Goal: Task Accomplishment & Management: Complete application form

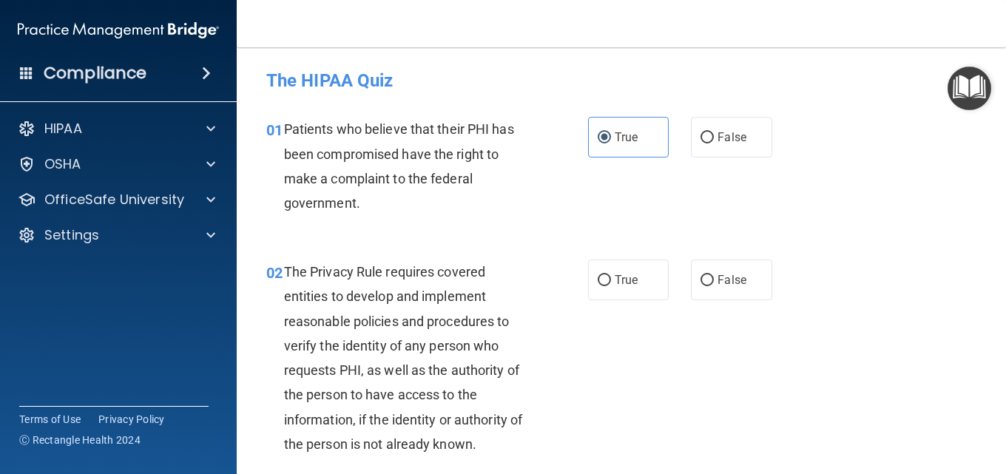
scroll to position [74, 0]
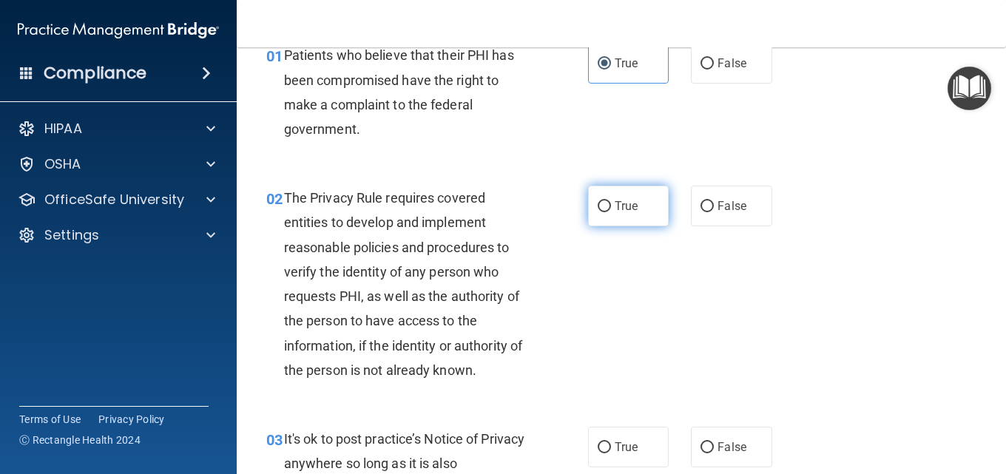
click at [598, 211] on input "True" at bounding box center [604, 206] width 13 height 11
radio input "true"
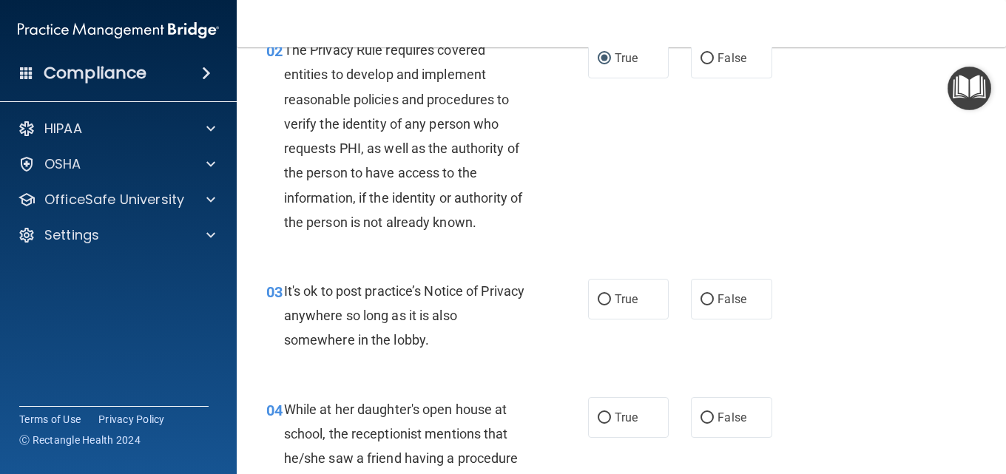
scroll to position [296, 0]
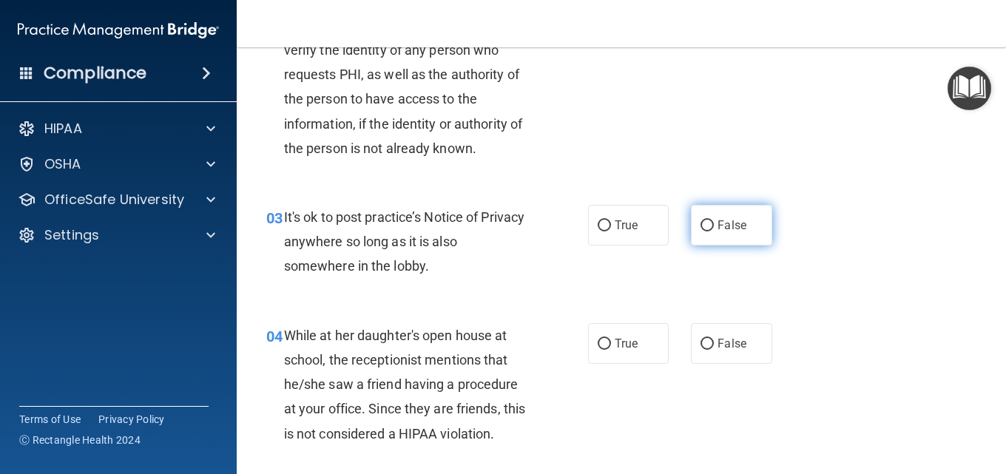
click at [701, 232] on input "False" at bounding box center [707, 225] width 13 height 11
radio input "true"
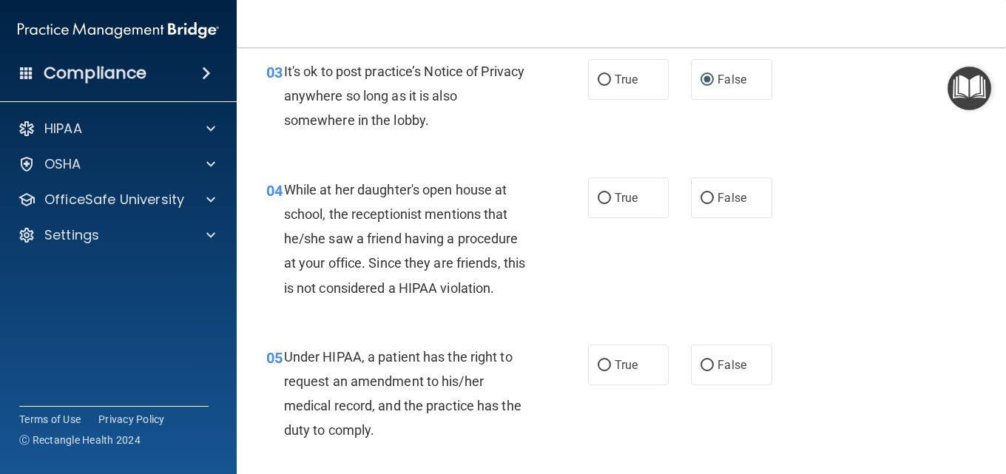
scroll to position [444, 0]
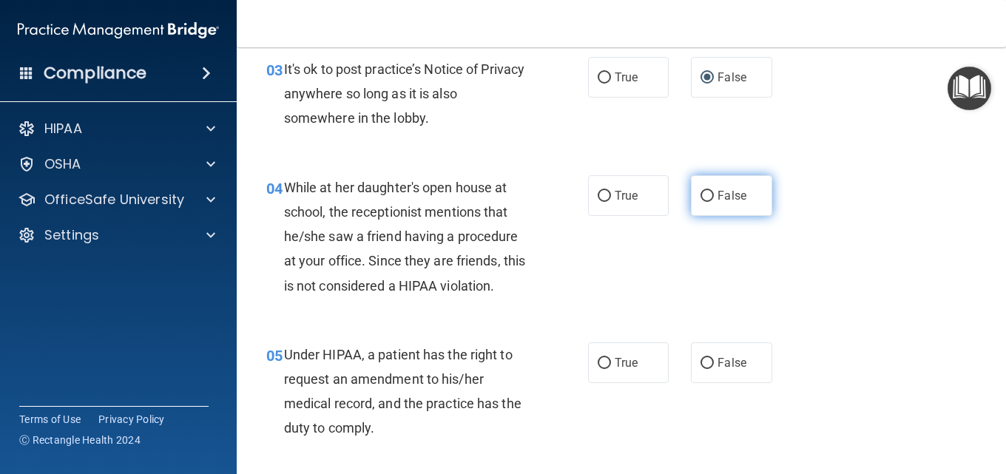
click at [712, 198] on label "False" at bounding box center [731, 195] width 81 height 41
click at [712, 198] on input "False" at bounding box center [707, 196] width 13 height 11
radio input "true"
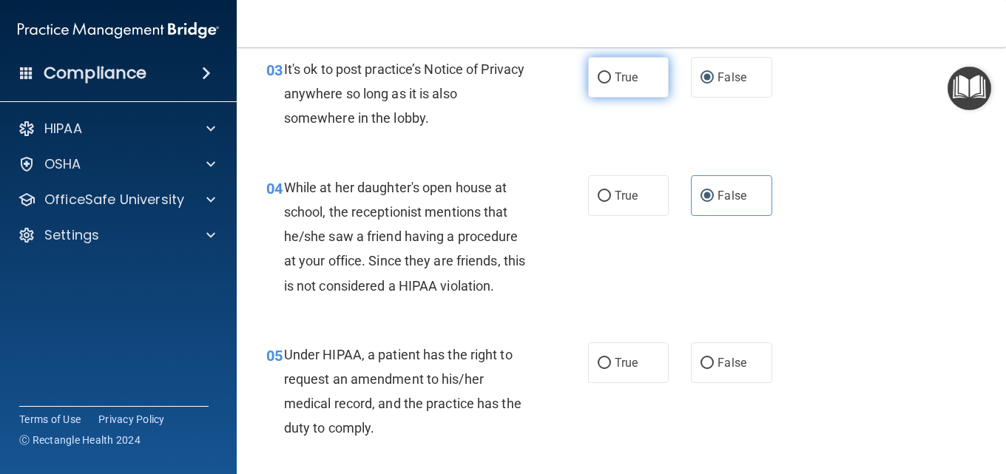
scroll to position [370, 0]
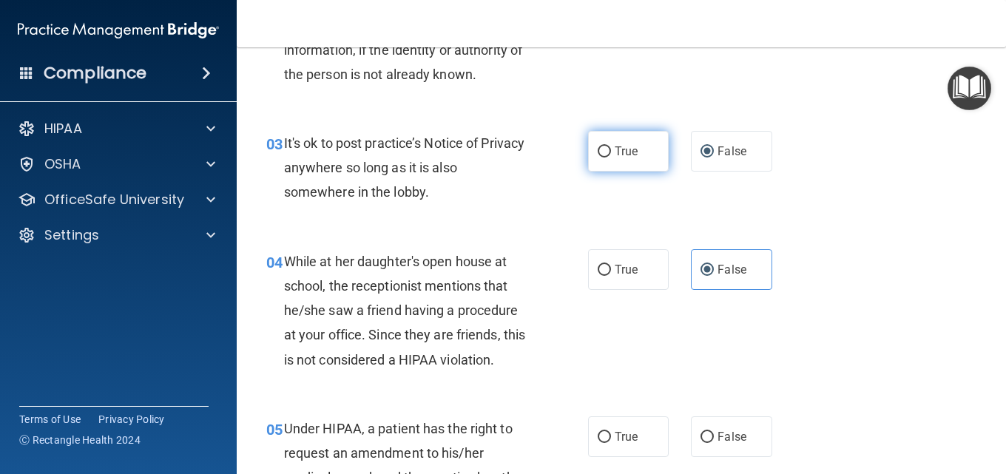
click at [596, 142] on label "True" at bounding box center [628, 151] width 81 height 41
click at [598, 146] on input "True" at bounding box center [604, 151] width 13 height 11
radio input "true"
radio input "false"
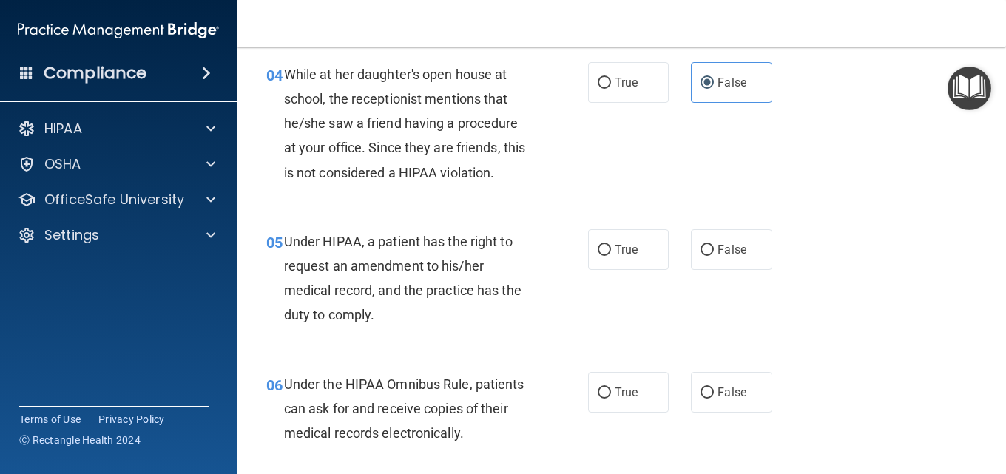
scroll to position [592, 0]
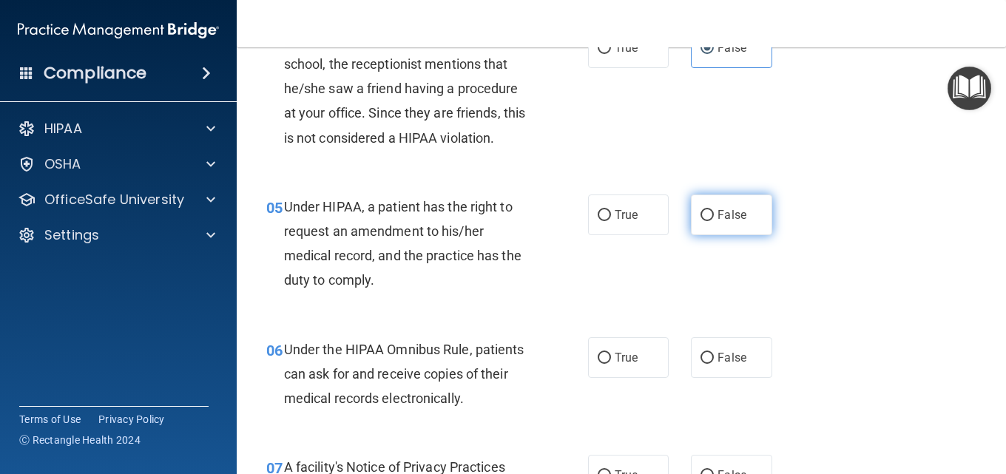
click at [710, 227] on label "False" at bounding box center [731, 215] width 81 height 41
click at [710, 221] on input "False" at bounding box center [707, 215] width 13 height 11
radio input "true"
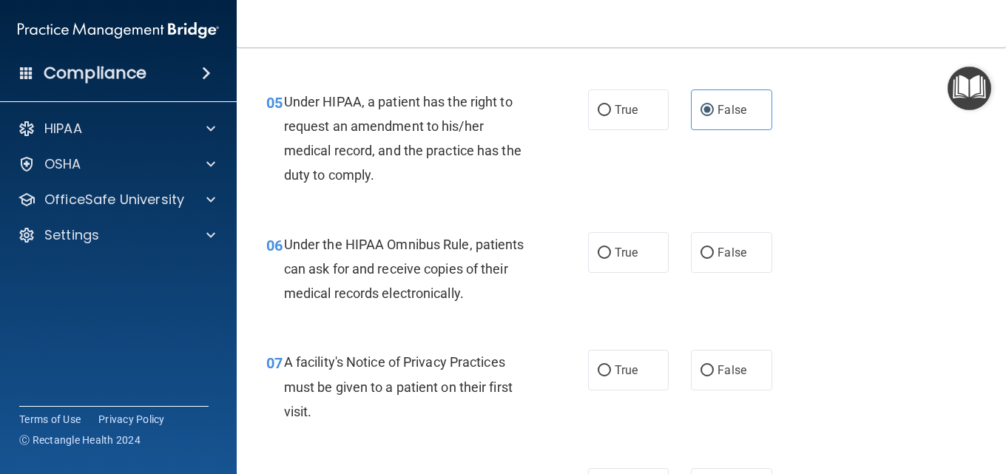
scroll to position [740, 0]
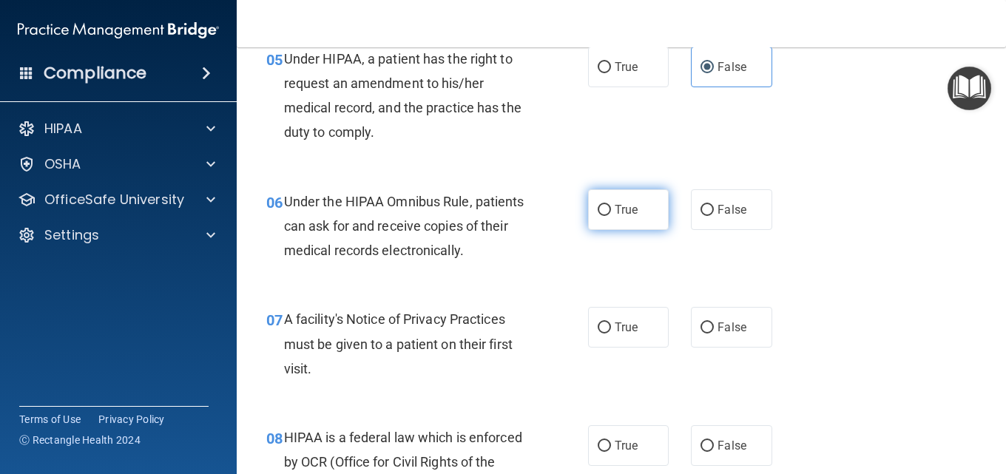
click at [621, 219] on label "True" at bounding box center [628, 209] width 81 height 41
click at [611, 216] on input "True" at bounding box center [604, 210] width 13 height 11
radio input "true"
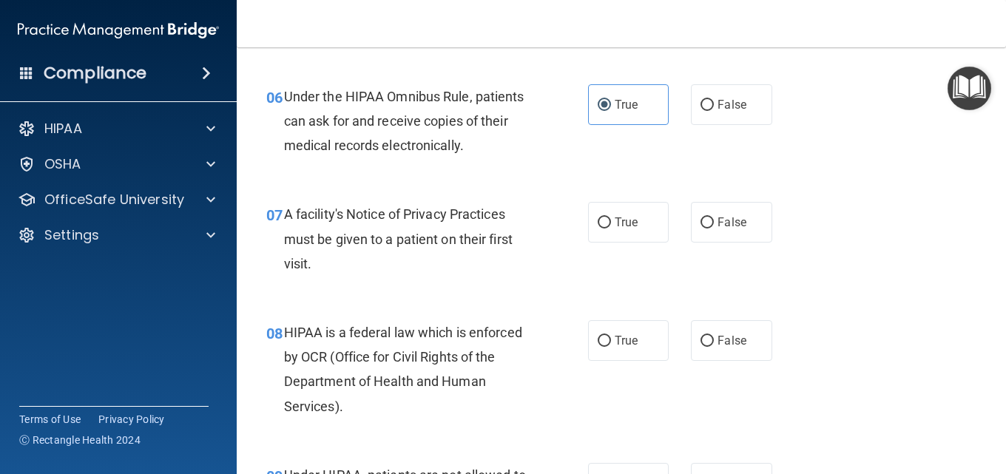
scroll to position [888, 0]
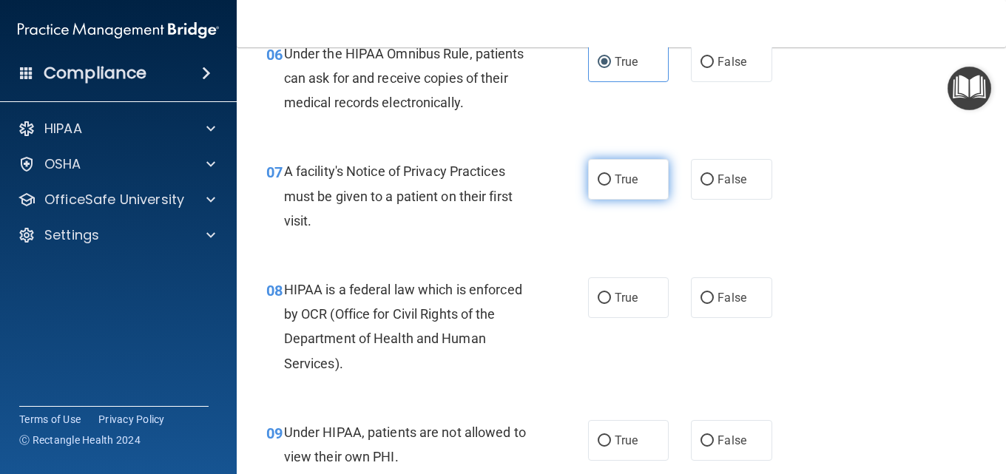
click at [604, 176] on input "True" at bounding box center [604, 180] width 13 height 11
radio input "true"
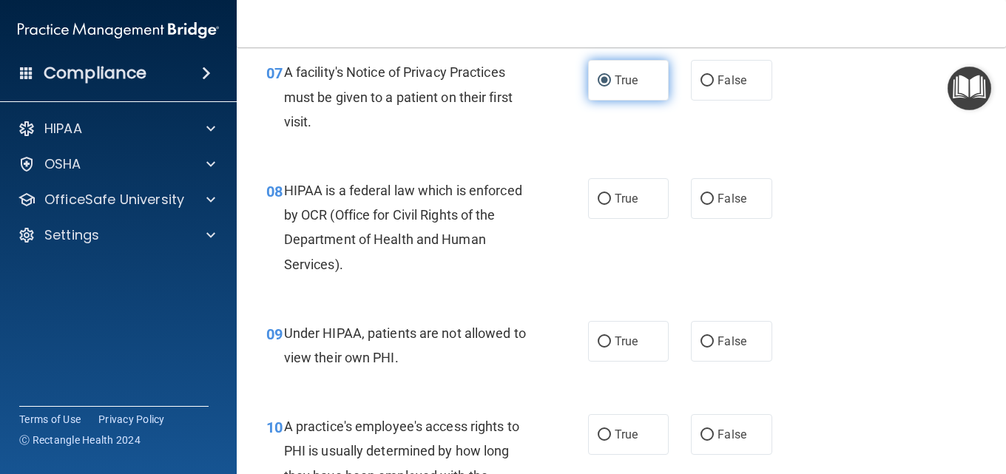
scroll to position [1036, 0]
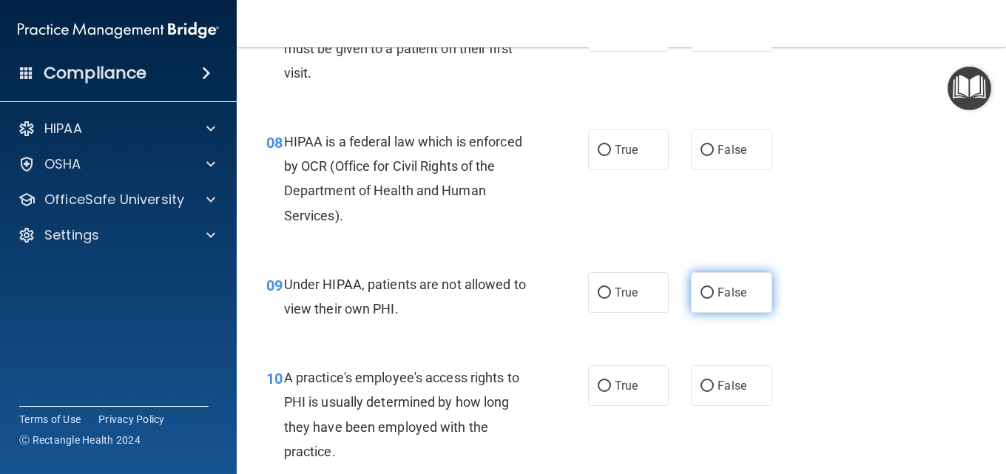
click at [718, 294] on span "False" at bounding box center [732, 293] width 29 height 14
click at [712, 294] on input "False" at bounding box center [707, 293] width 13 height 11
radio input "true"
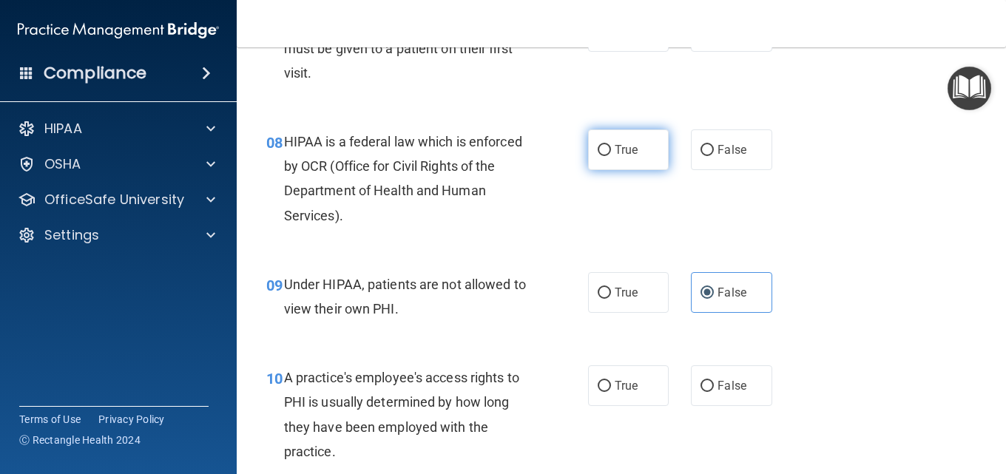
click at [601, 154] on input "True" at bounding box center [604, 150] width 13 height 11
radio input "true"
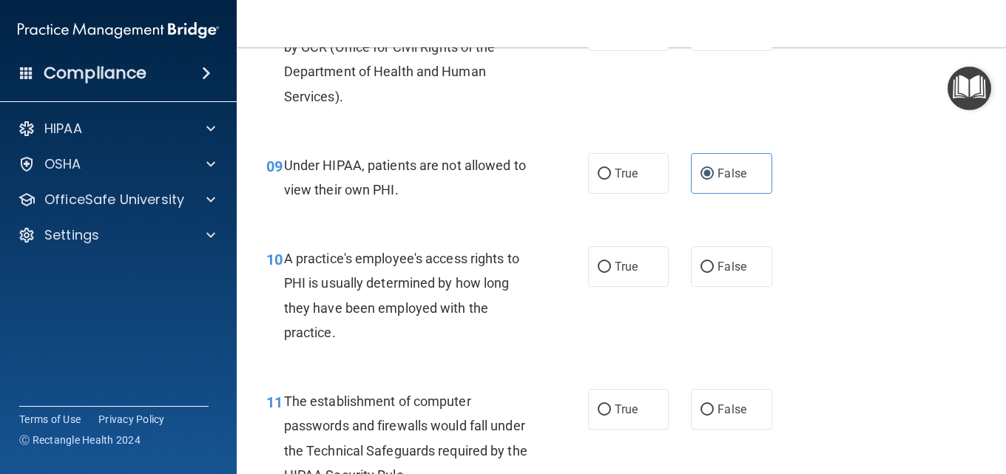
scroll to position [1184, 0]
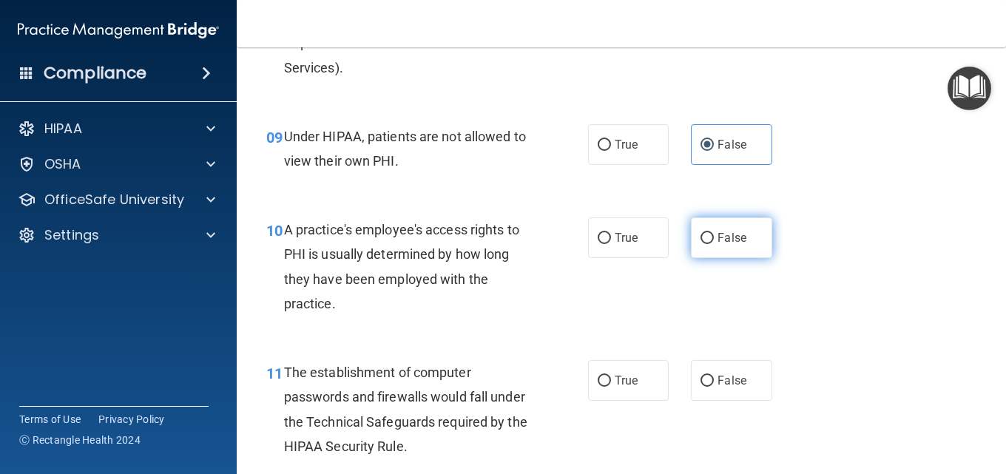
click at [715, 229] on label "False" at bounding box center [731, 238] width 81 height 41
click at [714, 233] on input "False" at bounding box center [707, 238] width 13 height 11
radio input "true"
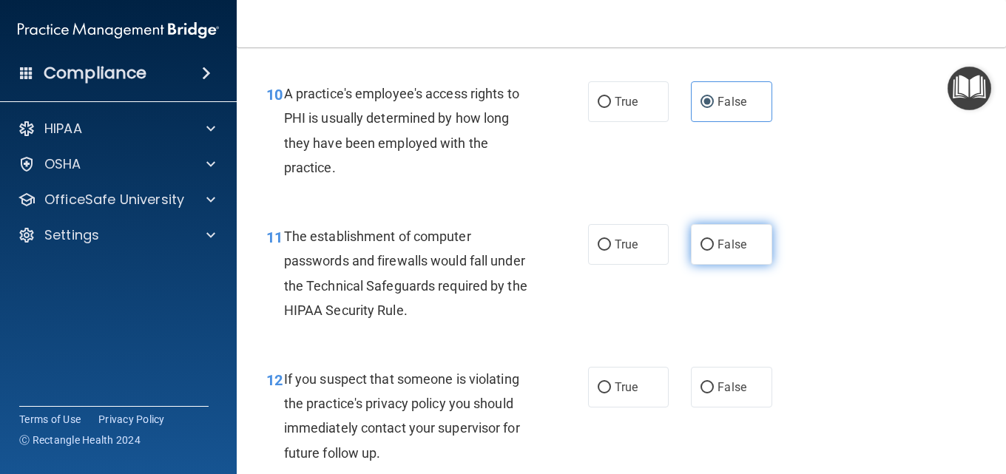
scroll to position [1332, 0]
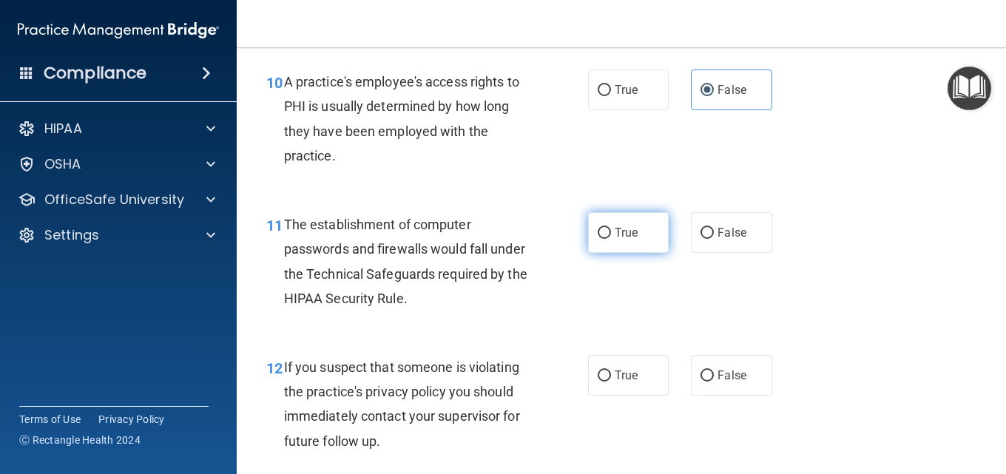
click at [641, 239] on label "True" at bounding box center [628, 232] width 81 height 41
click at [611, 239] on input "True" at bounding box center [604, 233] width 13 height 11
radio input "true"
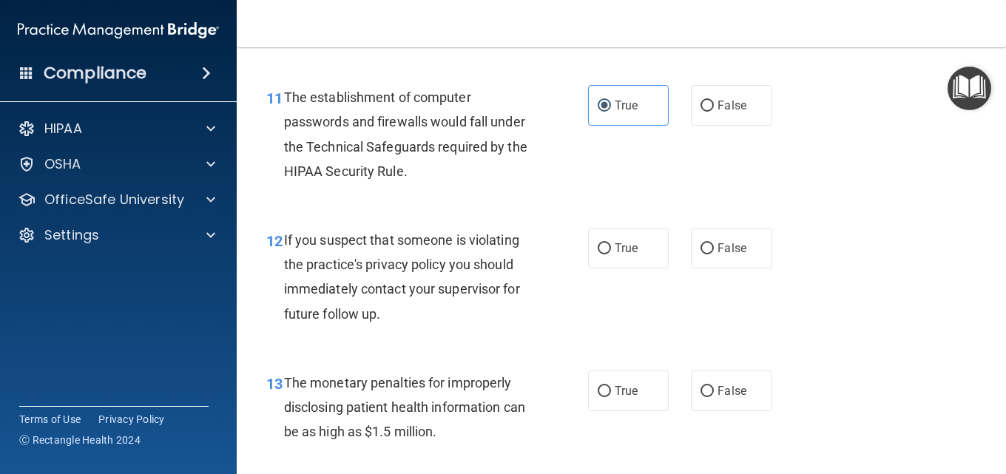
scroll to position [1480, 0]
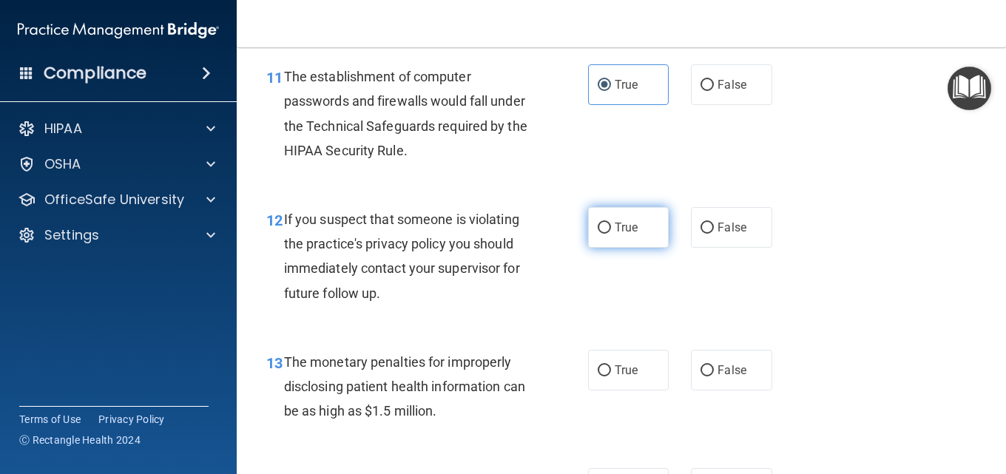
click at [629, 237] on label "True" at bounding box center [628, 227] width 81 height 41
click at [611, 234] on input "True" at bounding box center [604, 228] width 13 height 11
radio input "true"
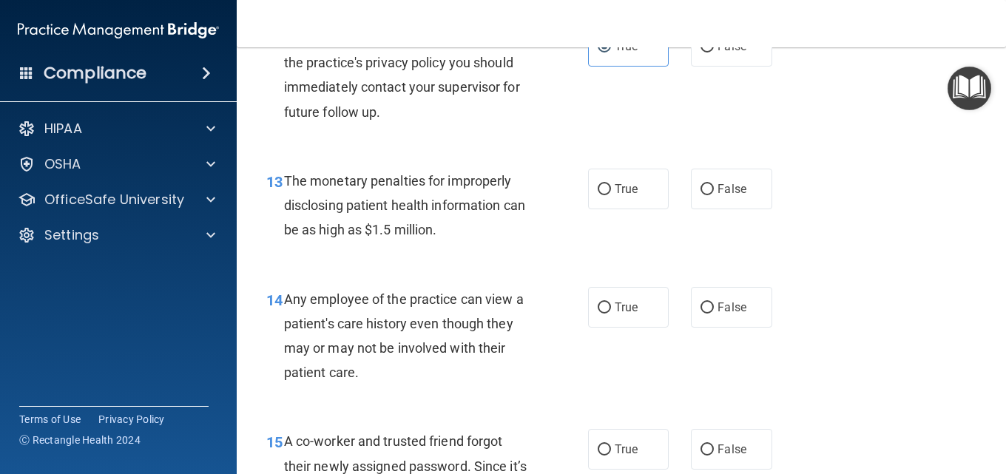
scroll to position [1628, 0]
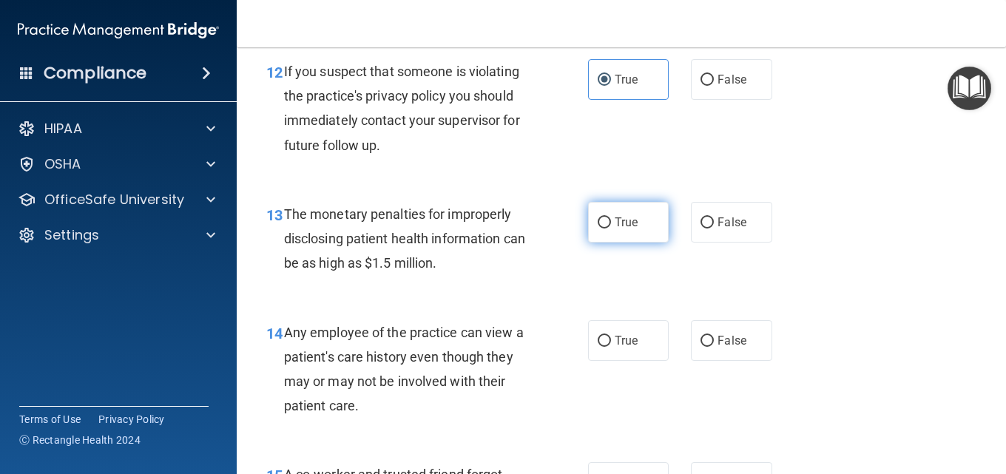
click at [630, 238] on label "True" at bounding box center [628, 222] width 81 height 41
click at [611, 229] on input "True" at bounding box center [604, 223] width 13 height 11
radio input "true"
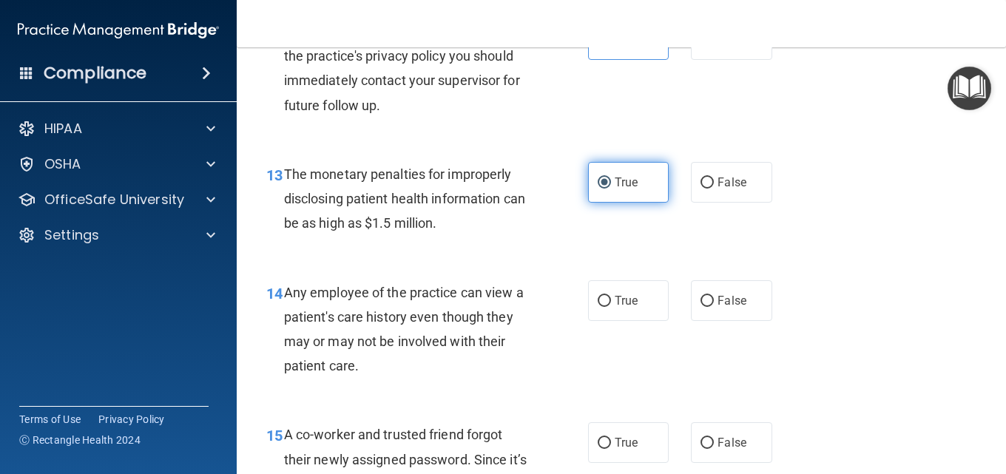
scroll to position [1702, 0]
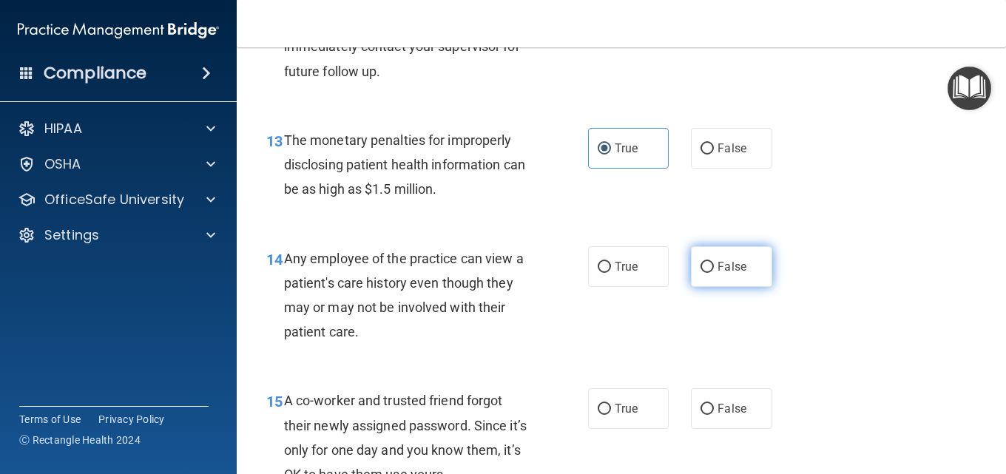
click at [710, 266] on label "False" at bounding box center [731, 266] width 81 height 41
click at [710, 266] on input "False" at bounding box center [707, 267] width 13 height 11
radio input "true"
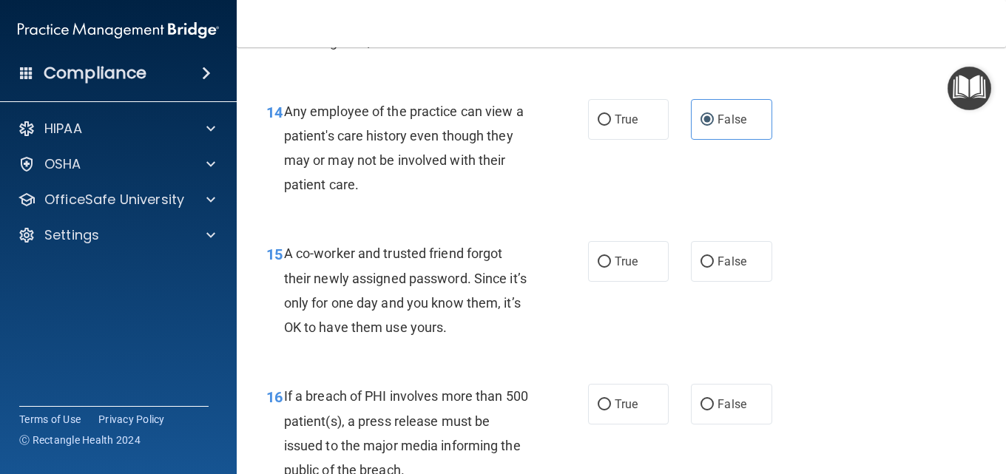
scroll to position [1850, 0]
drag, startPoint x: 664, startPoint y: 227, endPoint x: 666, endPoint y: 235, distance: 7.5
click at [664, 226] on div "15 A co-worker and trusted friend forgot their newly assigned password. Since i…" at bounding box center [621, 293] width 732 height 143
click at [738, 267] on span "False" at bounding box center [732, 261] width 29 height 14
click at [714, 267] on input "False" at bounding box center [707, 261] width 13 height 11
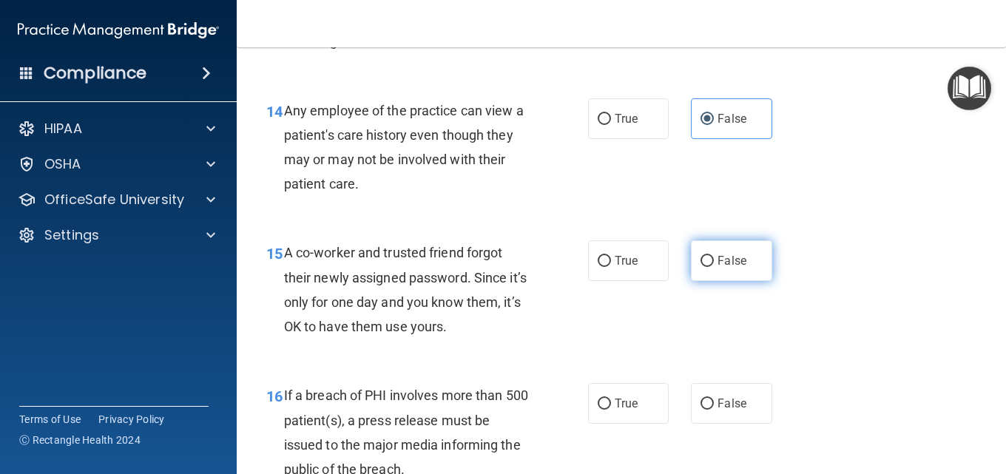
radio input "true"
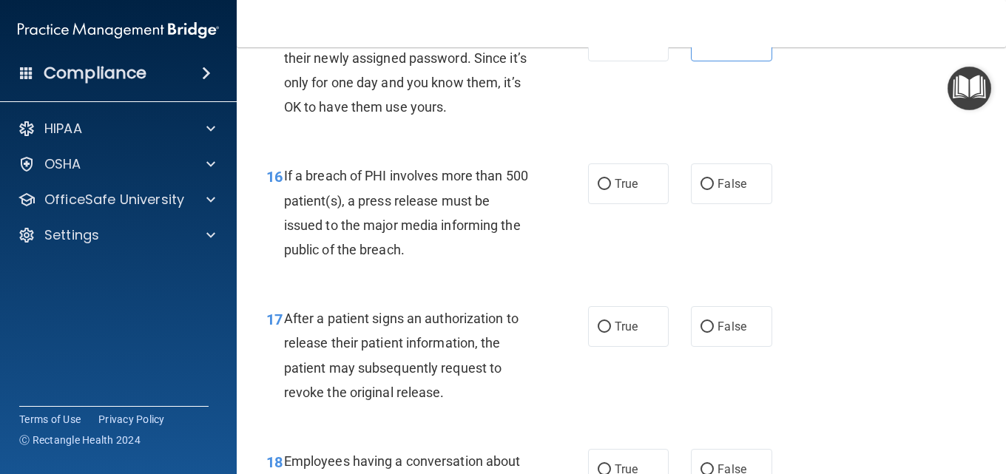
scroll to position [2072, 0]
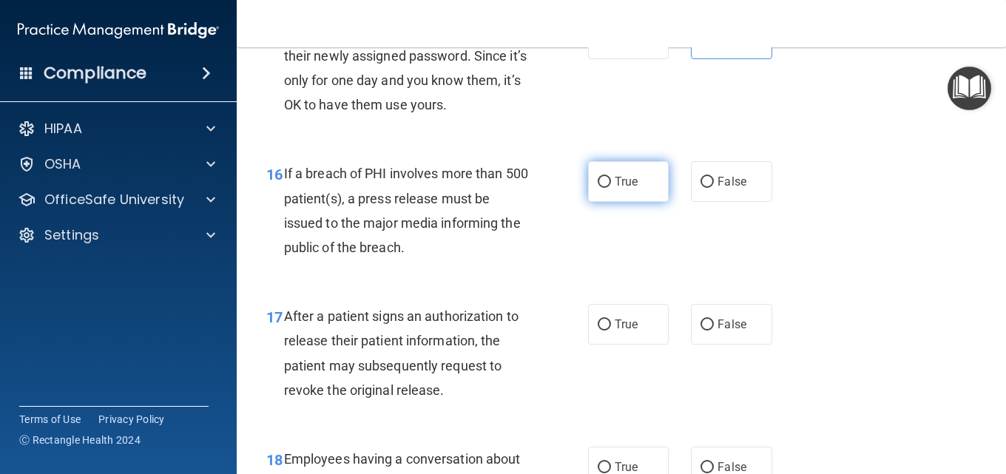
click at [605, 193] on label "True" at bounding box center [628, 181] width 81 height 41
click at [605, 188] on input "True" at bounding box center [604, 182] width 13 height 11
radio input "true"
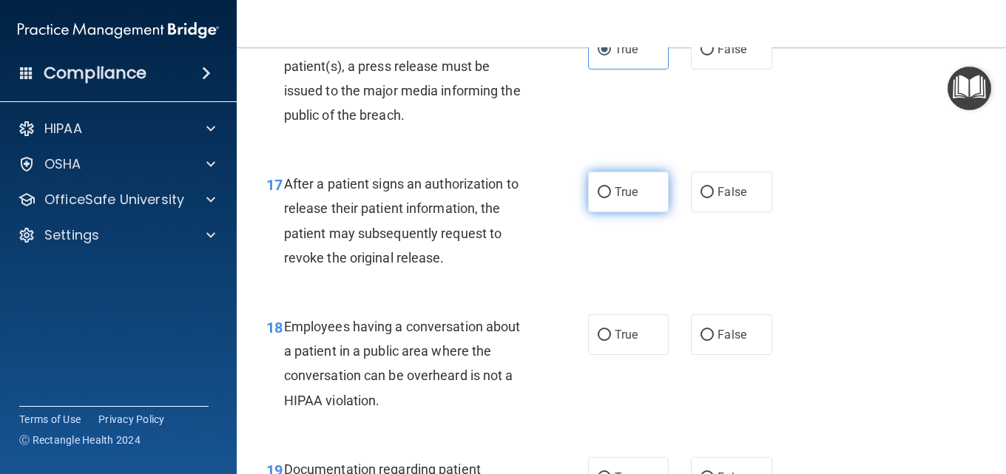
scroll to position [2220, 0]
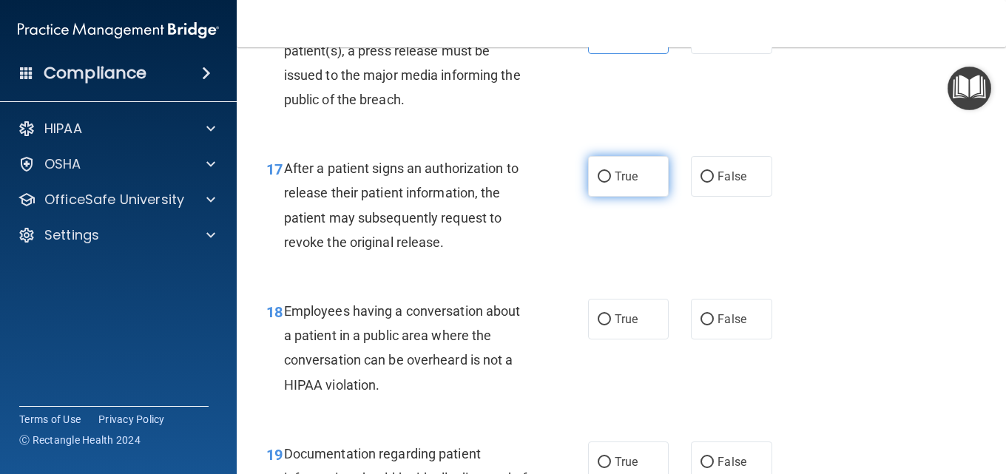
click at [624, 164] on label "True" at bounding box center [628, 176] width 81 height 41
click at [611, 172] on input "True" at bounding box center [604, 177] width 13 height 11
radio input "true"
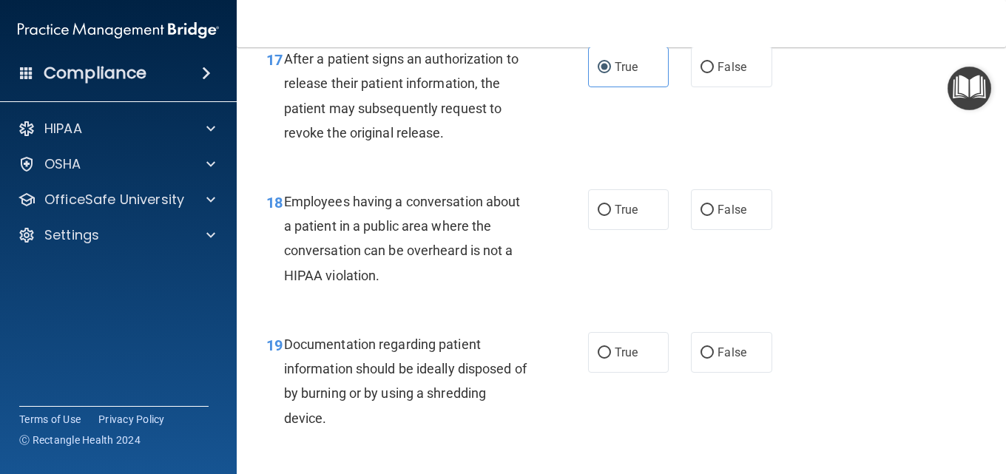
scroll to position [2367, 0]
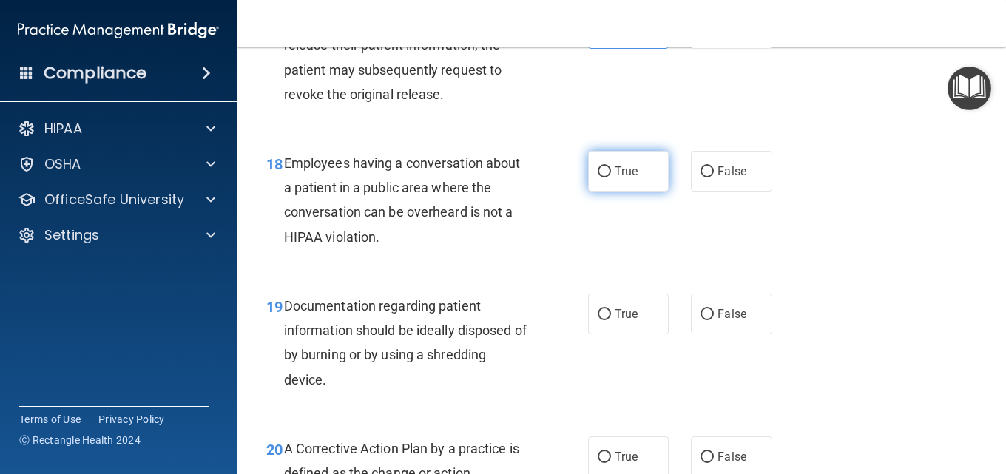
click at [603, 183] on label "True" at bounding box center [628, 171] width 81 height 41
click at [603, 178] on input "True" at bounding box center [604, 171] width 13 height 11
radio input "true"
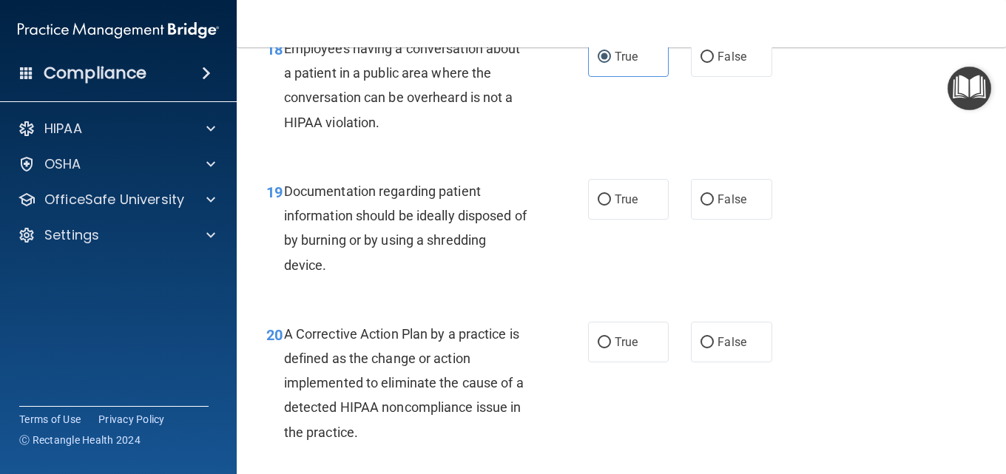
scroll to position [2515, 0]
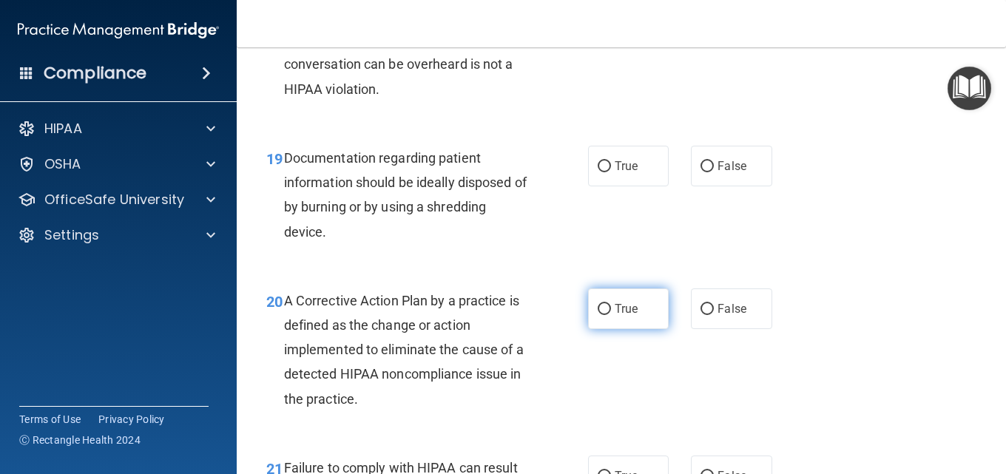
click at [598, 306] on input "True" at bounding box center [604, 309] width 13 height 11
radio input "true"
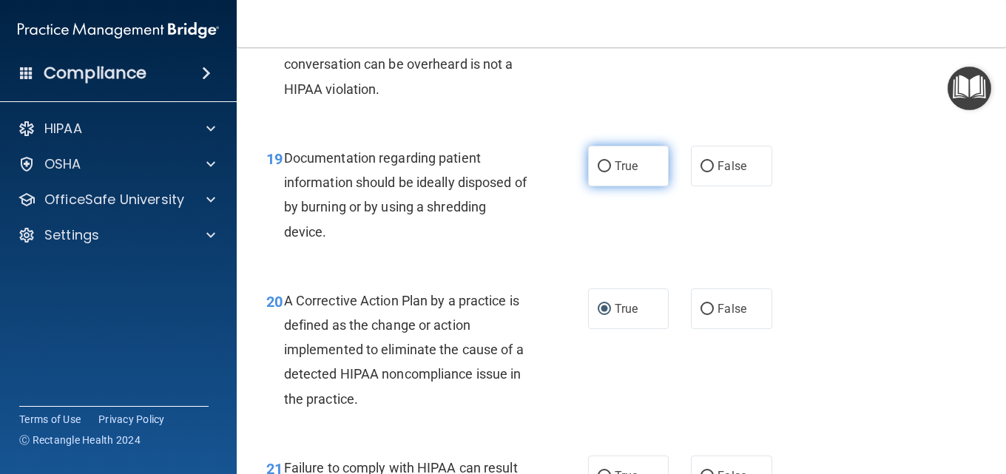
click at [617, 184] on label "True" at bounding box center [628, 166] width 81 height 41
click at [611, 172] on input "True" at bounding box center [604, 166] width 13 height 11
radio input "true"
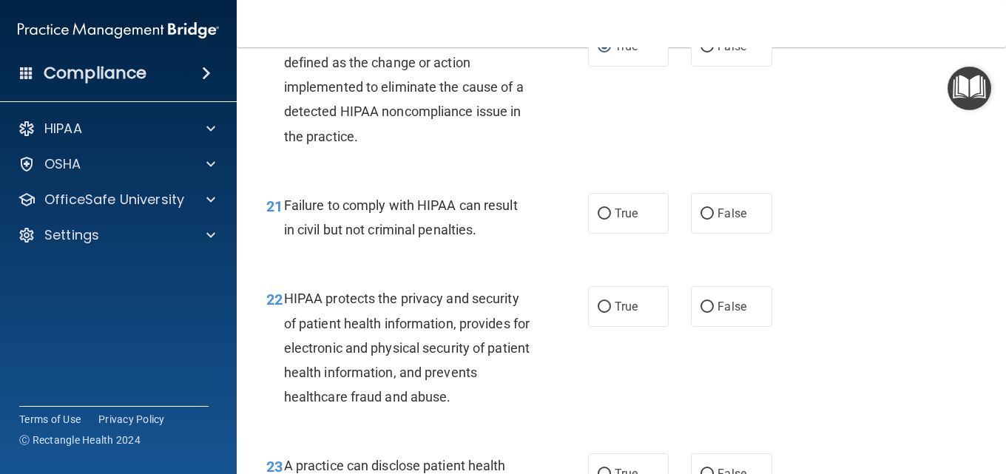
scroll to position [2811, 0]
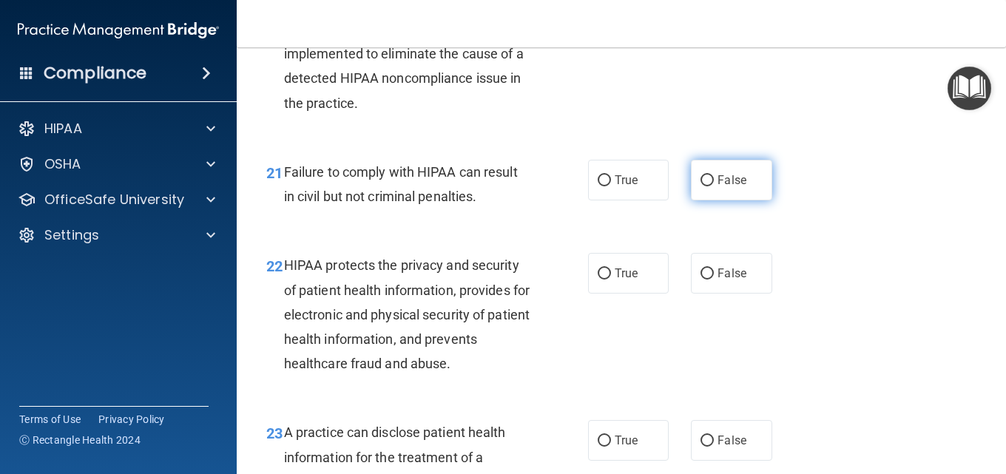
click at [720, 181] on span "False" at bounding box center [732, 180] width 29 height 14
click at [714, 181] on input "False" at bounding box center [707, 180] width 13 height 11
radio input "true"
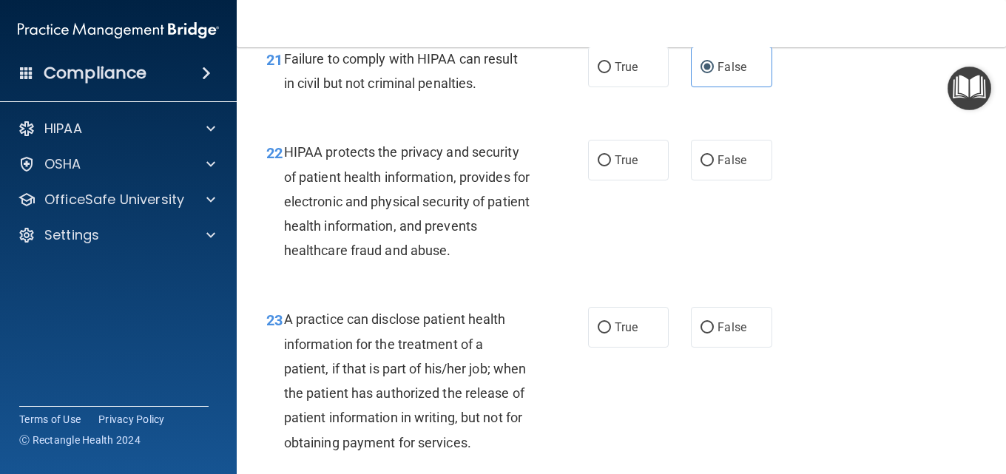
scroll to position [2959, 0]
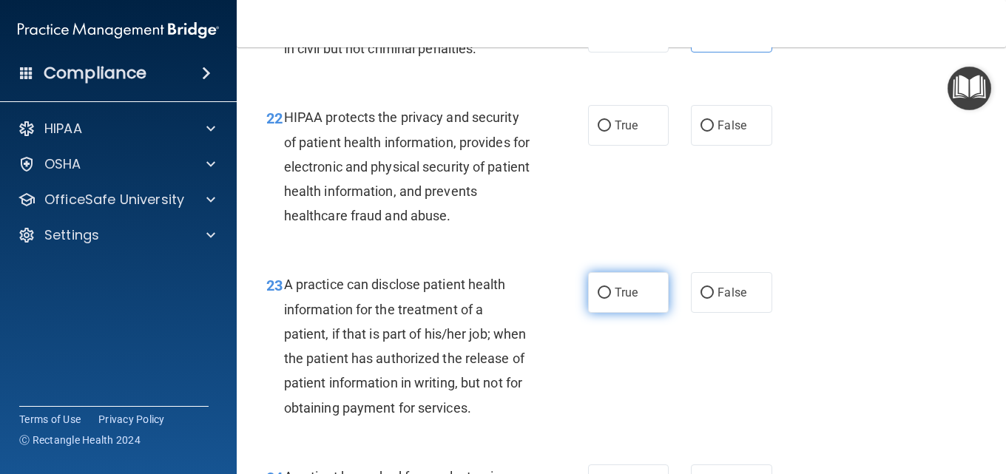
click at [606, 297] on label "True" at bounding box center [628, 292] width 81 height 41
click at [606, 297] on input "True" at bounding box center [604, 293] width 13 height 11
radio input "true"
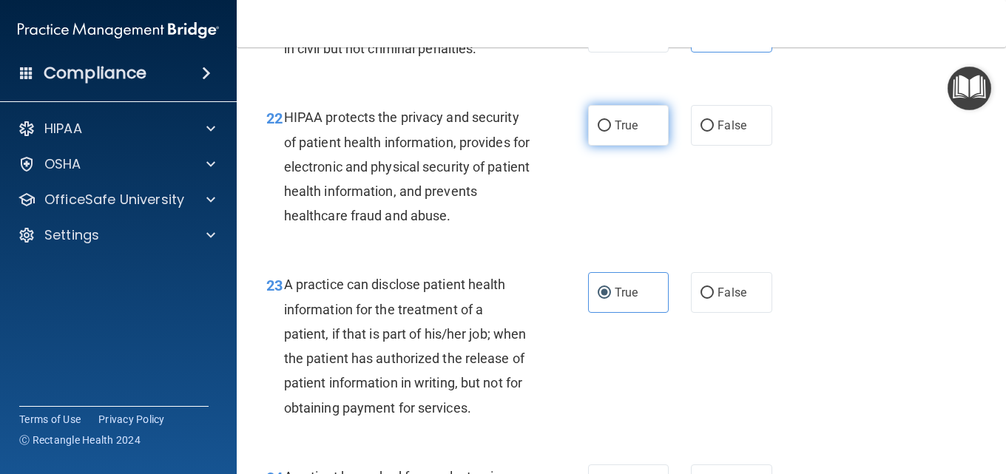
click at [598, 125] on input "True" at bounding box center [604, 126] width 13 height 11
radio input "true"
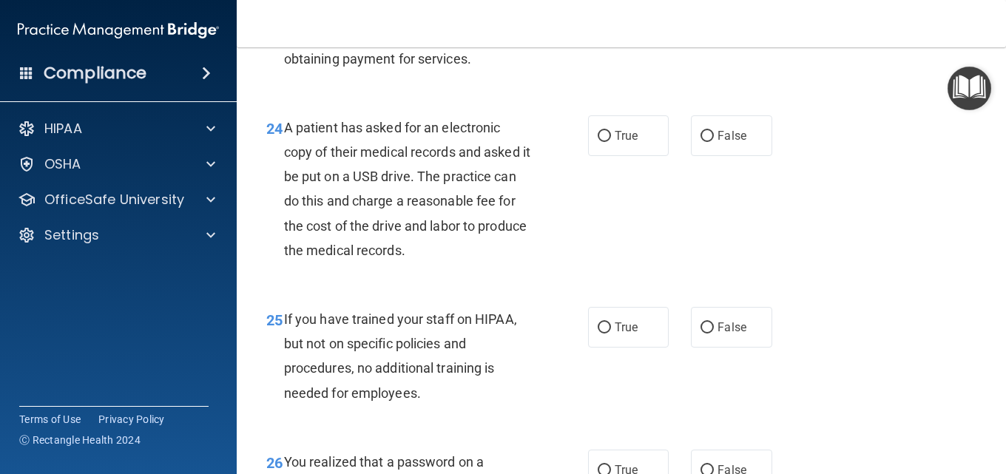
scroll to position [3329, 0]
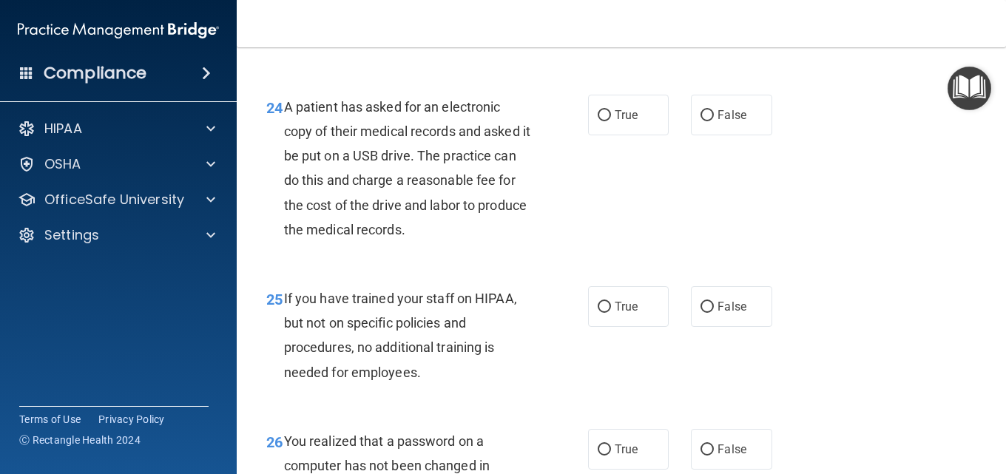
click at [747, 162] on div "24 A patient has asked for an electronic copy of their medical records and aske…" at bounding box center [621, 172] width 732 height 192
click at [741, 135] on label "False" at bounding box center [731, 115] width 81 height 41
click at [714, 121] on input "False" at bounding box center [707, 115] width 13 height 11
radio input "true"
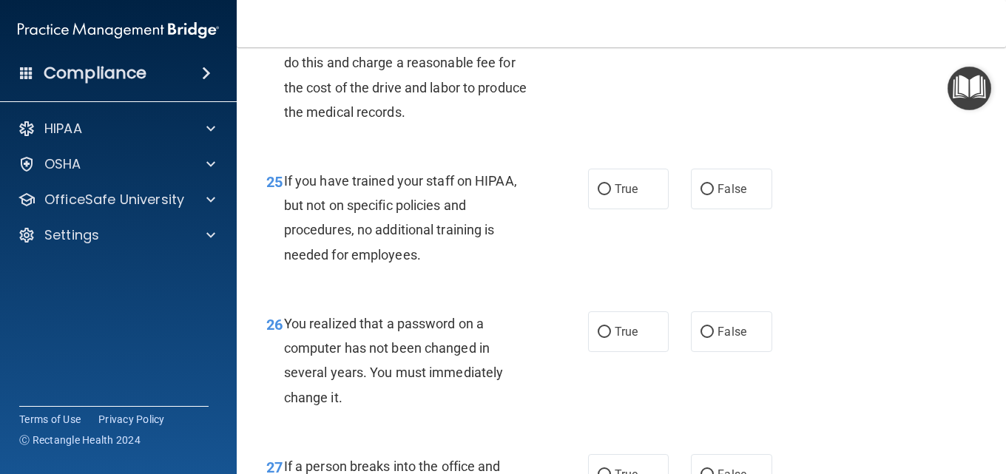
scroll to position [3477, 0]
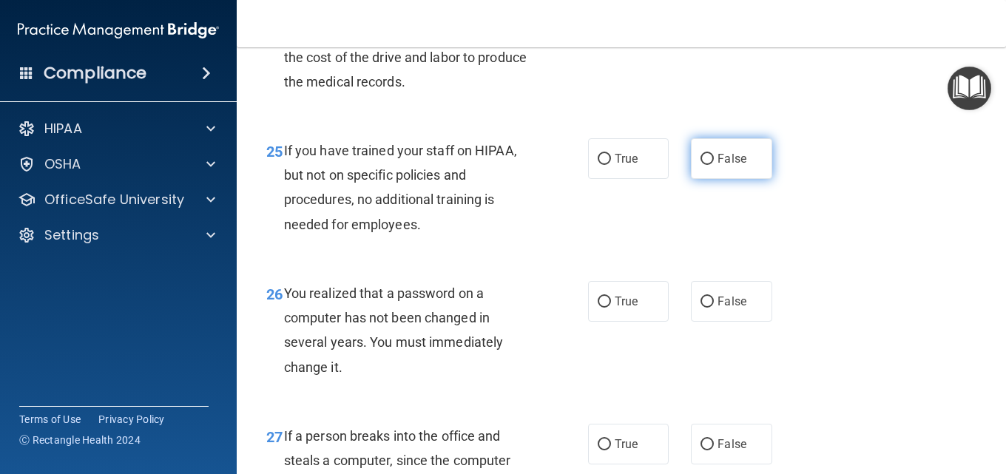
click at [701, 165] on input "False" at bounding box center [707, 159] width 13 height 11
radio input "true"
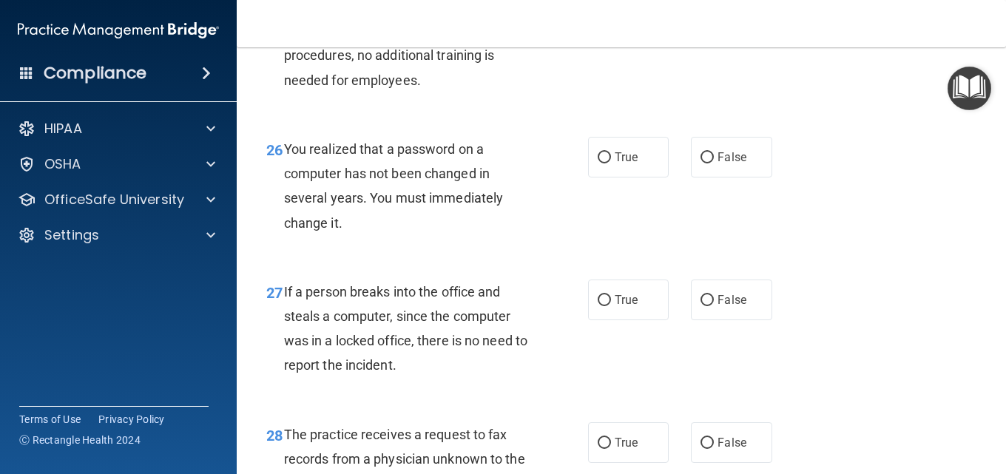
scroll to position [3625, 0]
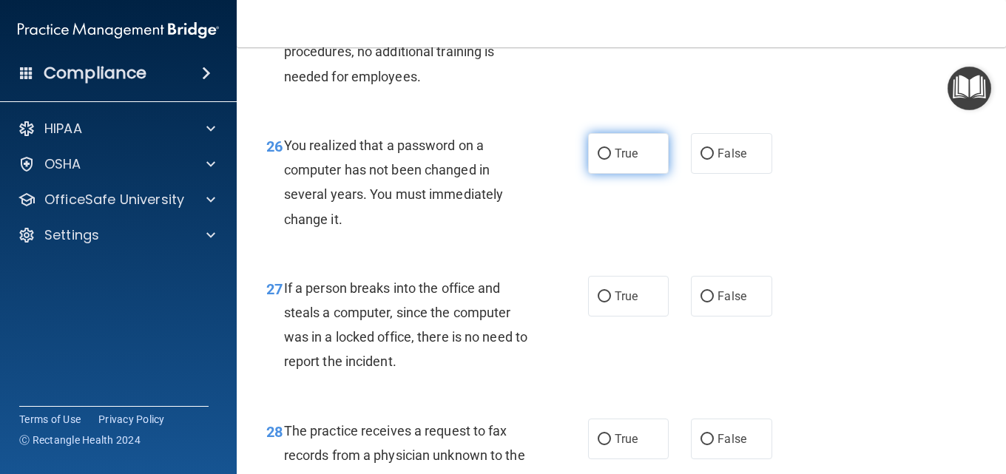
click at [627, 174] on label "True" at bounding box center [628, 153] width 81 height 41
click at [611, 160] on input "True" at bounding box center [604, 154] width 13 height 11
radio input "true"
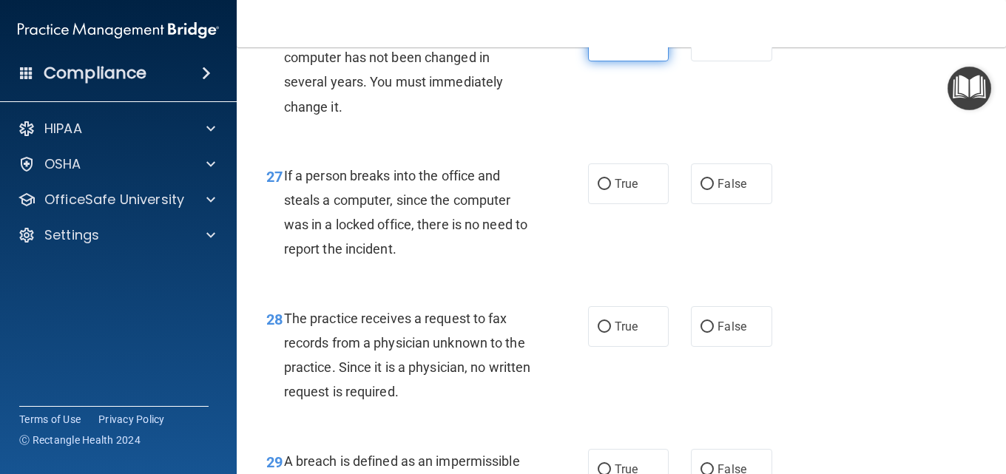
scroll to position [3773, 0]
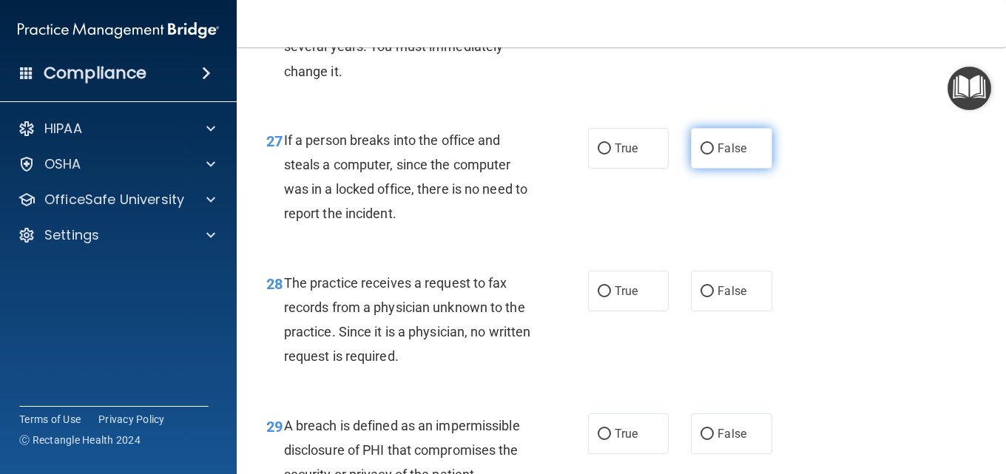
click at [739, 169] on label "False" at bounding box center [731, 148] width 81 height 41
click at [714, 155] on input "False" at bounding box center [707, 149] width 13 height 11
radio input "true"
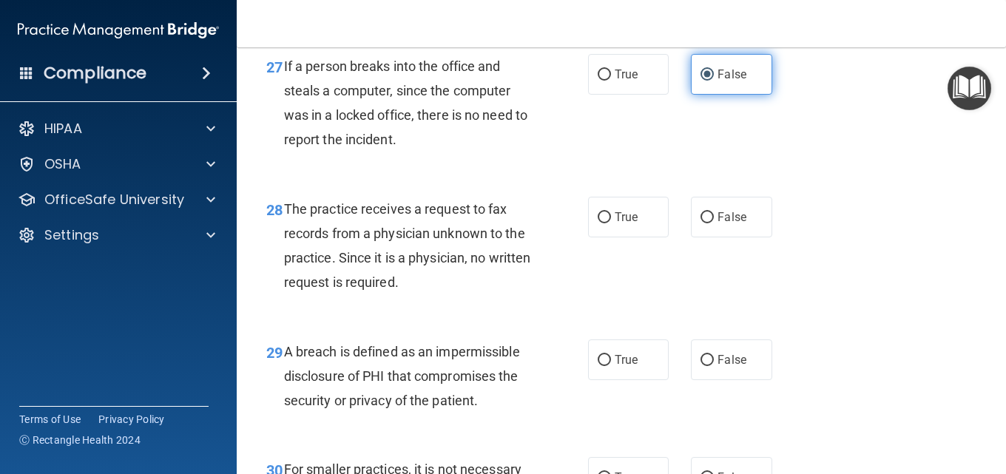
scroll to position [3921, 0]
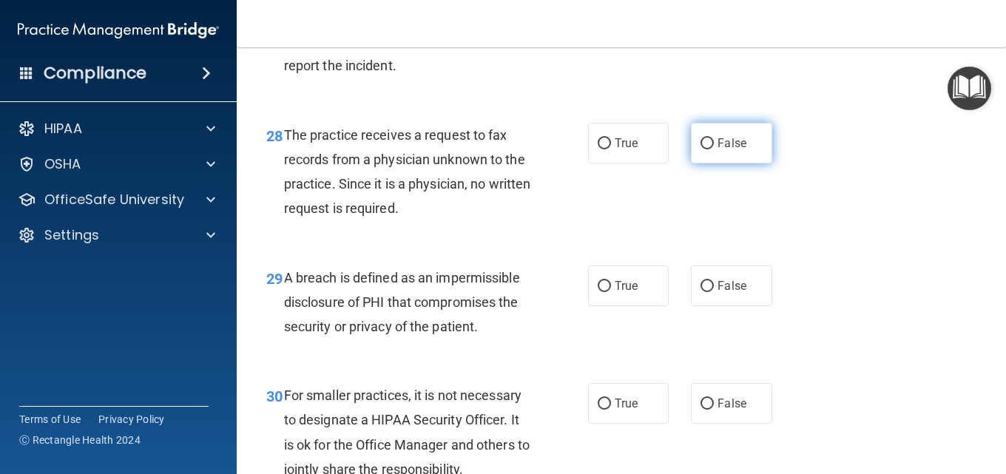
click at [709, 164] on label "False" at bounding box center [731, 143] width 81 height 41
click at [709, 149] on input "False" at bounding box center [707, 143] width 13 height 11
radio input "true"
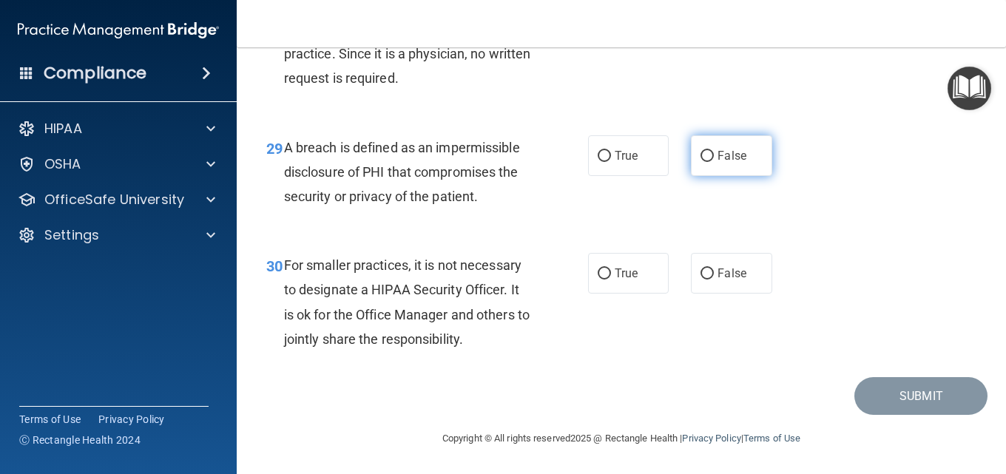
scroll to position [4069, 0]
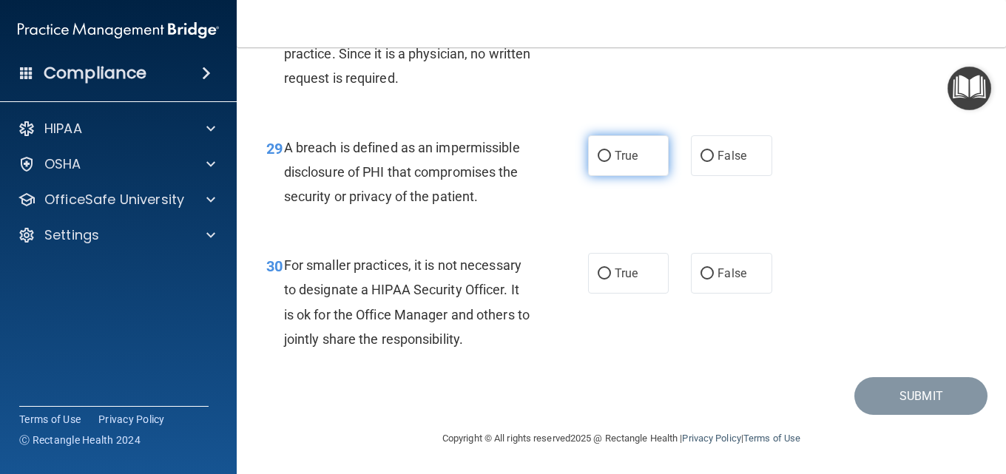
click at [605, 162] on input "True" at bounding box center [604, 156] width 13 height 11
radio input "true"
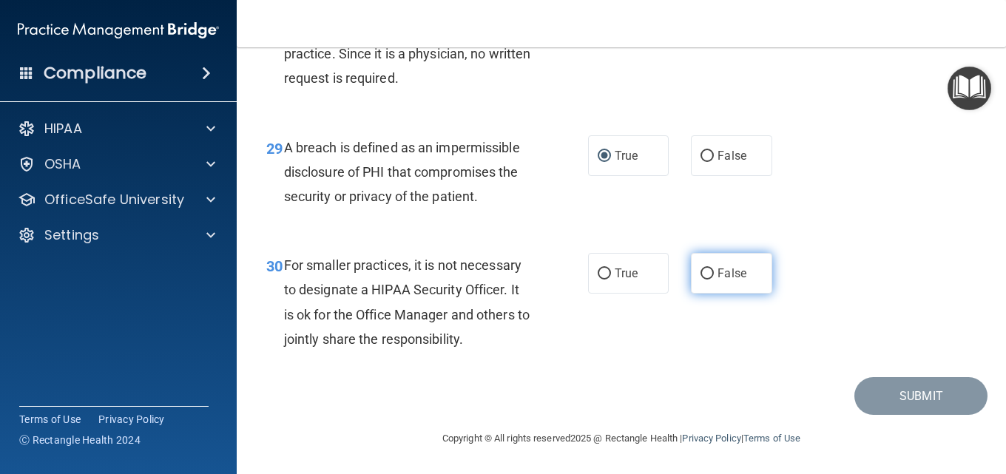
click at [718, 280] on span "False" at bounding box center [732, 273] width 29 height 14
click at [712, 280] on input "False" at bounding box center [707, 274] width 13 height 11
radio input "true"
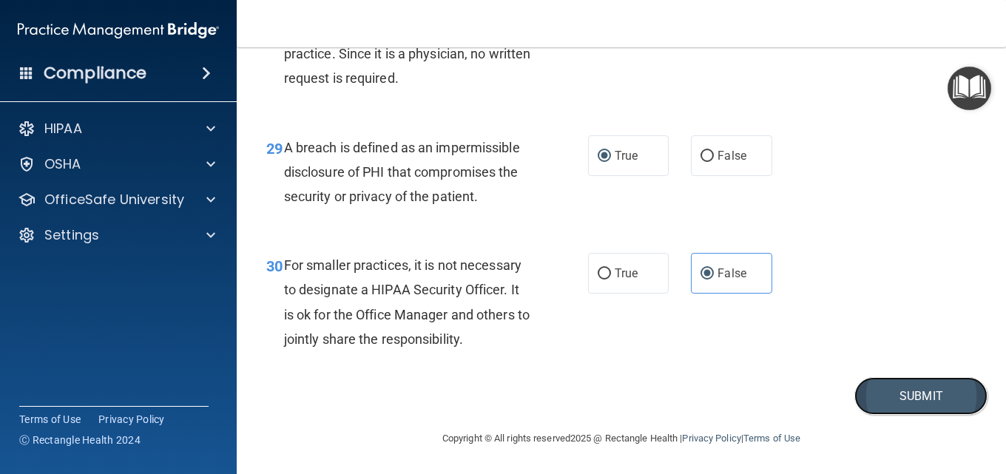
click at [928, 402] on button "Submit" at bounding box center [921, 396] width 133 height 38
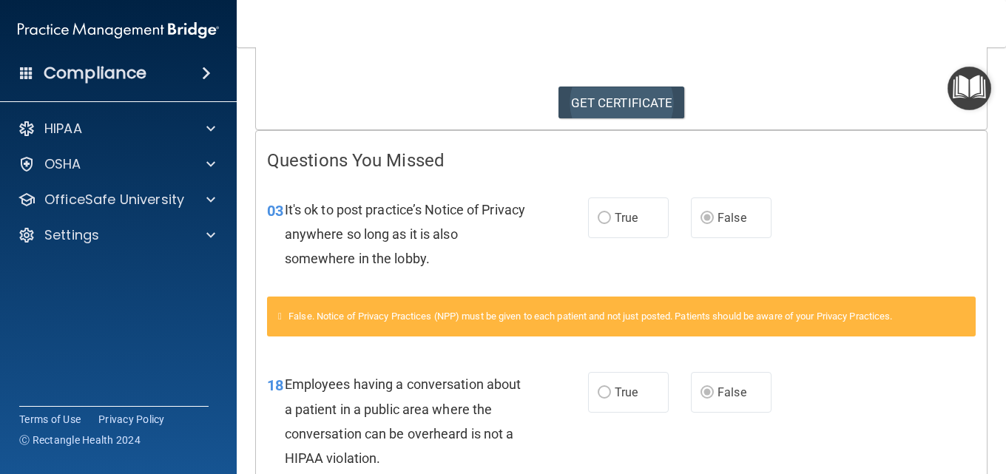
scroll to position [222, 0]
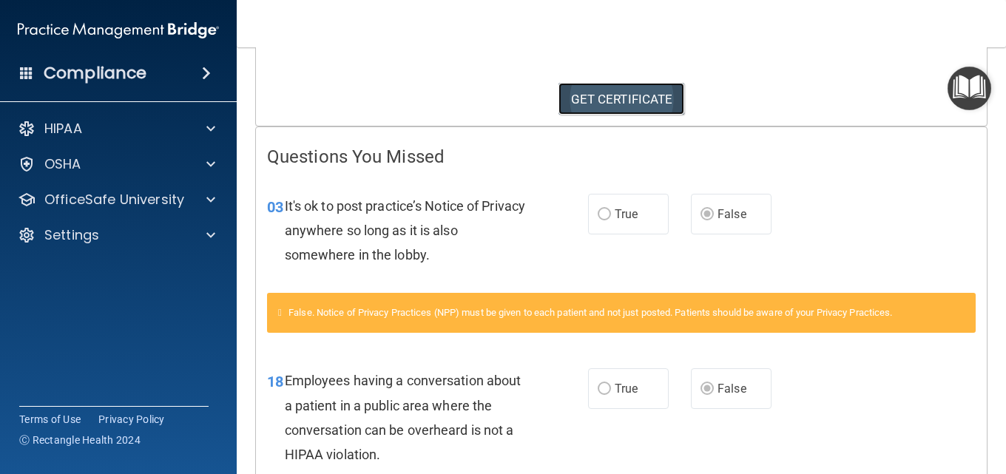
click at [624, 107] on link "GET CERTIFICATE" at bounding box center [622, 99] width 127 height 33
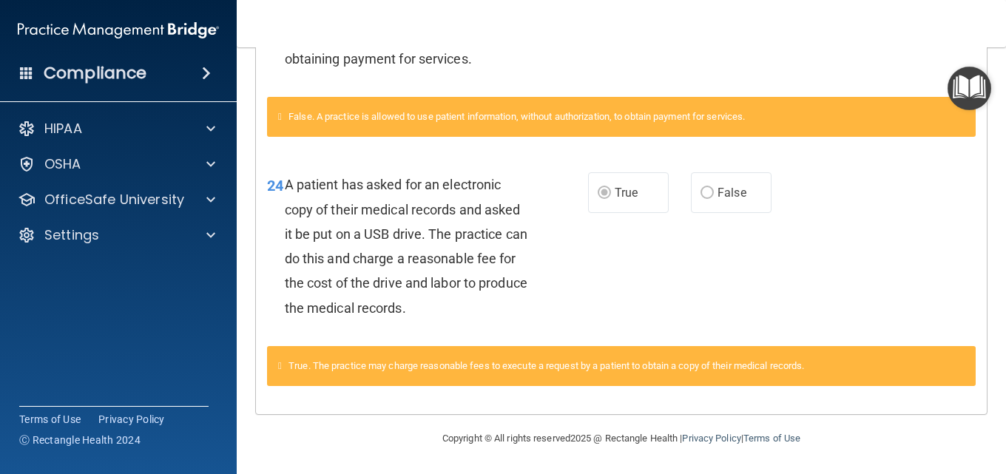
scroll to position [909, 0]
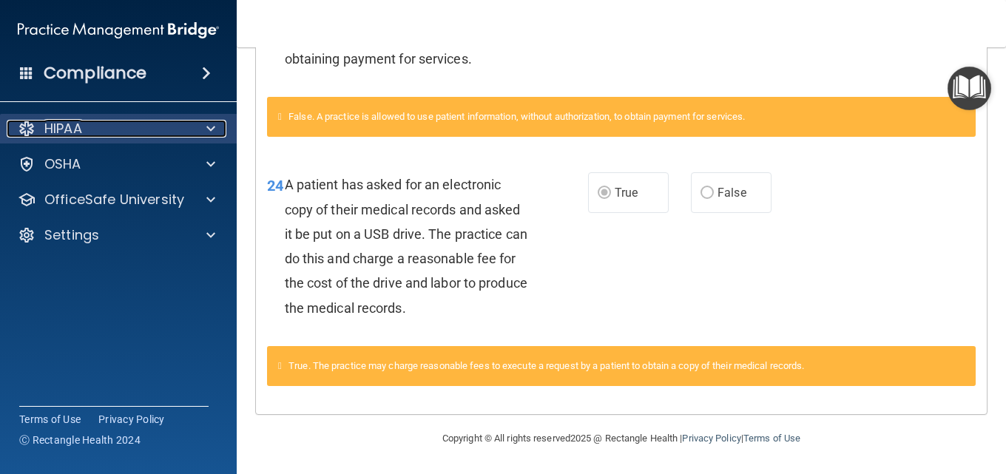
click at [199, 121] on div at bounding box center [208, 129] width 37 height 18
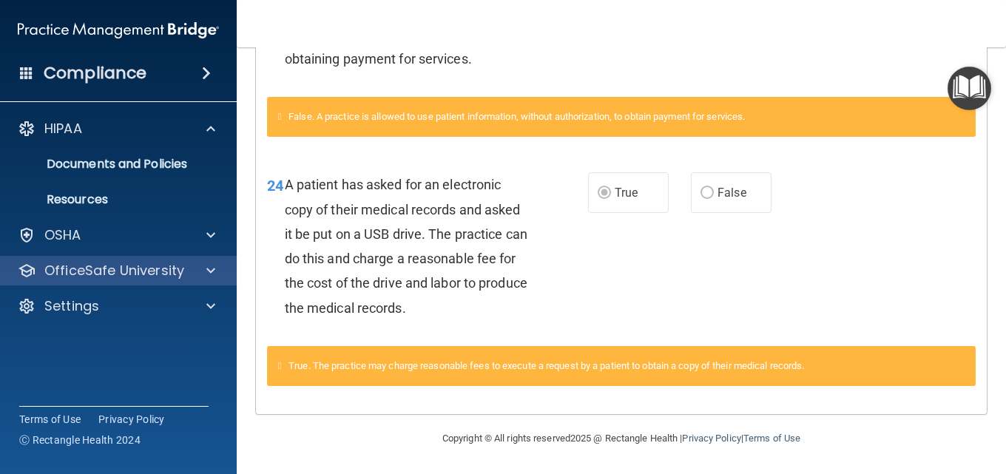
click at [181, 260] on div "OfficeSafe University" at bounding box center [118, 271] width 237 height 30
click at [209, 268] on span at bounding box center [210, 271] width 9 height 18
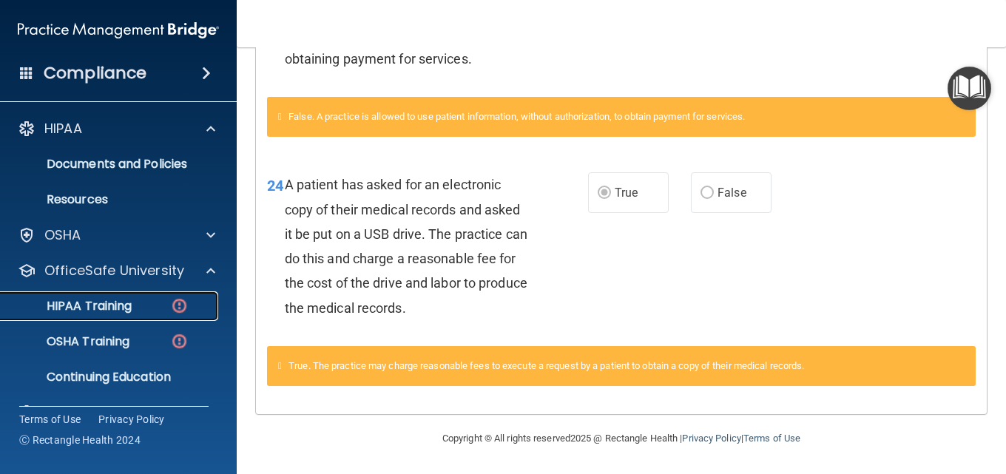
click at [153, 308] on div "HIPAA Training" at bounding box center [111, 306] width 202 height 15
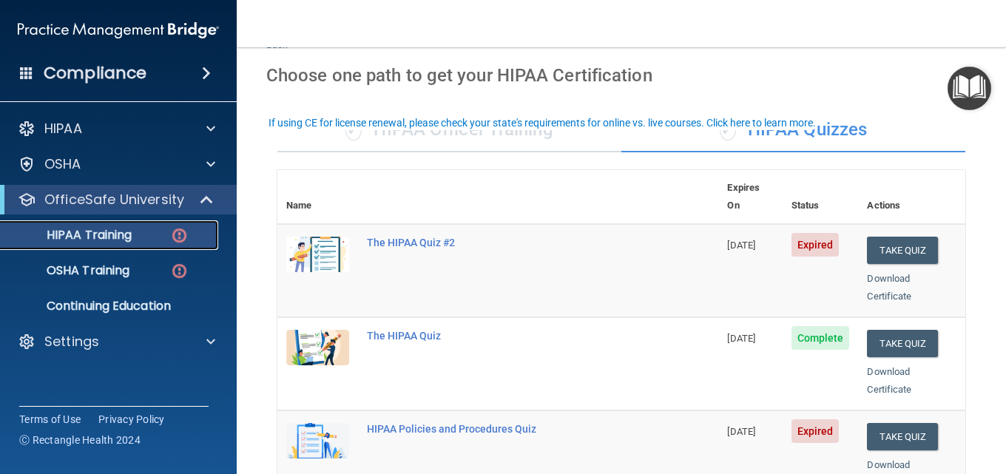
scroll to position [27, 0]
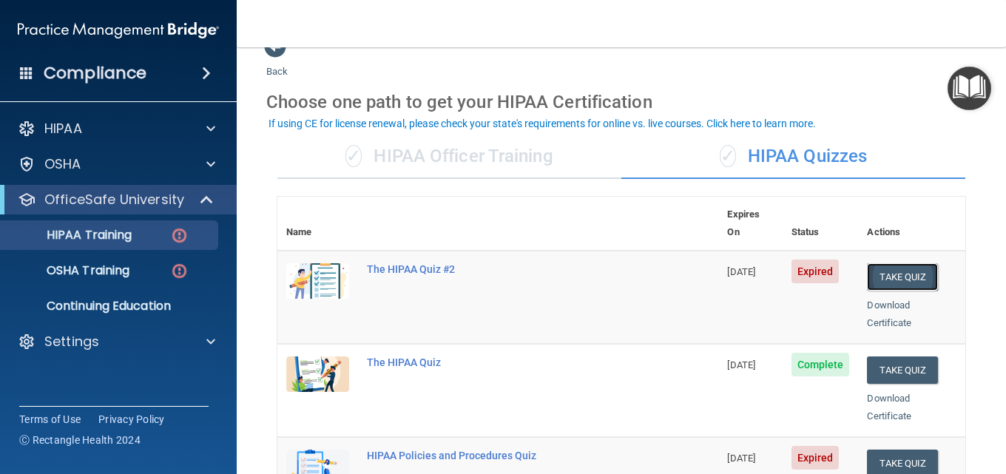
click at [899, 266] on button "Take Quiz" at bounding box center [902, 276] width 71 height 27
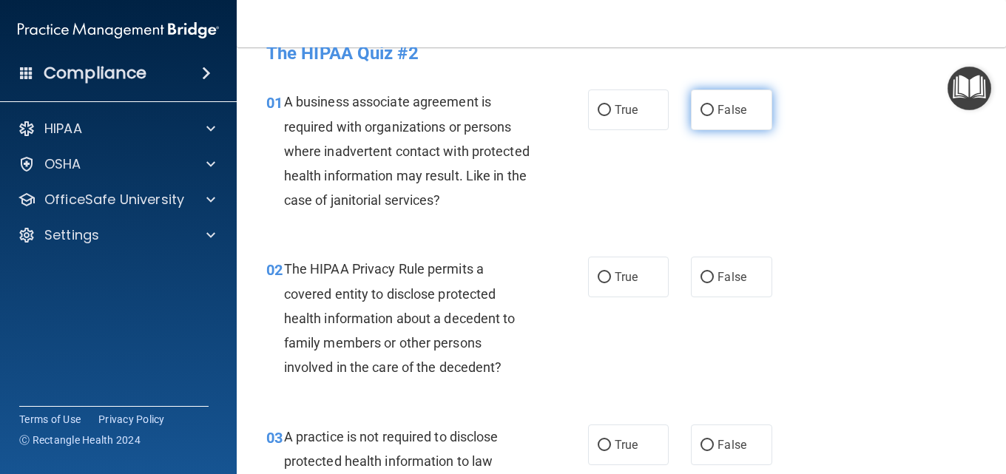
click at [748, 104] on label "False" at bounding box center [731, 110] width 81 height 41
click at [714, 105] on input "False" at bounding box center [707, 110] width 13 height 11
radio input "true"
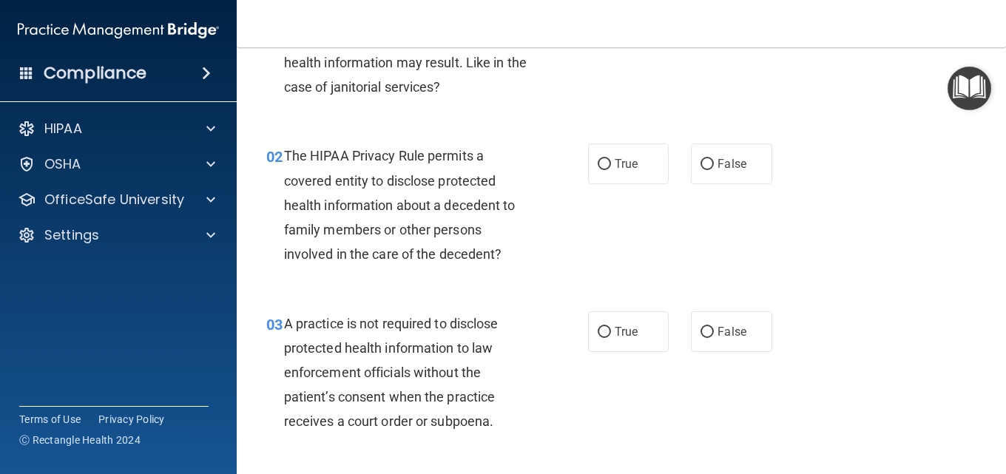
scroll to position [175, 0]
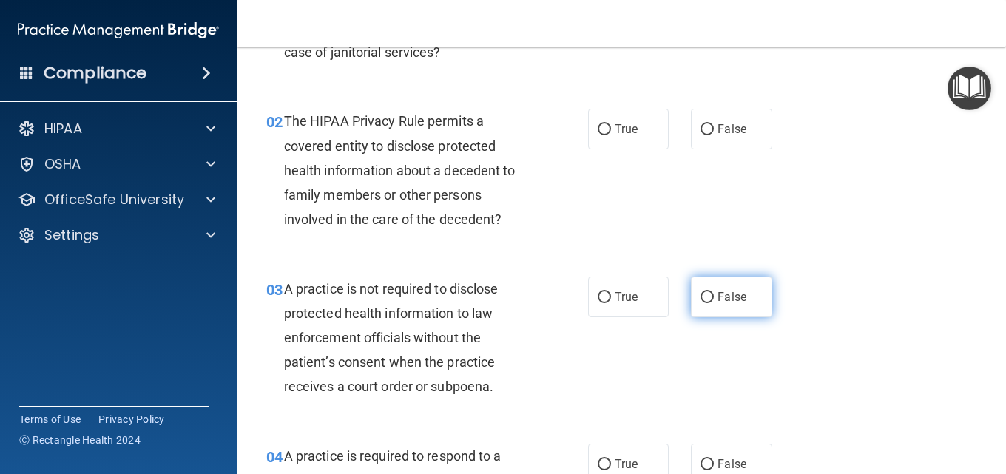
click at [707, 295] on input "False" at bounding box center [707, 297] width 13 height 11
radio input "true"
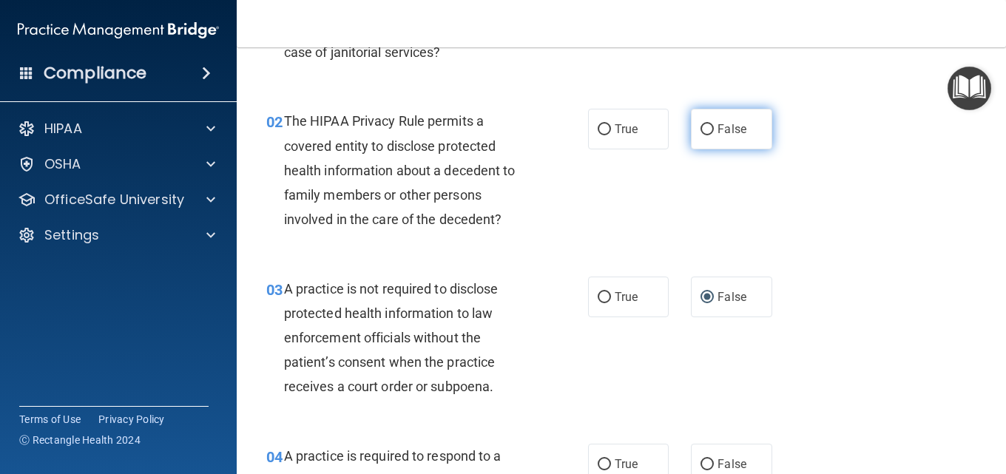
click at [728, 143] on label "False" at bounding box center [731, 129] width 81 height 41
click at [714, 135] on input "False" at bounding box center [707, 129] width 13 height 11
radio input "true"
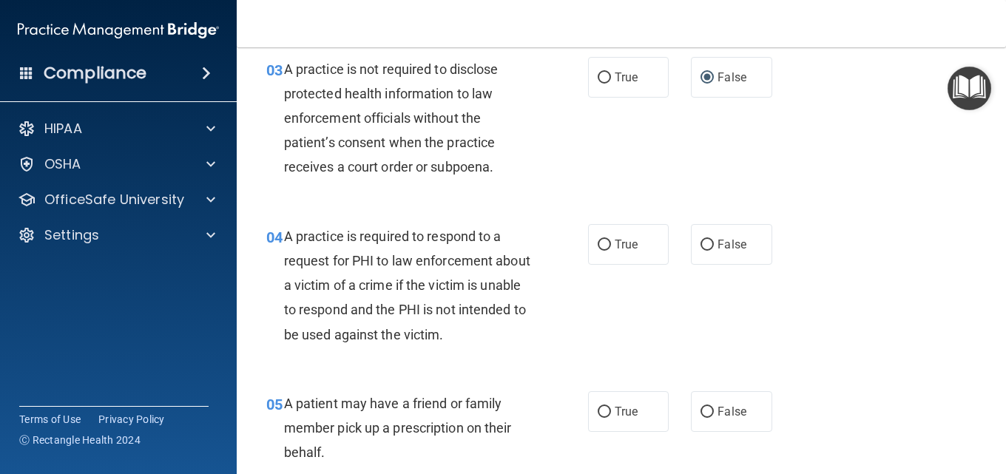
scroll to position [397, 0]
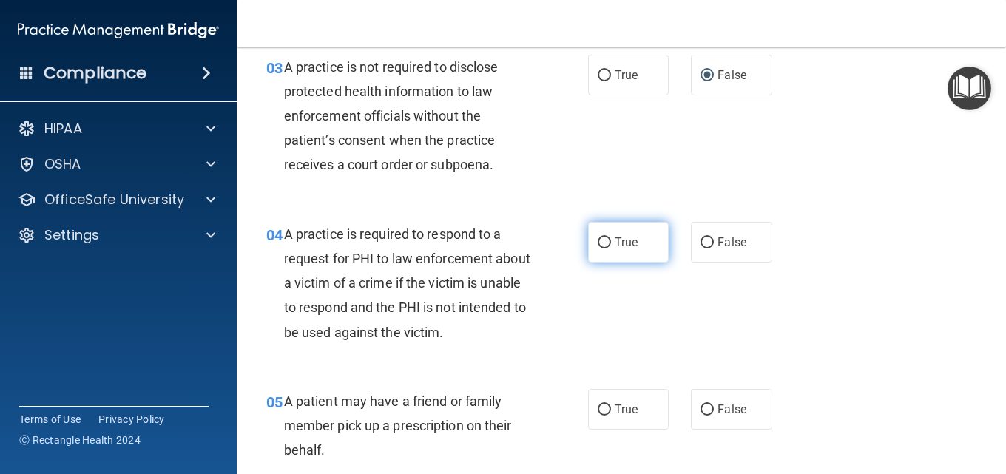
click at [596, 252] on label "True" at bounding box center [628, 242] width 81 height 41
click at [598, 249] on input "True" at bounding box center [604, 242] width 13 height 11
radio input "true"
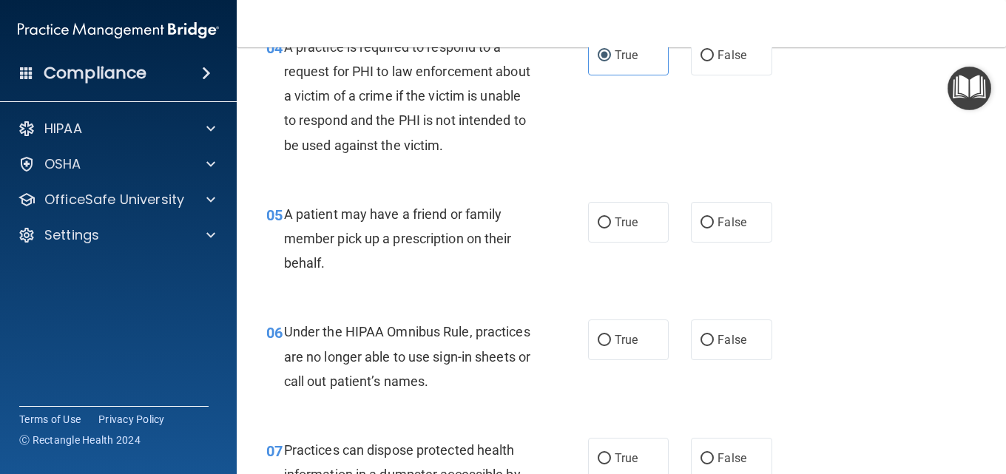
scroll to position [619, 0]
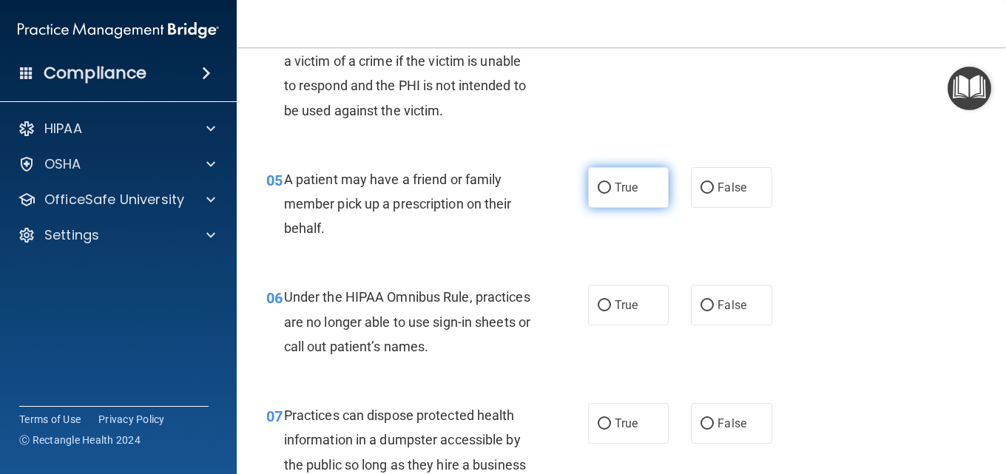
click at [624, 189] on span "True" at bounding box center [626, 188] width 23 height 14
click at [611, 189] on input "True" at bounding box center [604, 188] width 13 height 11
radio input "true"
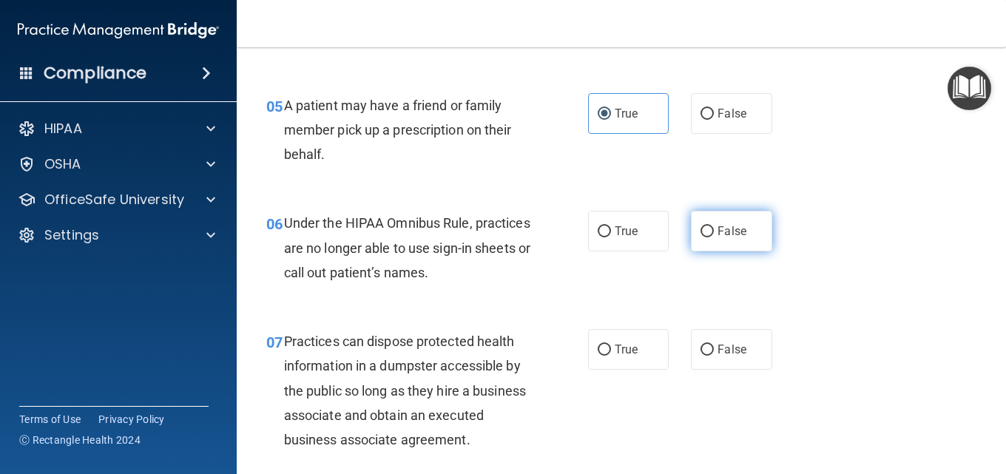
click at [706, 234] on input "False" at bounding box center [707, 231] width 13 height 11
radio input "true"
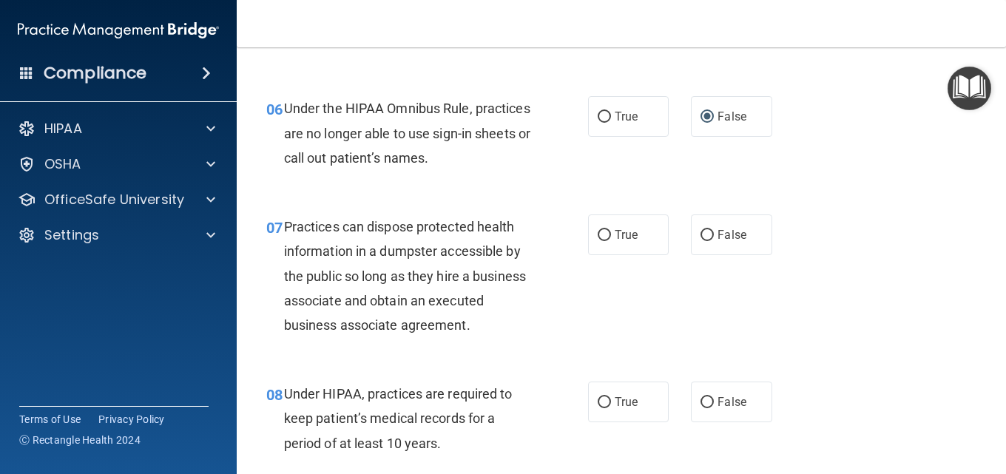
scroll to position [841, 0]
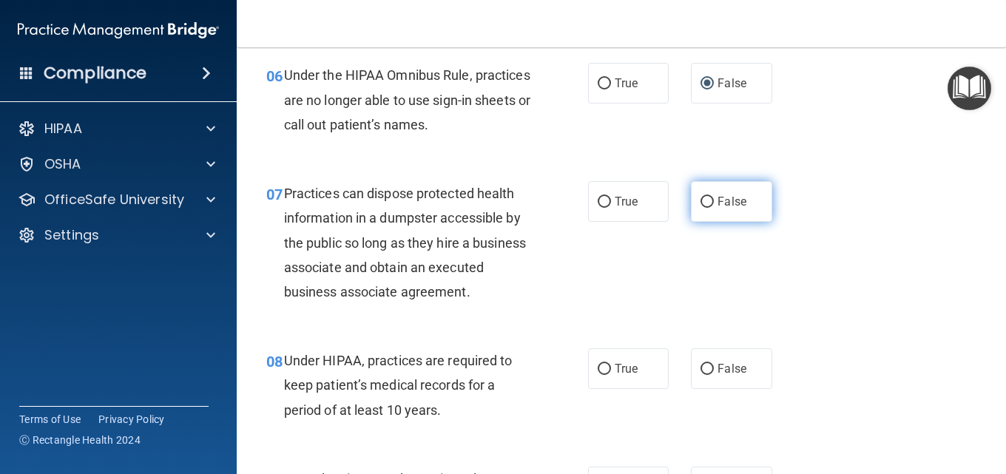
click at [721, 214] on label "False" at bounding box center [731, 201] width 81 height 41
click at [714, 208] on input "False" at bounding box center [707, 202] width 13 height 11
radio input "true"
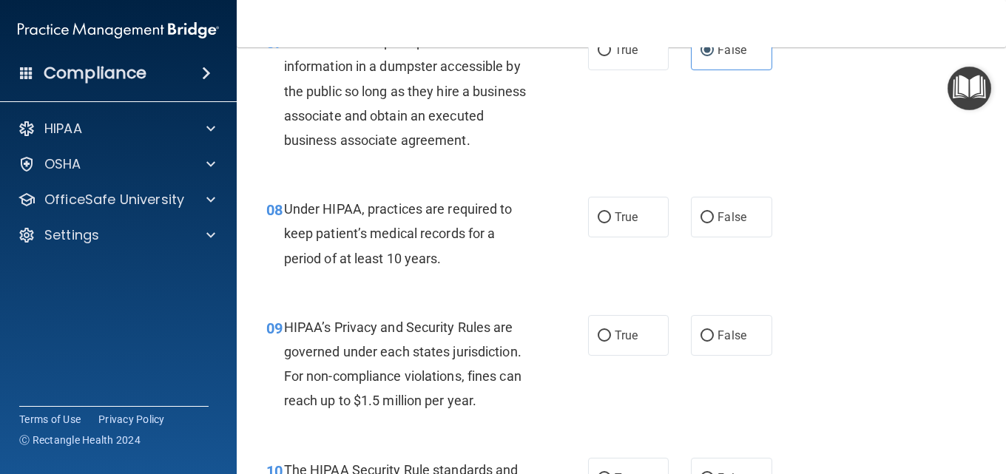
scroll to position [1063, 0]
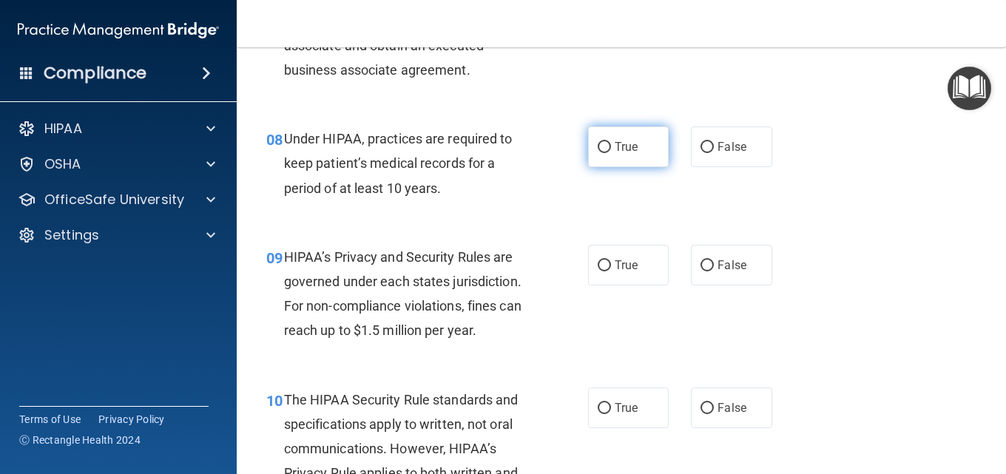
click at [614, 164] on label "True" at bounding box center [628, 147] width 81 height 41
click at [611, 153] on input "True" at bounding box center [604, 147] width 13 height 11
radio input "true"
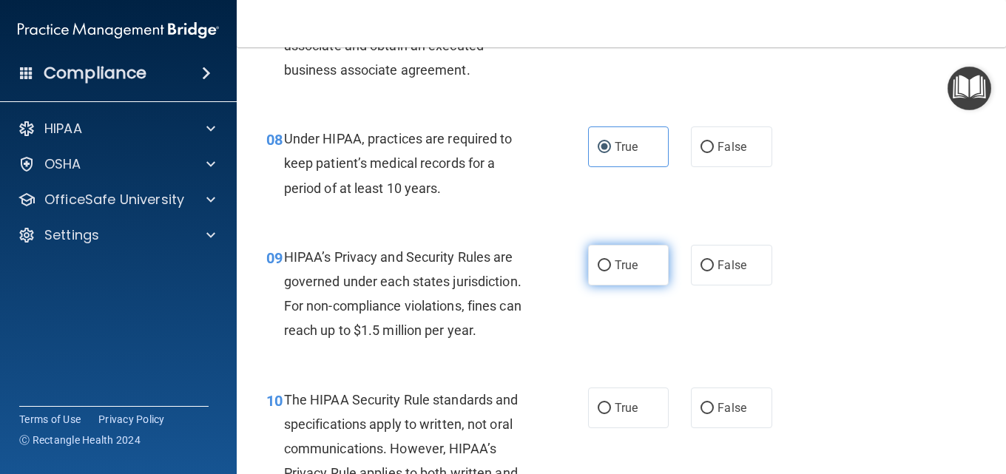
click at [606, 286] on label "True" at bounding box center [628, 265] width 81 height 41
click at [606, 272] on input "True" at bounding box center [604, 265] width 13 height 11
radio input "true"
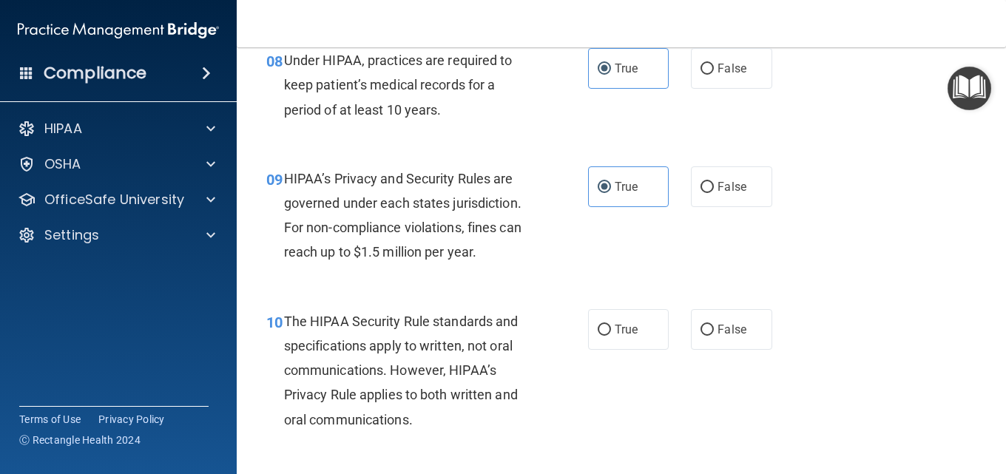
scroll to position [1137, 0]
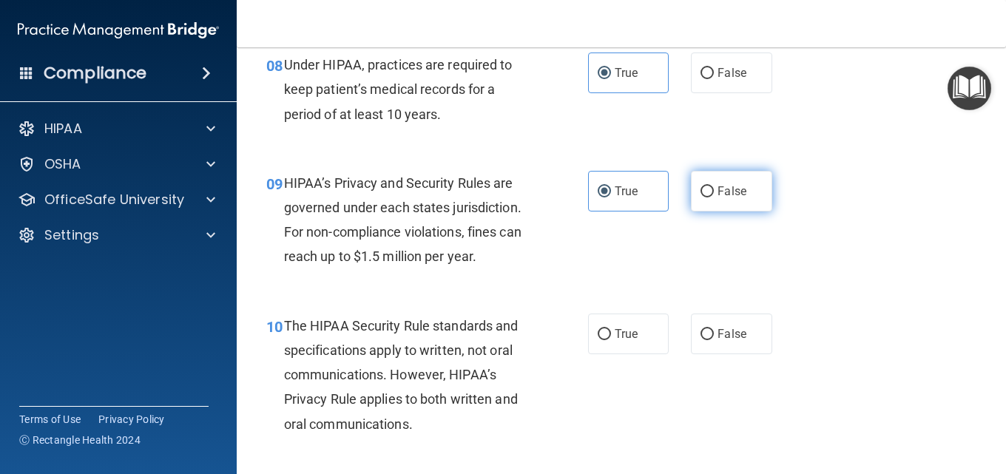
click at [707, 212] on label "False" at bounding box center [731, 191] width 81 height 41
click at [707, 198] on input "False" at bounding box center [707, 191] width 13 height 11
radio input "true"
radio input "false"
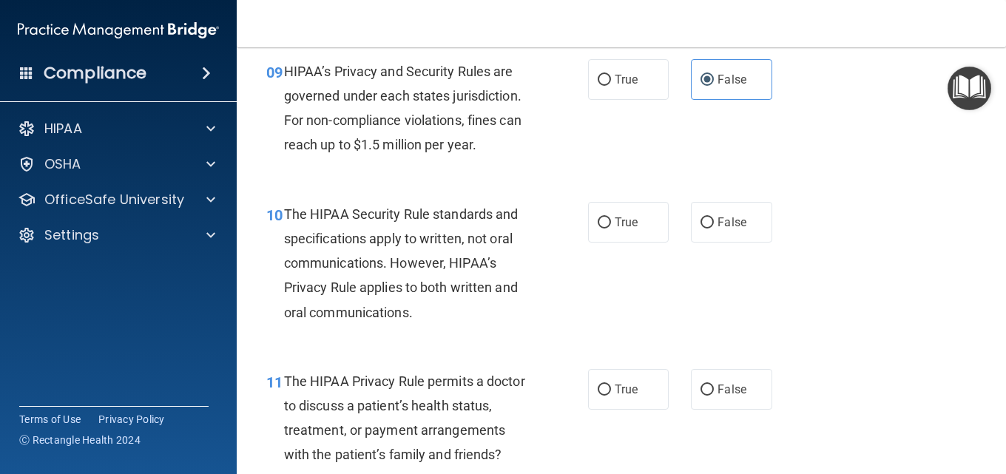
scroll to position [1285, 0]
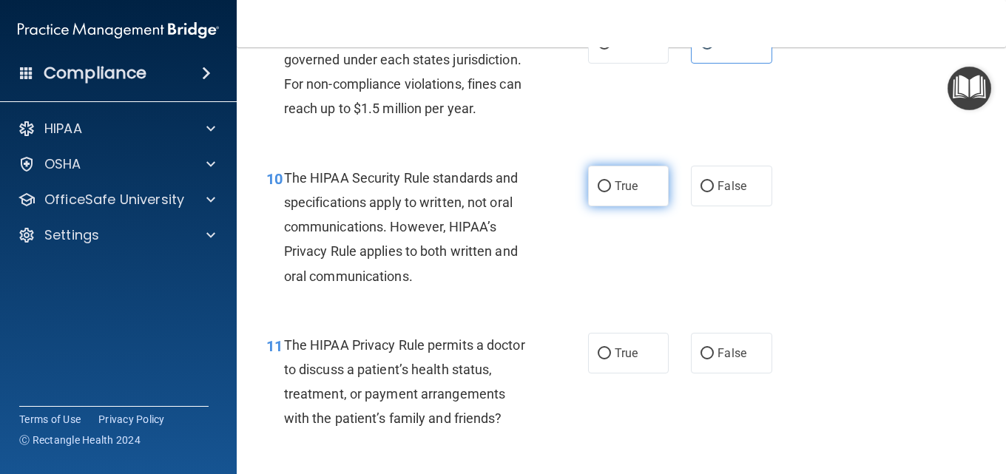
click at [627, 193] on span "True" at bounding box center [626, 186] width 23 height 14
click at [611, 192] on input "True" at bounding box center [604, 186] width 13 height 11
radio input "true"
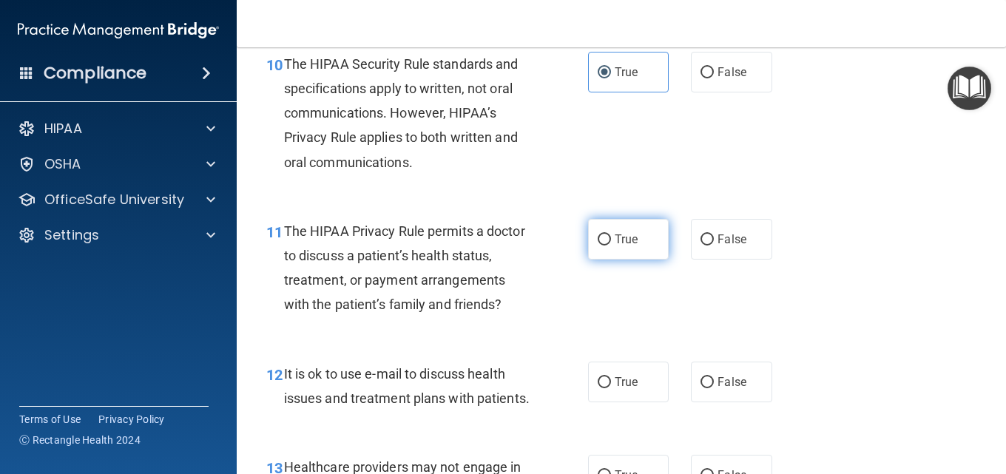
scroll to position [1433, 0]
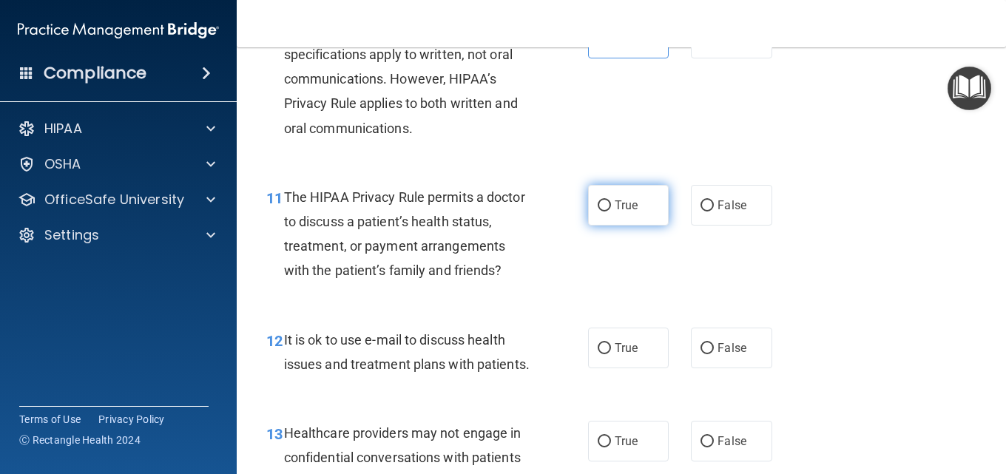
click at [638, 226] on label "True" at bounding box center [628, 205] width 81 height 41
click at [611, 212] on input "True" at bounding box center [604, 205] width 13 height 11
radio input "true"
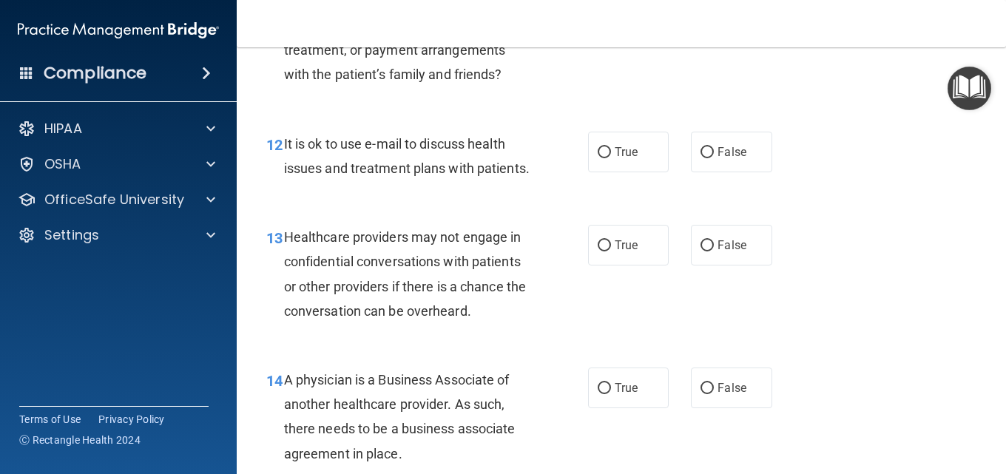
scroll to position [1655, 0]
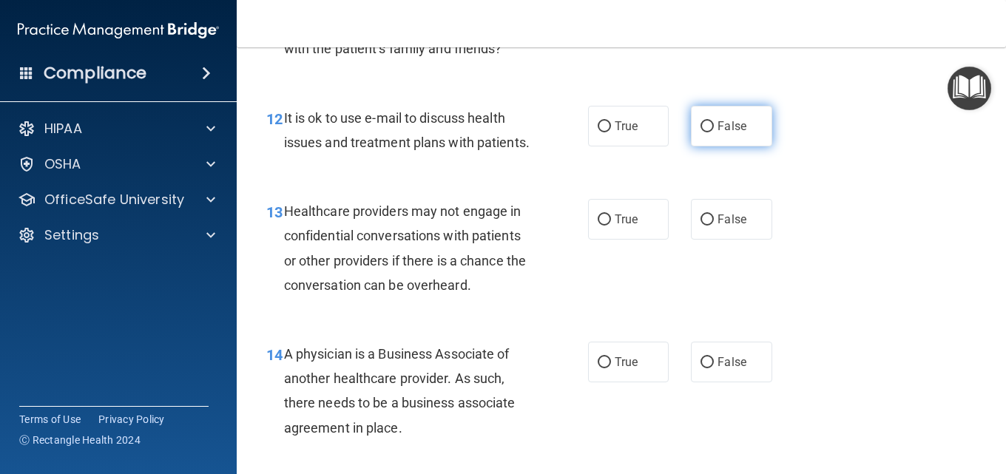
click at [718, 133] on span "False" at bounding box center [732, 126] width 29 height 14
click at [714, 132] on input "False" at bounding box center [707, 126] width 13 height 11
radio input "true"
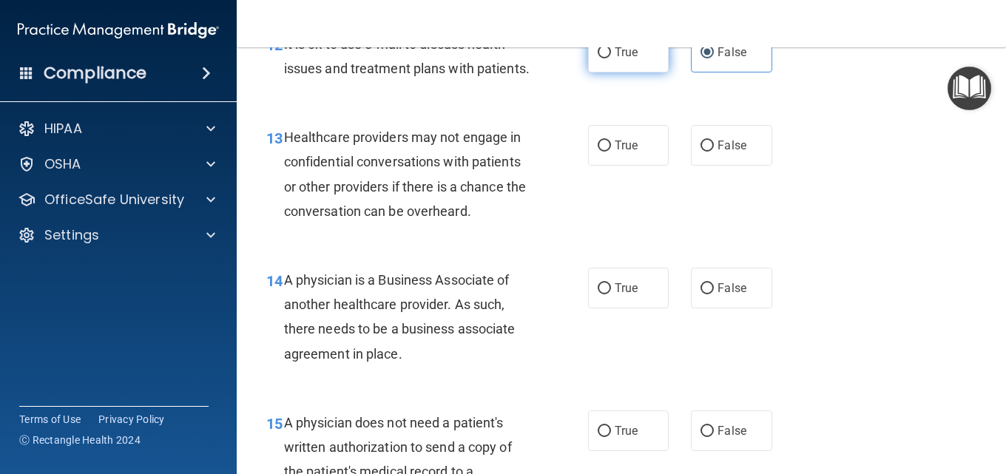
scroll to position [1803, 0]
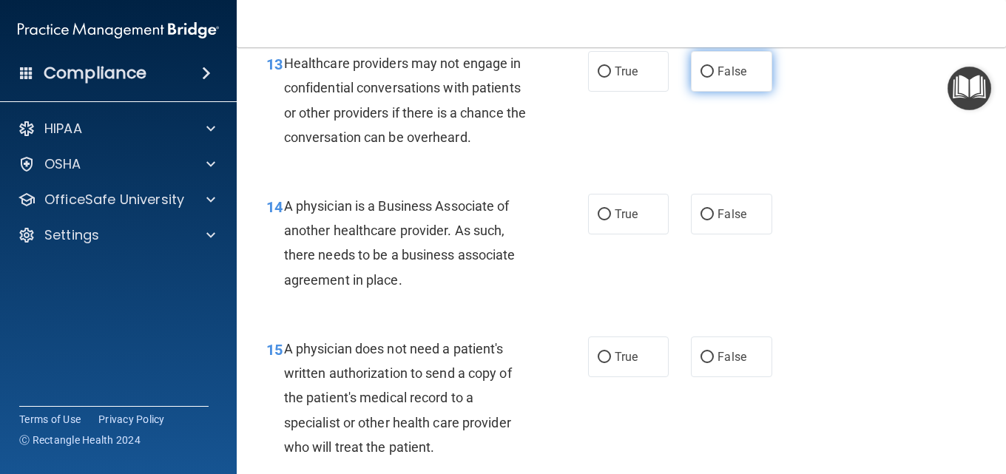
click at [745, 92] on label "False" at bounding box center [731, 71] width 81 height 41
click at [714, 78] on input "False" at bounding box center [707, 72] width 13 height 11
radio input "true"
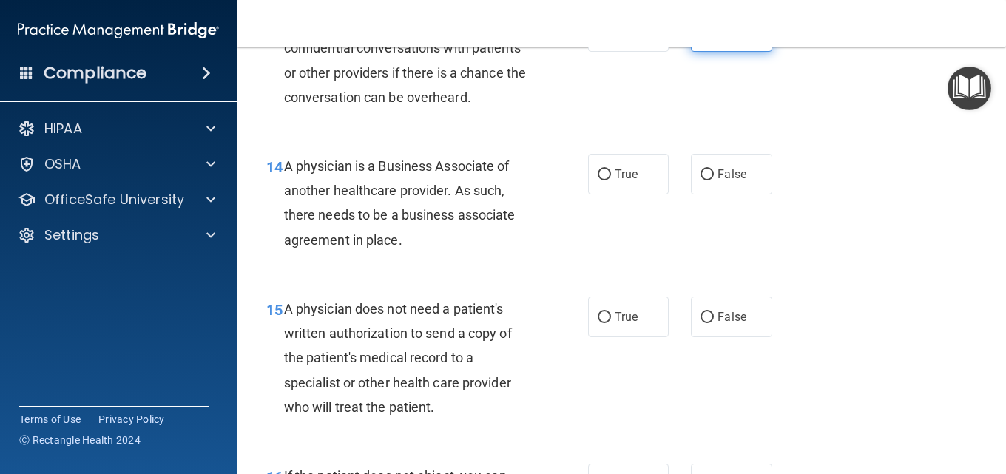
scroll to position [1877, 0]
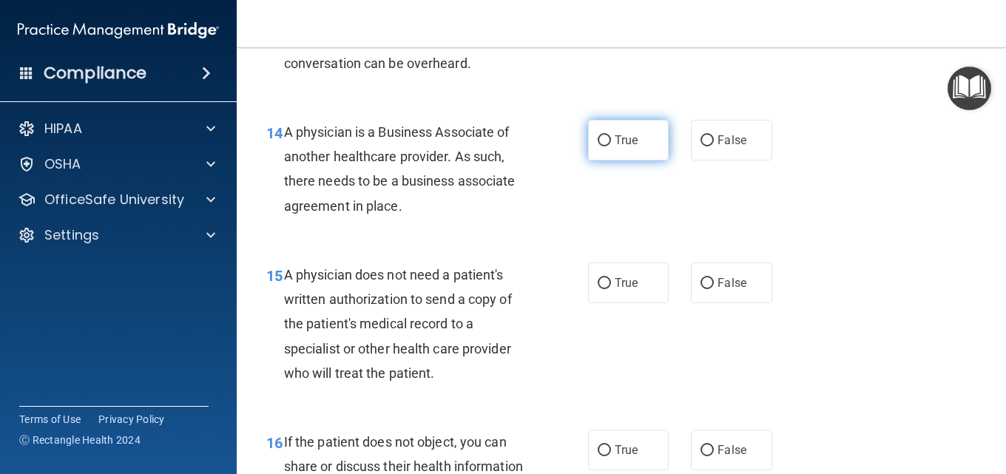
click at [620, 161] on label "True" at bounding box center [628, 140] width 81 height 41
click at [611, 146] on input "True" at bounding box center [604, 140] width 13 height 11
radio input "true"
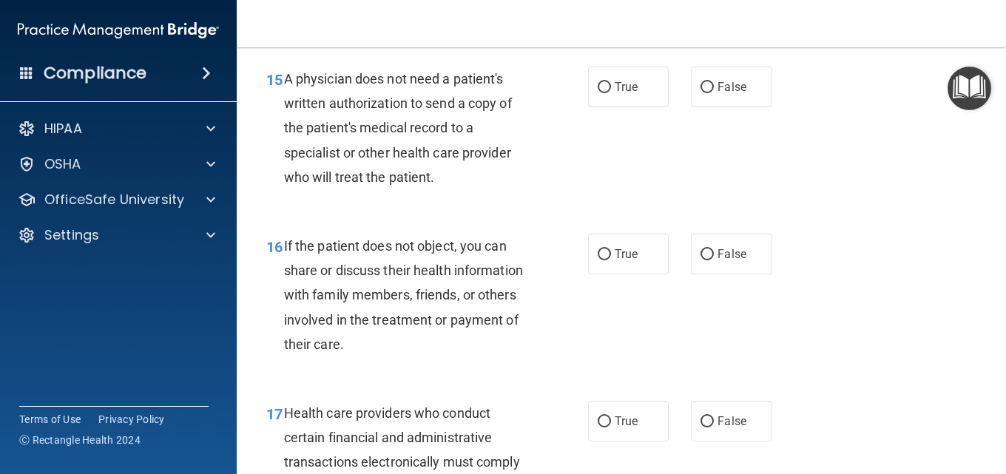
scroll to position [2099, 0]
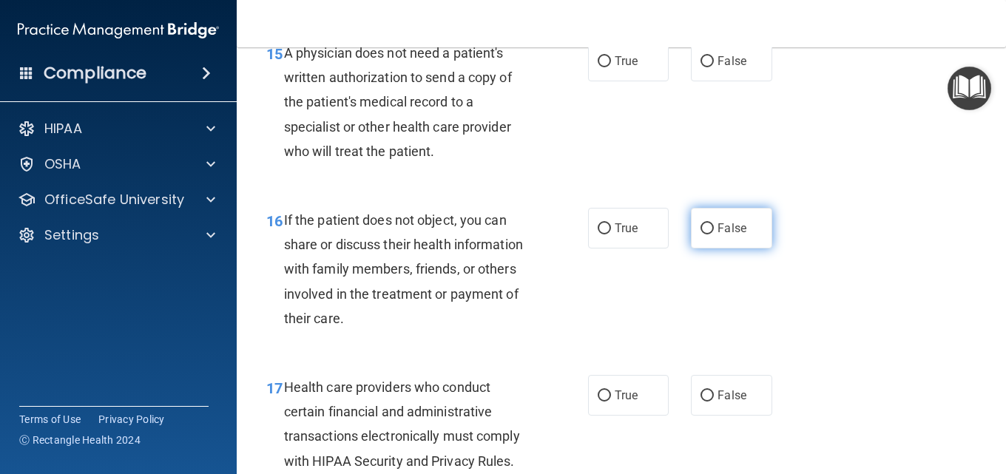
click at [705, 235] on input "False" at bounding box center [707, 228] width 13 height 11
radio input "true"
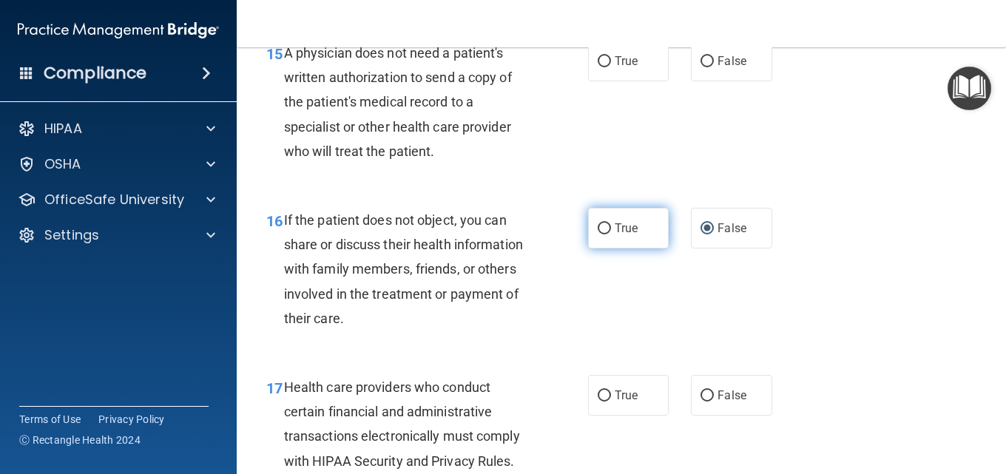
click at [661, 249] on label "True" at bounding box center [628, 228] width 81 height 41
click at [611, 235] on input "True" at bounding box center [604, 228] width 13 height 11
radio input "true"
radio input "false"
click at [713, 81] on label "False" at bounding box center [731, 61] width 81 height 41
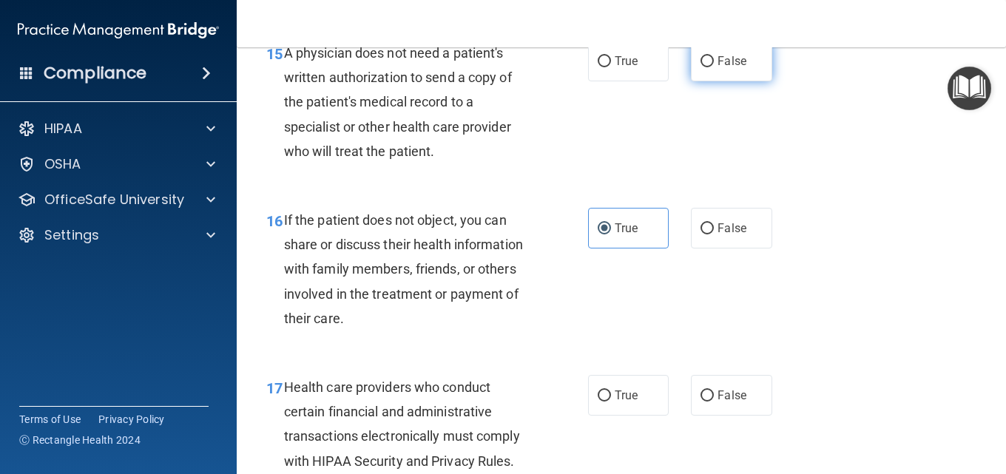
click at [713, 67] on input "False" at bounding box center [707, 61] width 13 height 11
radio input "true"
click at [612, 81] on label "True" at bounding box center [628, 61] width 81 height 41
click at [611, 67] on input "True" at bounding box center [604, 61] width 13 height 11
radio input "true"
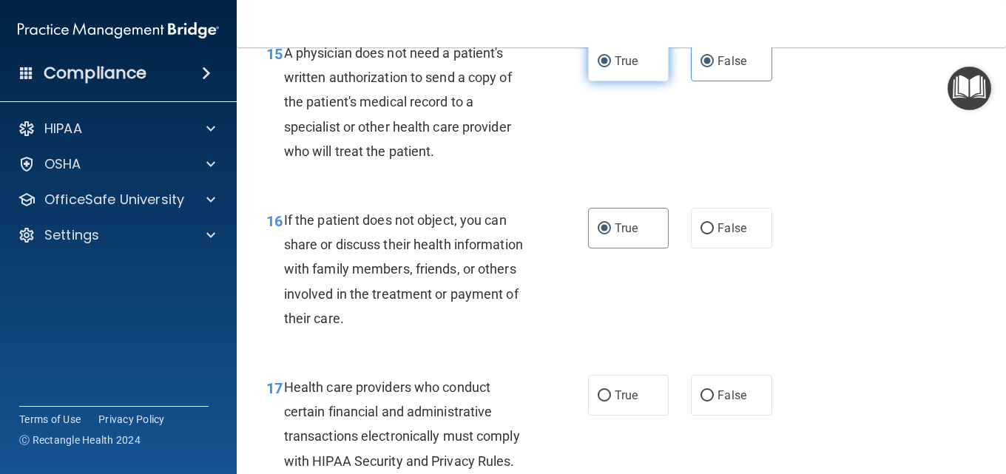
radio input "false"
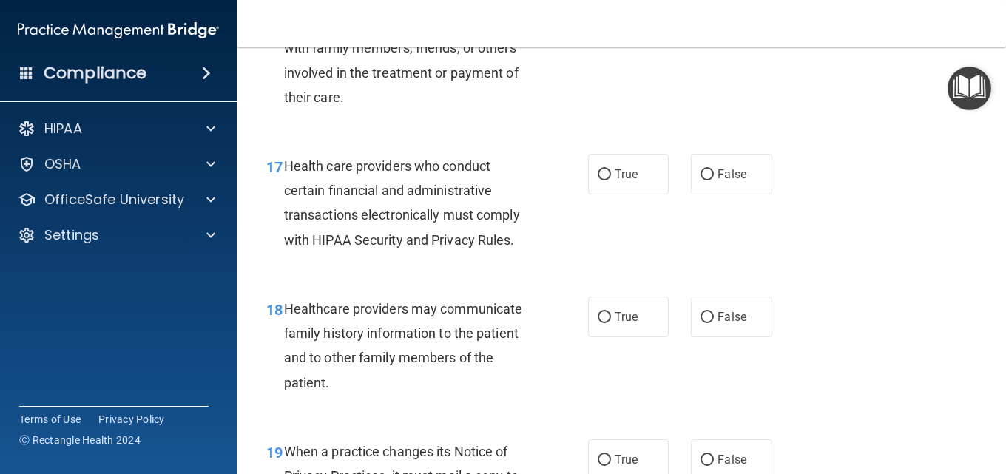
scroll to position [2321, 0]
click at [707, 323] on input "False" at bounding box center [707, 316] width 13 height 11
radio input "true"
click at [603, 194] on label "True" at bounding box center [628, 173] width 81 height 41
click at [603, 180] on input "True" at bounding box center [604, 174] width 13 height 11
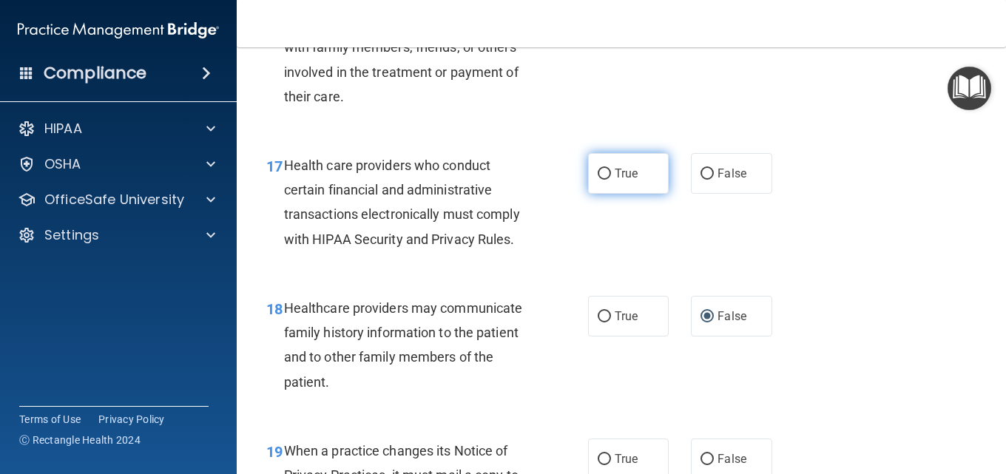
radio input "true"
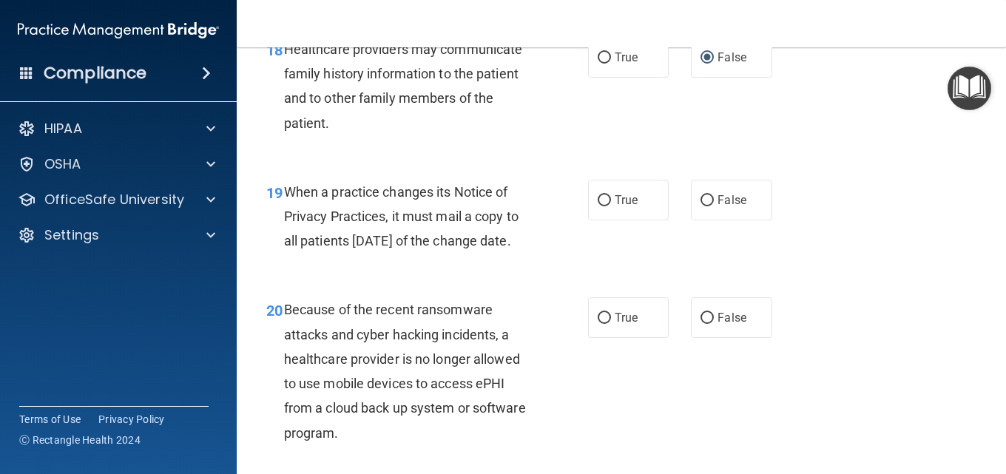
scroll to position [2617, 0]
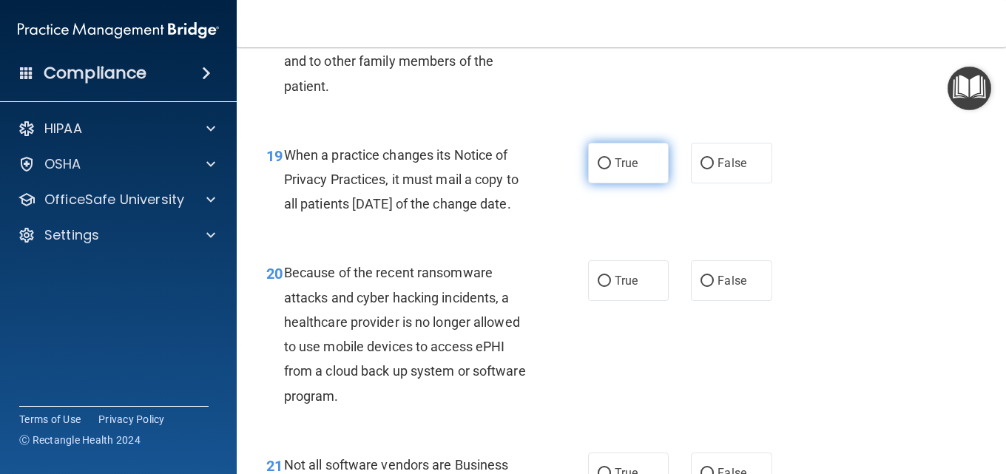
click at [628, 183] on label "True" at bounding box center [628, 163] width 81 height 41
click at [611, 169] on input "True" at bounding box center [604, 163] width 13 height 11
radio input "true"
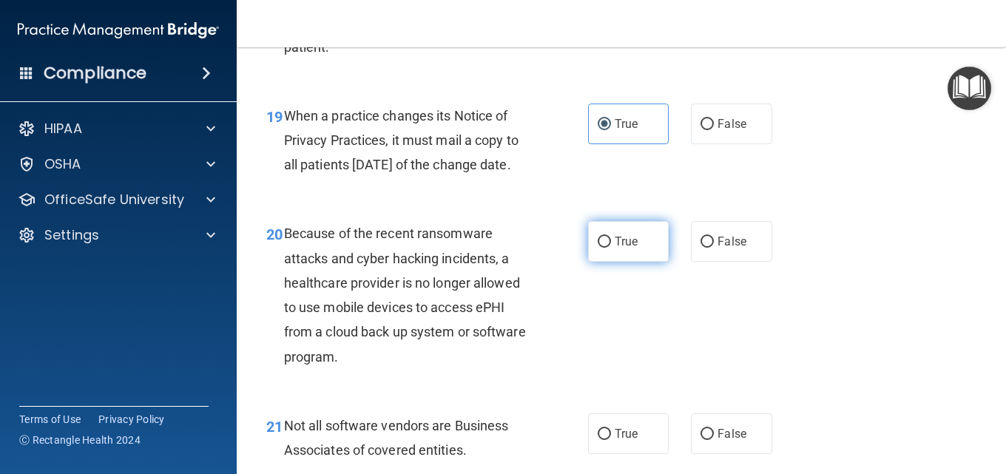
scroll to position [2765, 0]
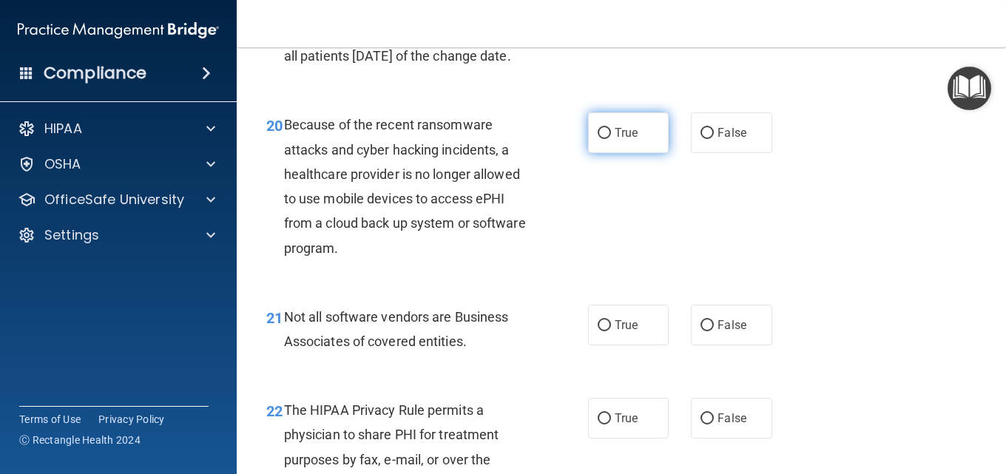
click at [588, 153] on label "True" at bounding box center [628, 132] width 81 height 41
click at [598, 139] on input "True" at bounding box center [604, 133] width 13 height 11
radio input "true"
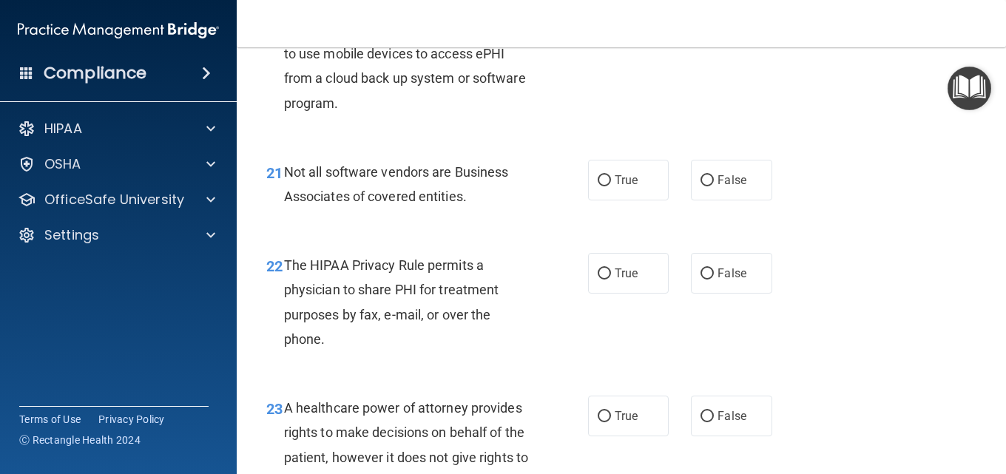
scroll to position [2913, 0]
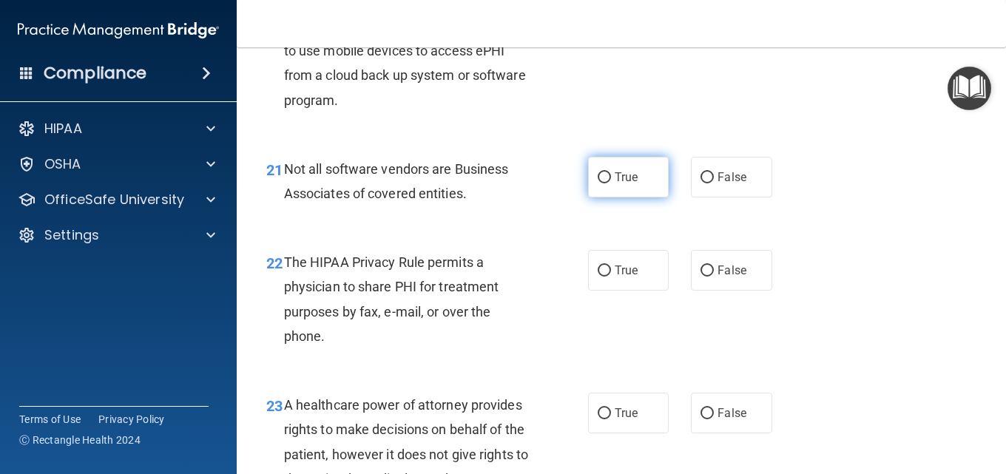
click at [607, 198] on label "True" at bounding box center [628, 177] width 81 height 41
click at [607, 183] on input "True" at bounding box center [604, 177] width 13 height 11
radio input "true"
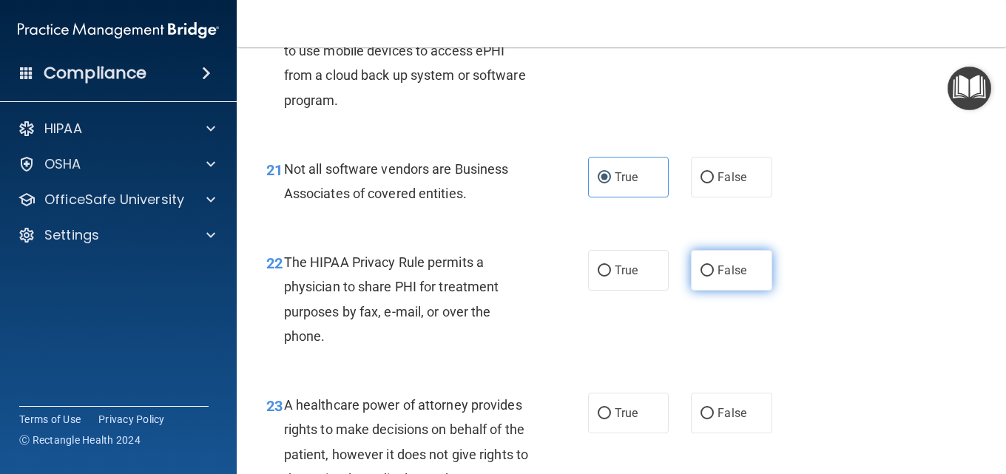
click at [692, 291] on label "False" at bounding box center [731, 270] width 81 height 41
click at [701, 277] on input "False" at bounding box center [707, 271] width 13 height 11
radio input "true"
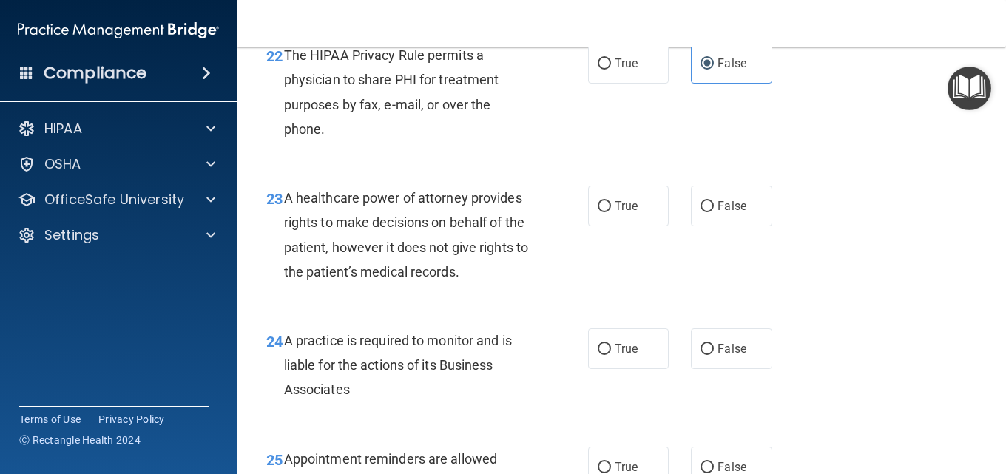
scroll to position [3135, 0]
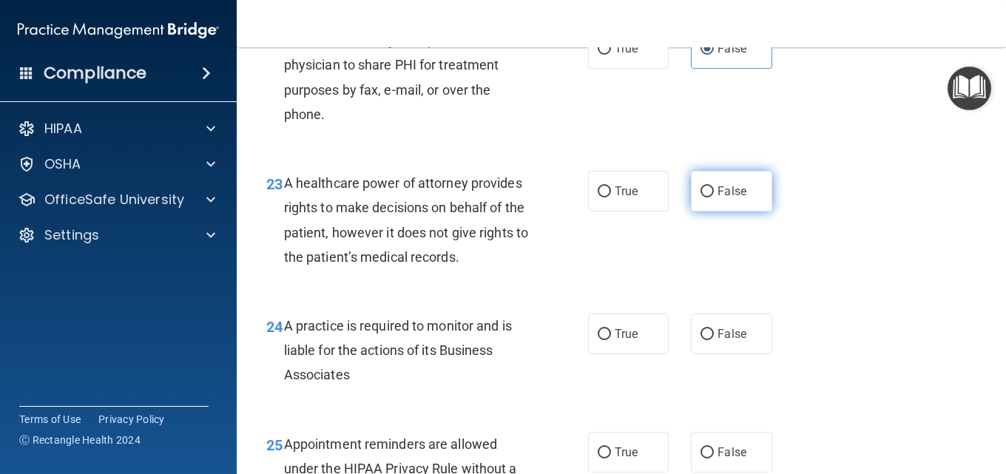
click at [707, 212] on label "False" at bounding box center [731, 191] width 81 height 41
click at [707, 198] on input "False" at bounding box center [707, 191] width 13 height 11
radio input "true"
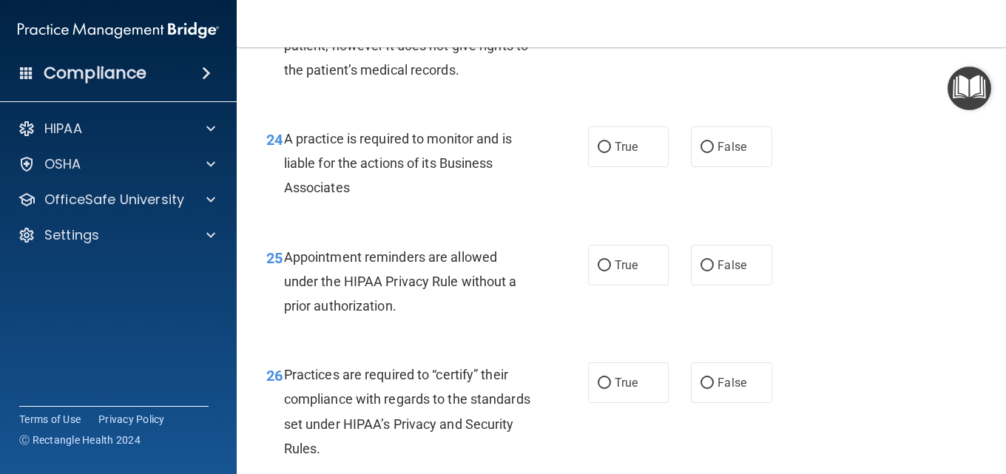
scroll to position [3357, 0]
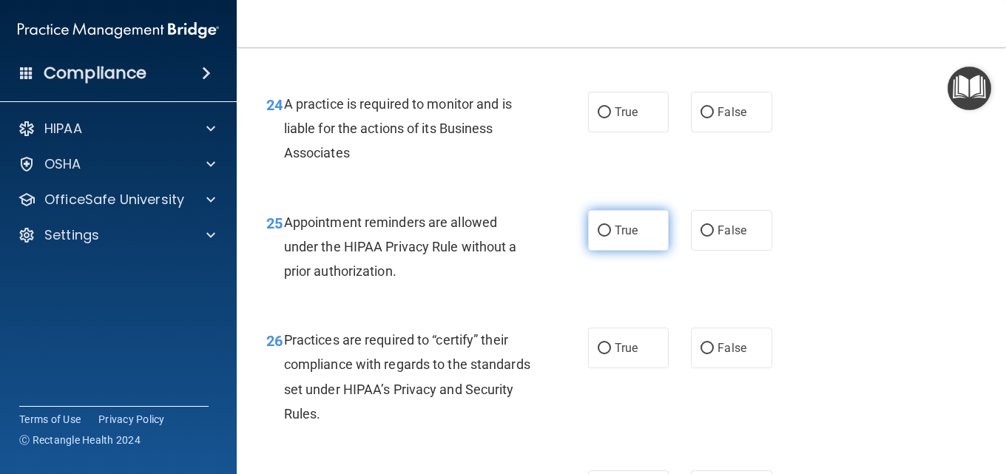
click at [618, 237] on span "True" at bounding box center [626, 230] width 23 height 14
click at [611, 237] on input "True" at bounding box center [604, 231] width 13 height 11
radio input "true"
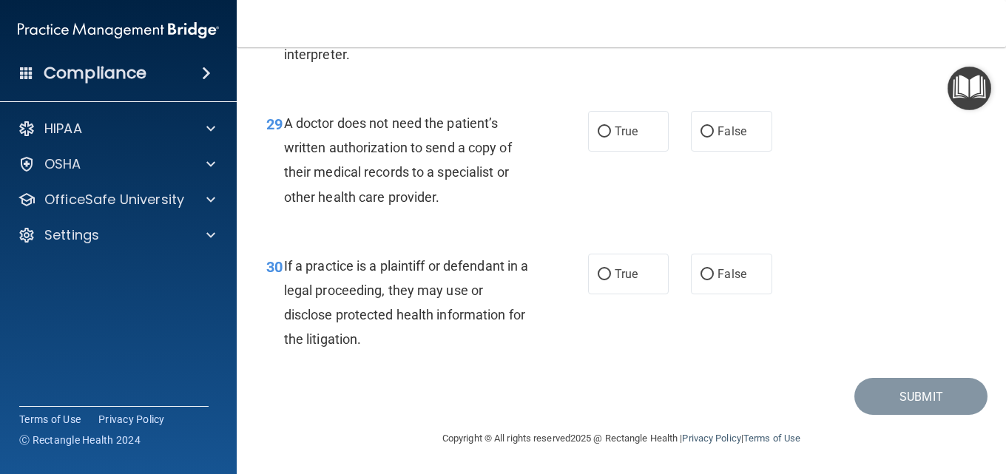
scroll to position [4051, 0]
click at [725, 266] on label "False" at bounding box center [731, 274] width 81 height 41
click at [714, 269] on input "False" at bounding box center [707, 274] width 13 height 11
radio input "true"
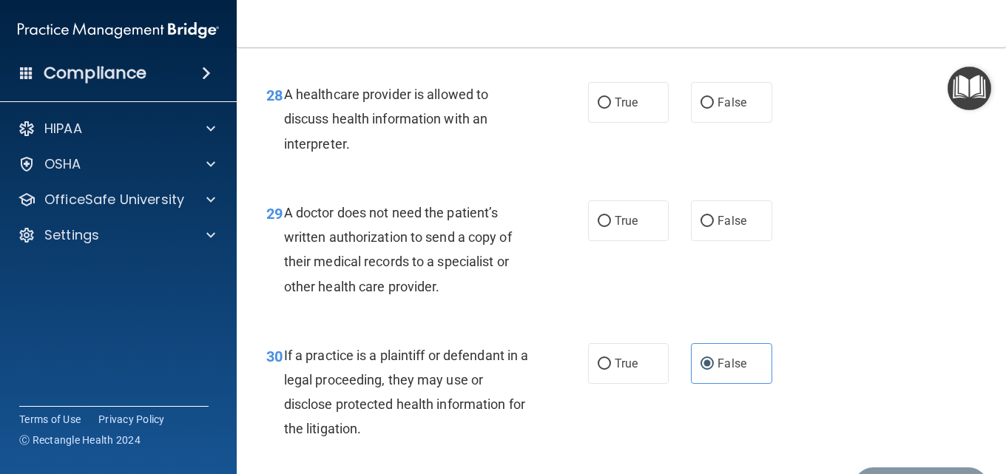
scroll to position [3903, 0]
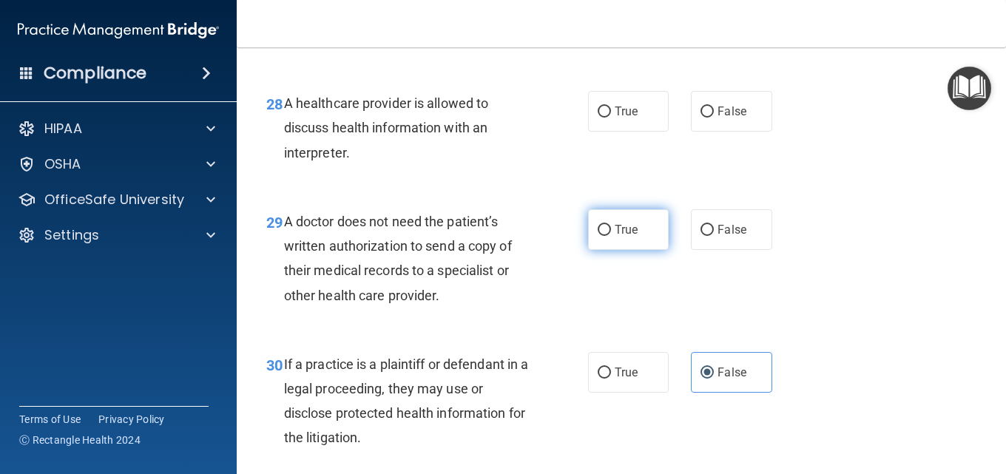
click at [599, 236] on input "True" at bounding box center [604, 230] width 13 height 11
radio input "true"
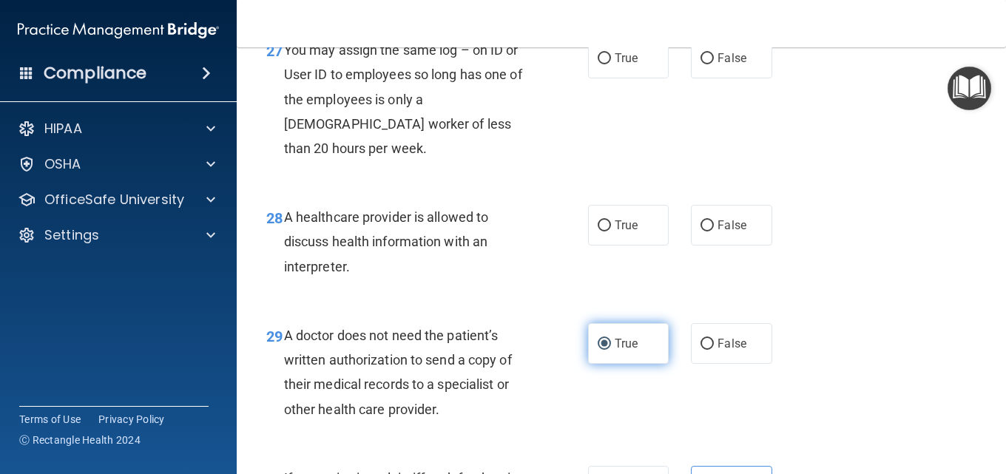
scroll to position [3755, 0]
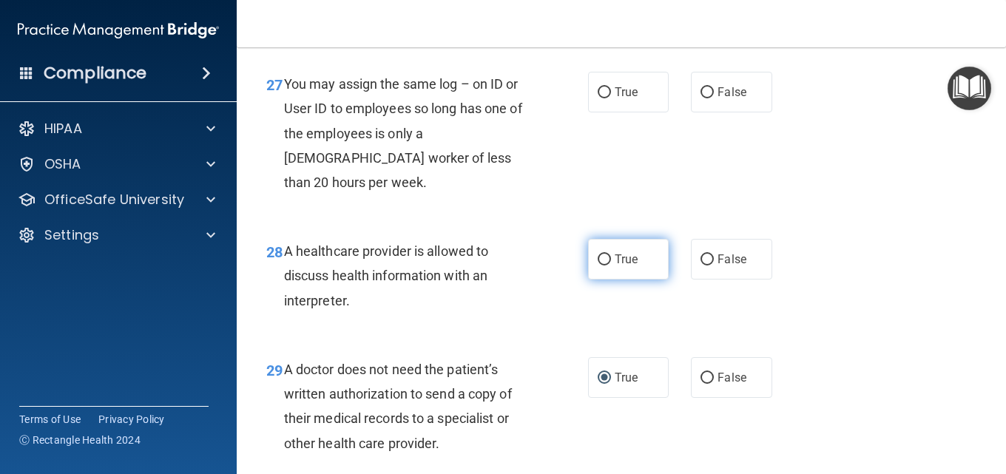
click at [638, 280] on label "True" at bounding box center [628, 259] width 81 height 41
click at [611, 266] on input "True" at bounding box center [604, 260] width 13 height 11
radio input "true"
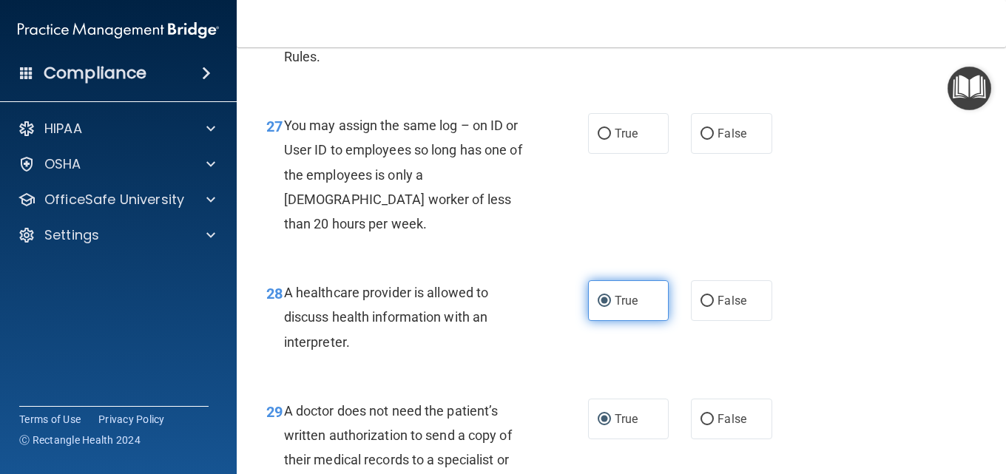
scroll to position [3681, 0]
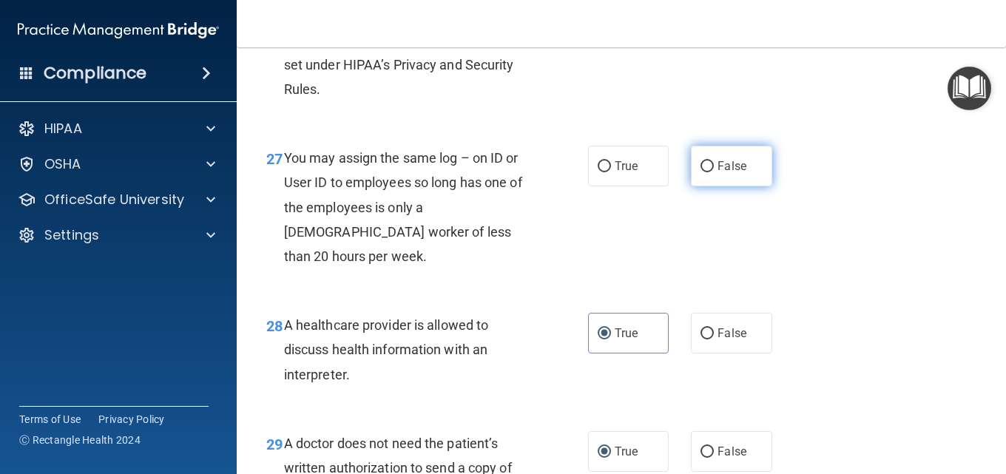
click at [723, 173] on span "False" at bounding box center [732, 166] width 29 height 14
click at [714, 172] on input "False" at bounding box center [707, 166] width 13 height 11
radio input "true"
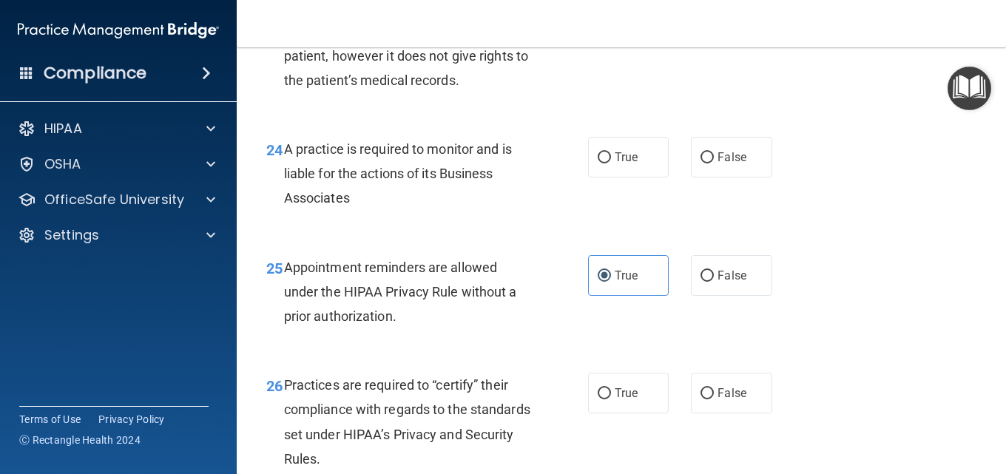
scroll to position [3238, 0]
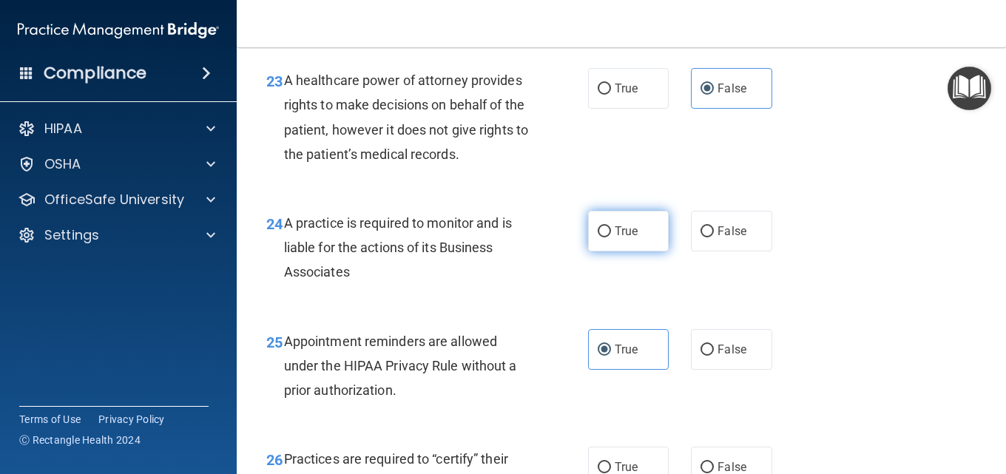
click at [640, 252] on label "True" at bounding box center [628, 231] width 81 height 41
click at [611, 237] on input "True" at bounding box center [604, 231] width 13 height 11
radio input "true"
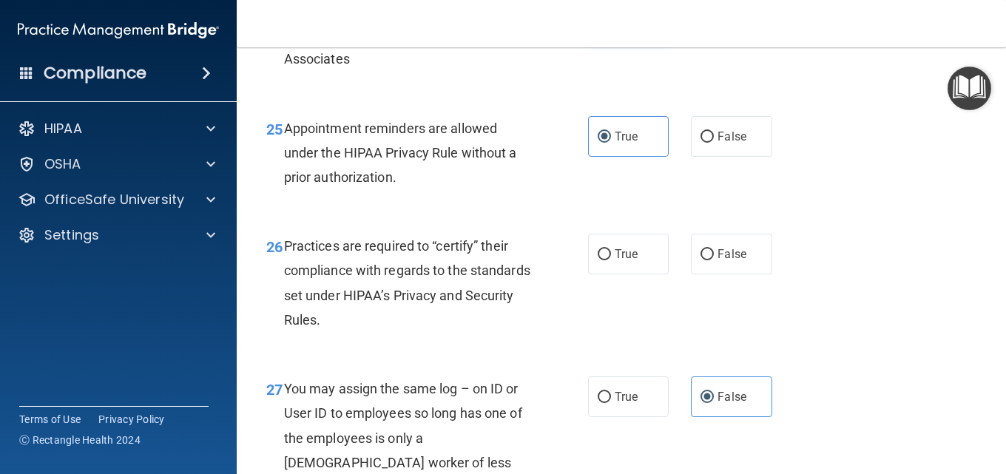
scroll to position [3459, 0]
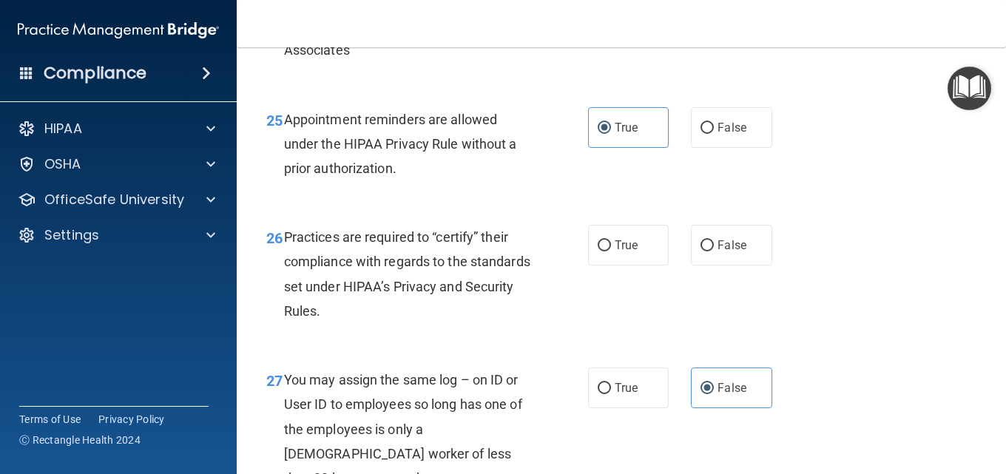
click at [691, 30] on label "False" at bounding box center [731, 9] width 81 height 41
click at [701, 16] on input "False" at bounding box center [707, 9] width 13 height 11
radio input "true"
click at [628, 16] on span "True" at bounding box center [626, 9] width 23 height 14
click at [611, 16] on input "True" at bounding box center [604, 9] width 13 height 11
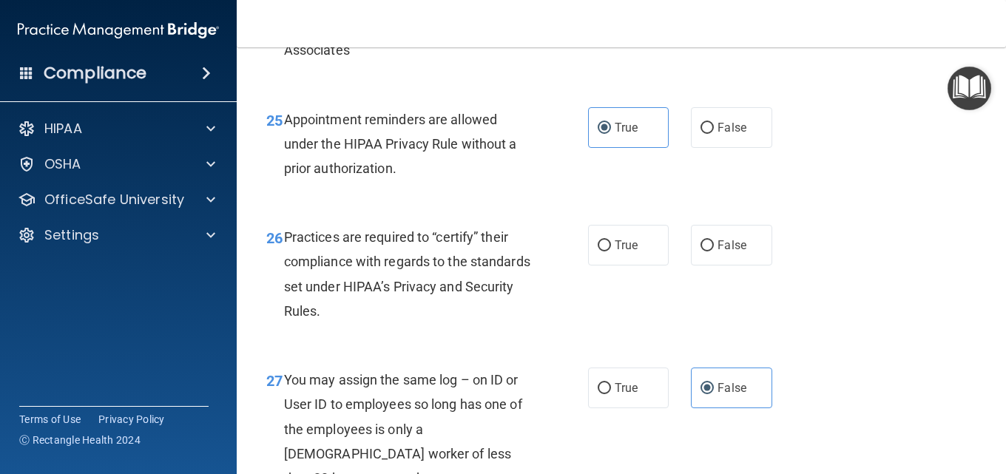
radio input "true"
radio input "false"
click at [598, 252] on input "True" at bounding box center [604, 245] width 13 height 11
radio input "true"
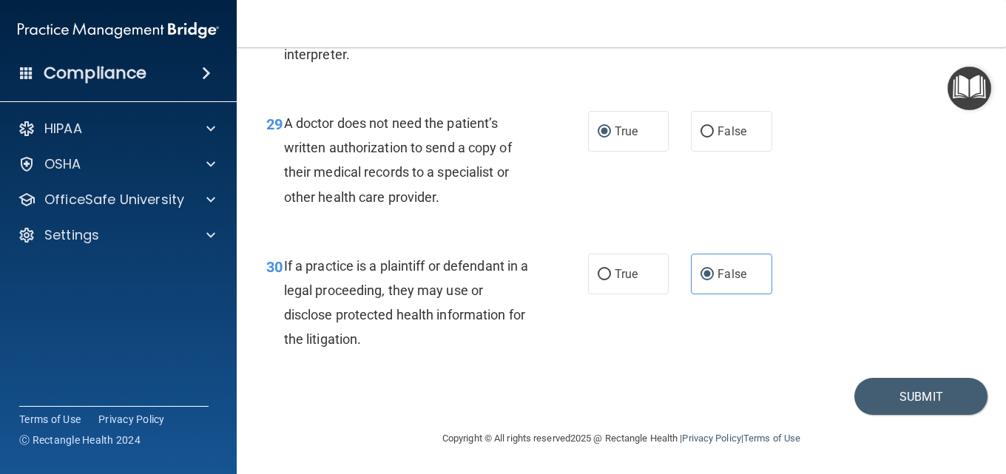
scroll to position [4051, 0]
click at [921, 402] on button "Submit" at bounding box center [921, 397] width 133 height 38
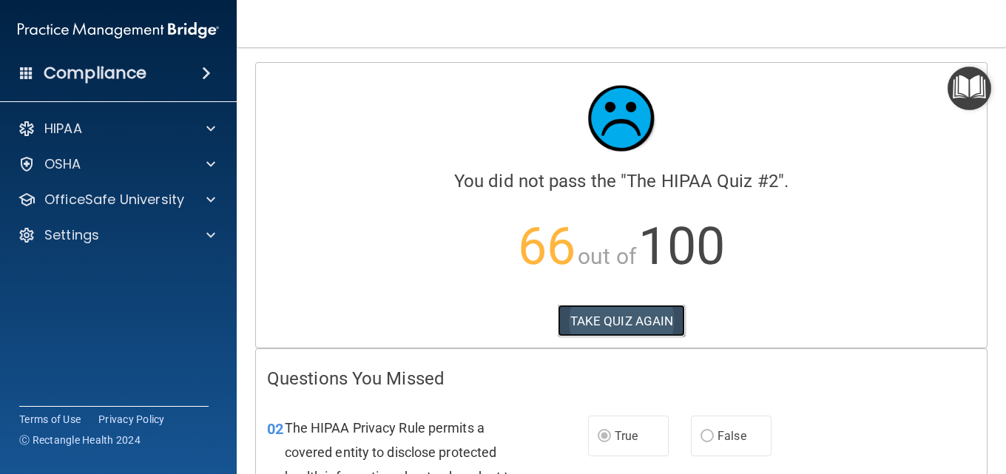
click at [576, 321] on button "TAKE QUIZ AGAIN" at bounding box center [622, 321] width 128 height 33
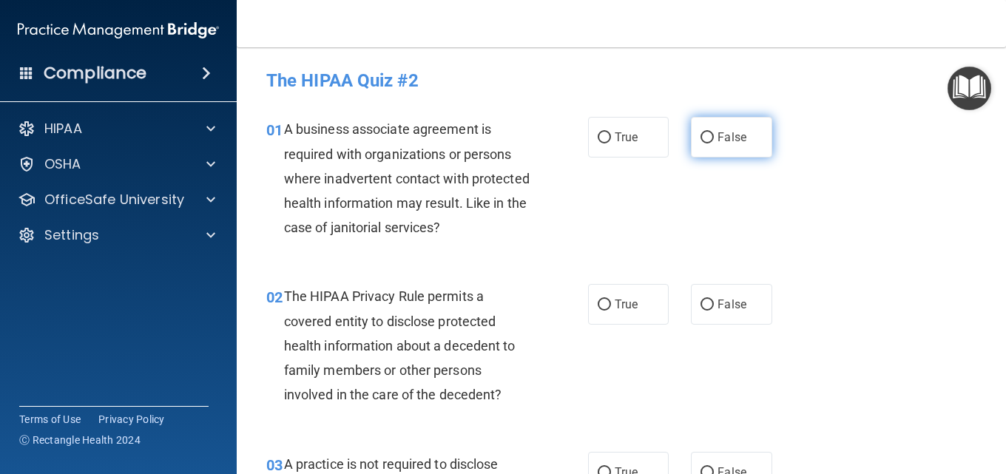
click at [704, 129] on label "False" at bounding box center [731, 137] width 81 height 41
click at [704, 132] on input "False" at bounding box center [707, 137] width 13 height 11
radio input "true"
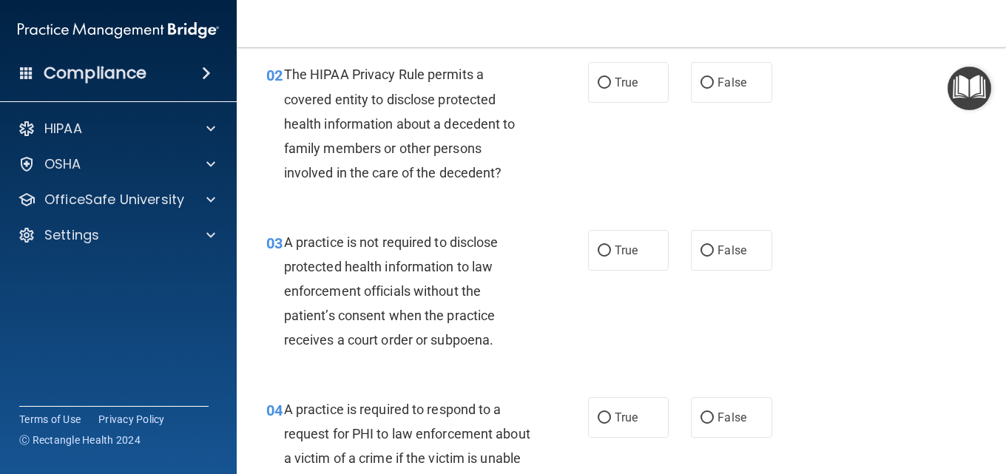
scroll to position [148, 0]
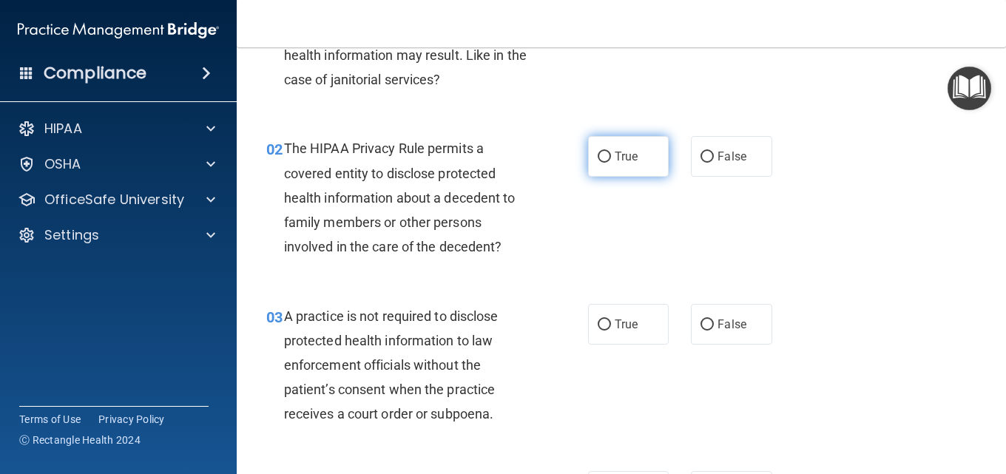
click at [628, 146] on label "True" at bounding box center [628, 156] width 81 height 41
click at [611, 152] on input "True" at bounding box center [604, 157] width 13 height 11
radio input "true"
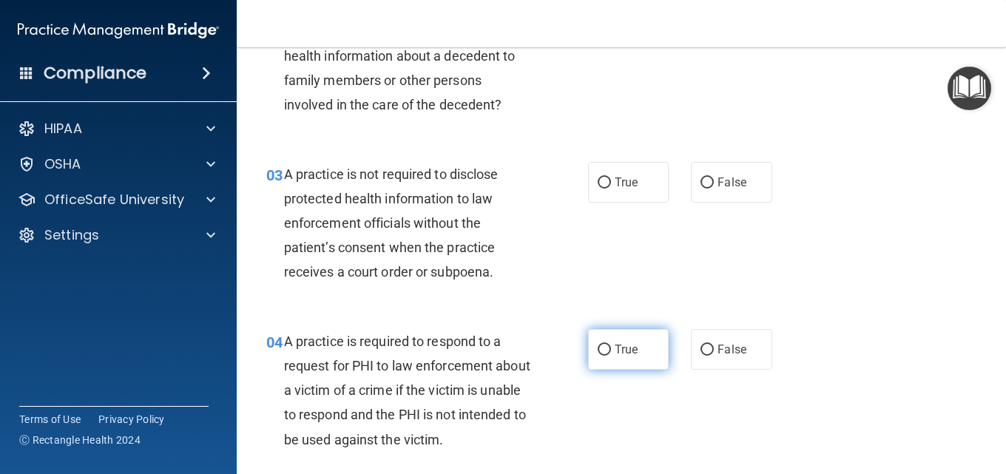
scroll to position [296, 0]
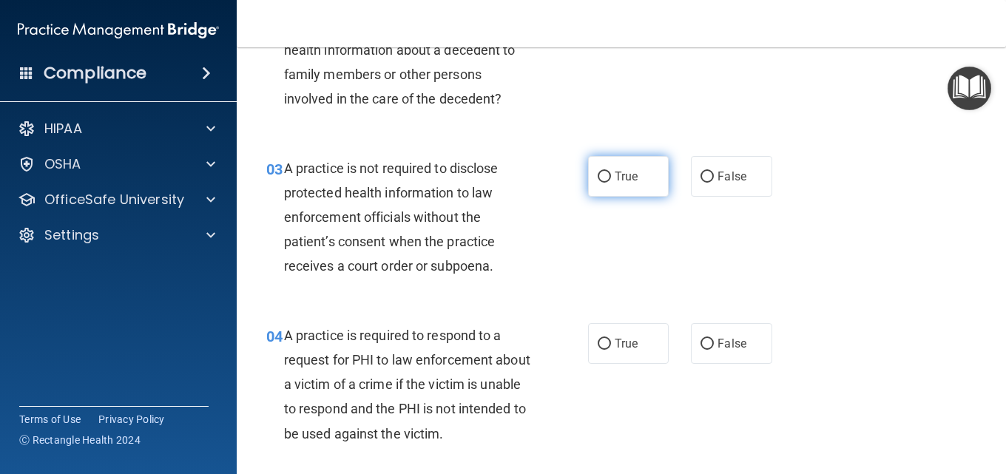
click at [616, 189] on label "True" at bounding box center [628, 176] width 81 height 41
click at [611, 183] on input "True" at bounding box center [604, 177] width 13 height 11
radio input "true"
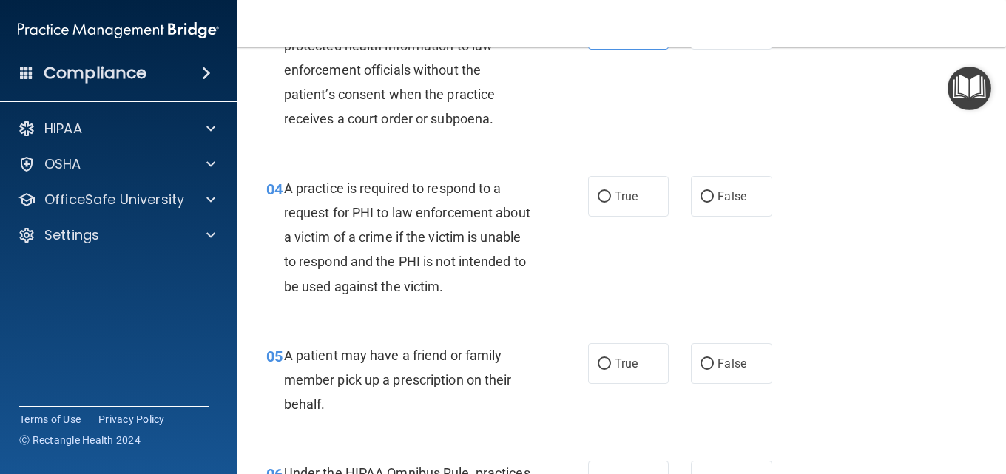
scroll to position [444, 0]
click at [591, 363] on label "True" at bounding box center [628, 363] width 81 height 41
click at [598, 363] on input "True" at bounding box center [604, 363] width 13 height 11
radio input "true"
click at [598, 195] on input "True" at bounding box center [604, 196] width 13 height 11
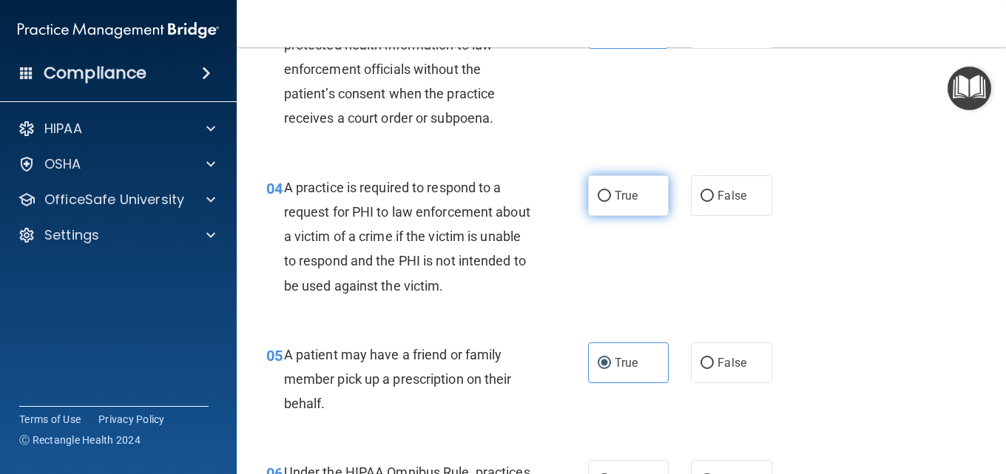
radio input "true"
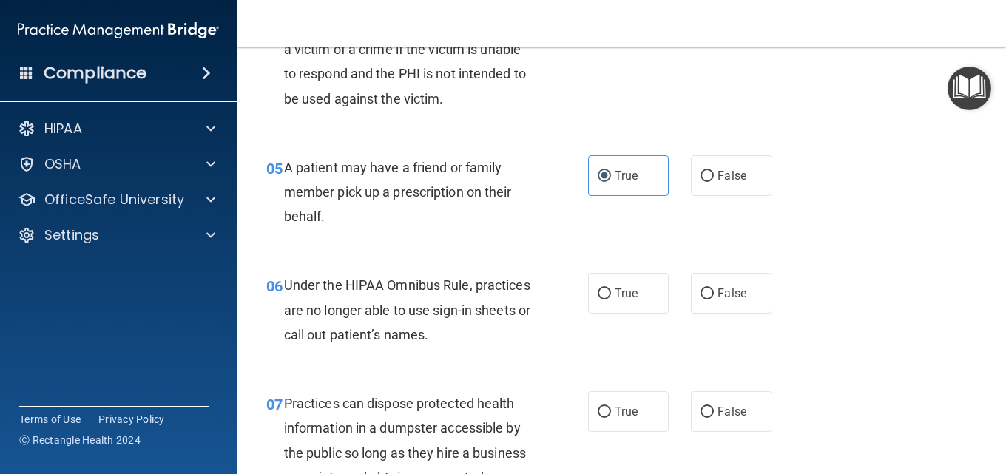
scroll to position [666, 0]
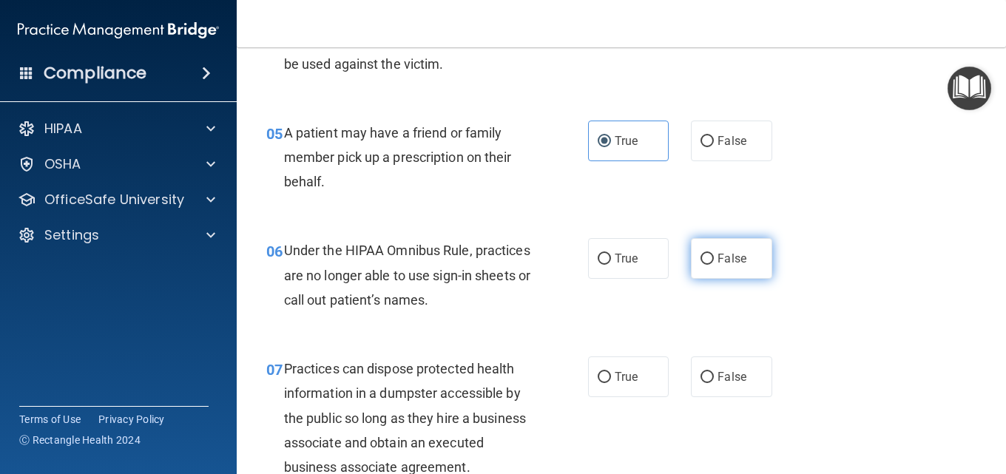
click at [732, 269] on label "False" at bounding box center [731, 258] width 81 height 41
click at [714, 265] on input "False" at bounding box center [707, 259] width 13 height 11
radio input "true"
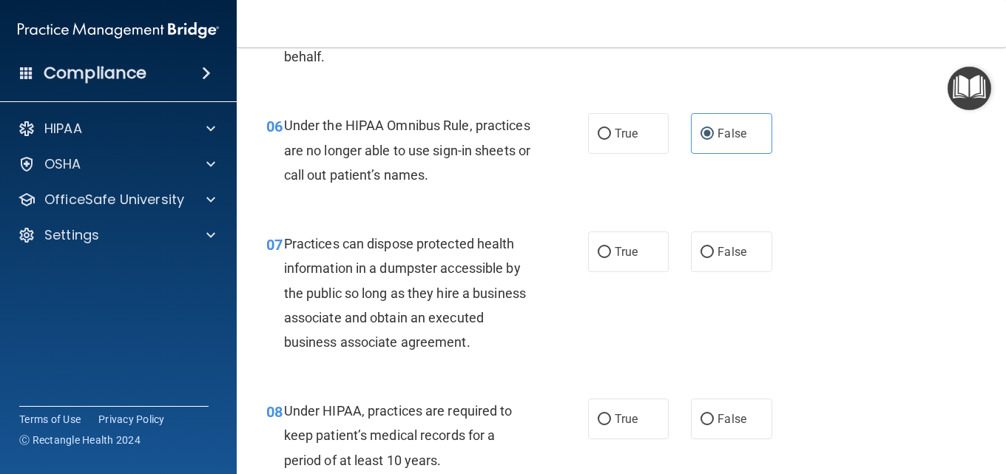
scroll to position [814, 0]
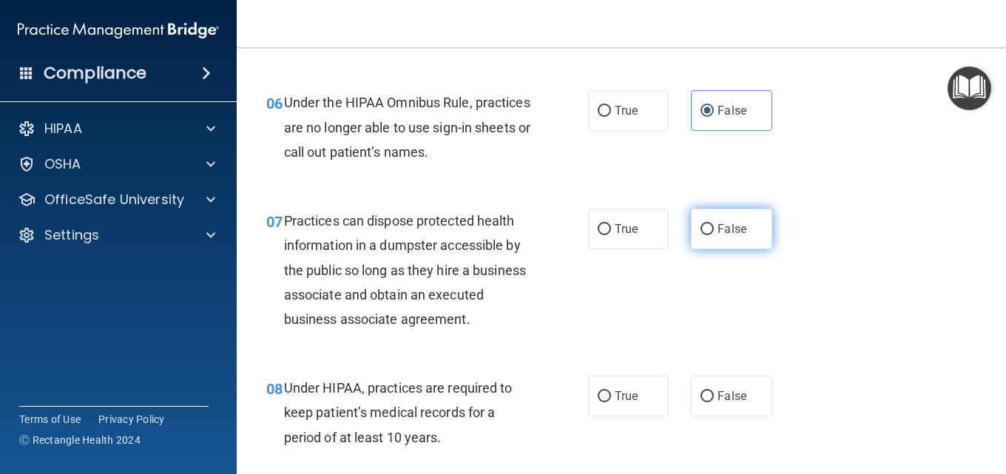
click at [731, 226] on span "False" at bounding box center [732, 229] width 29 height 14
click at [714, 226] on input "False" at bounding box center [707, 229] width 13 height 11
radio input "true"
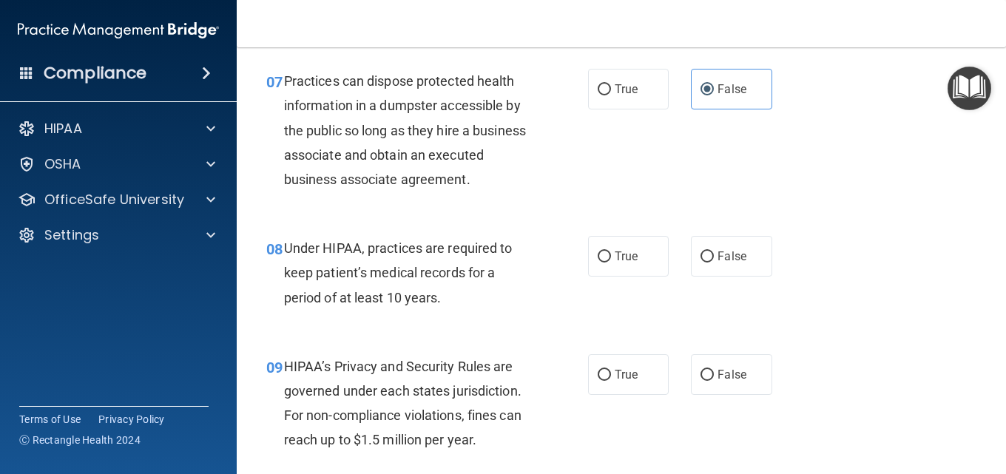
scroll to position [962, 0]
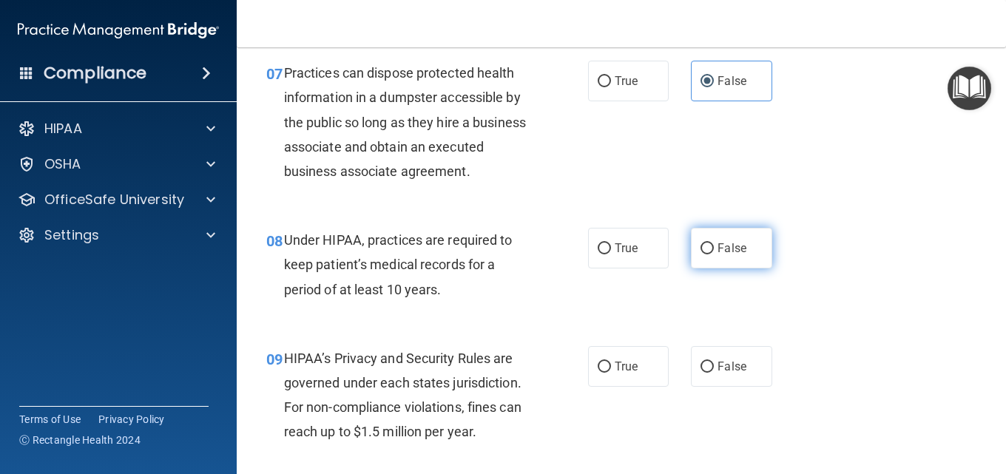
click at [718, 269] on label "False" at bounding box center [731, 248] width 81 height 41
click at [714, 255] on input "False" at bounding box center [707, 248] width 13 height 11
radio input "true"
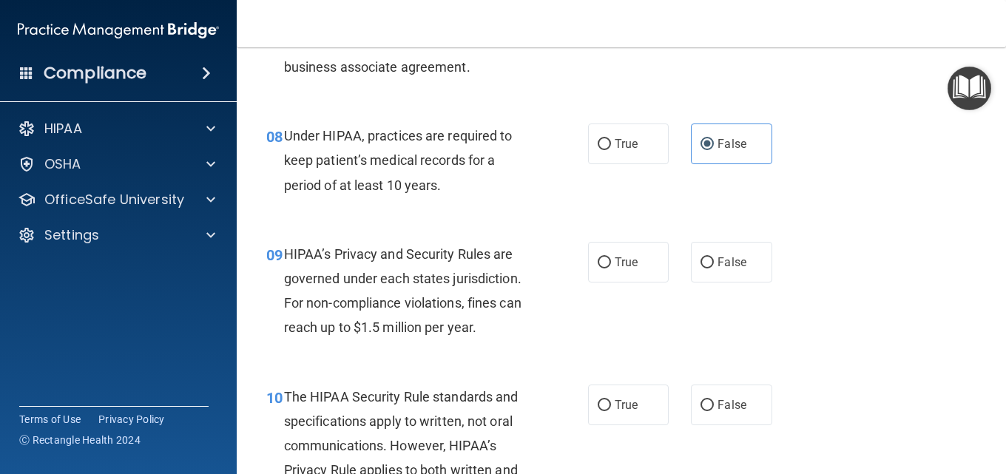
scroll to position [1110, 0]
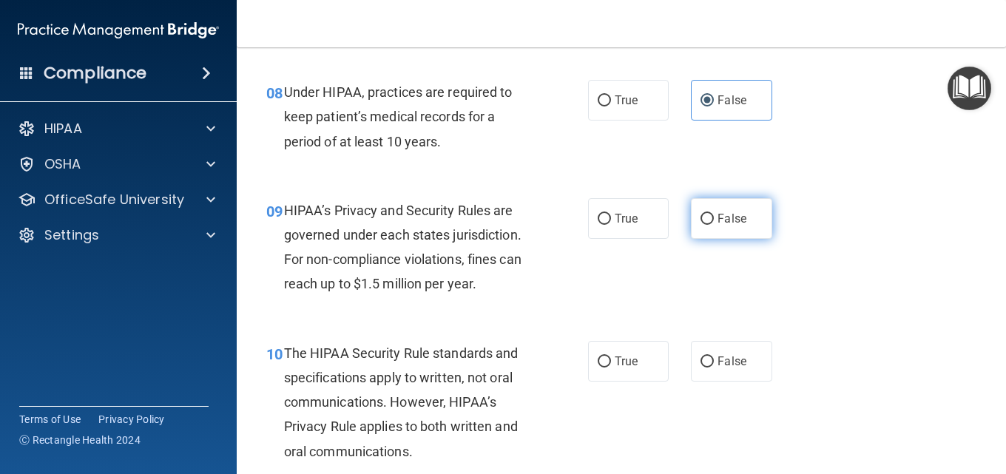
click at [701, 225] on input "False" at bounding box center [707, 219] width 13 height 11
radio input "true"
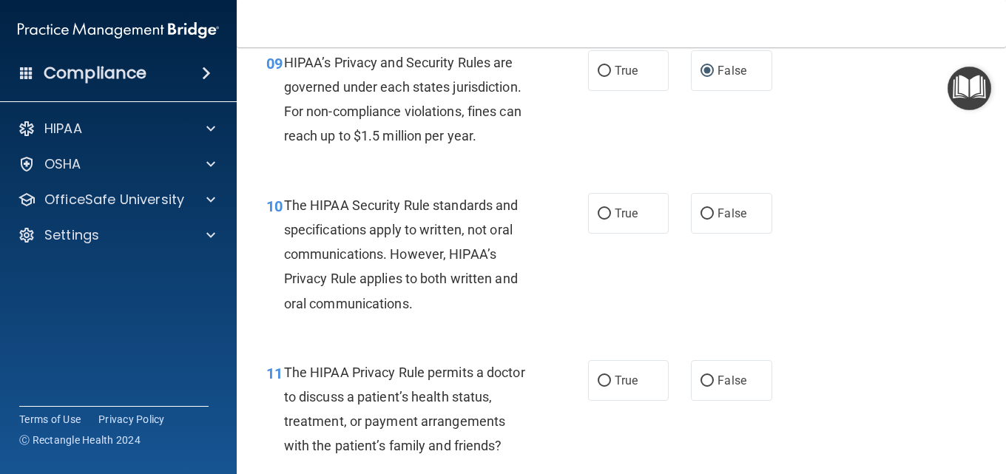
scroll to position [1332, 0]
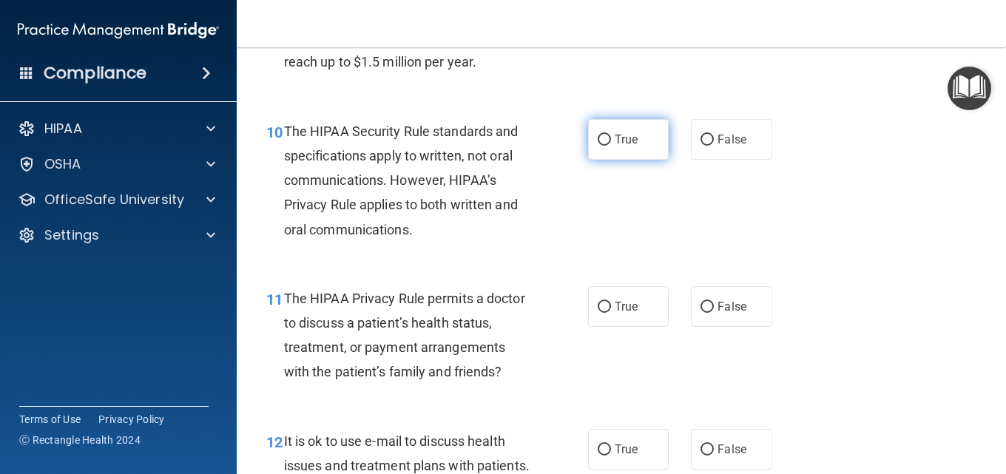
click at [613, 160] on label "True" at bounding box center [628, 139] width 81 height 41
click at [611, 146] on input "True" at bounding box center [604, 140] width 13 height 11
radio input "true"
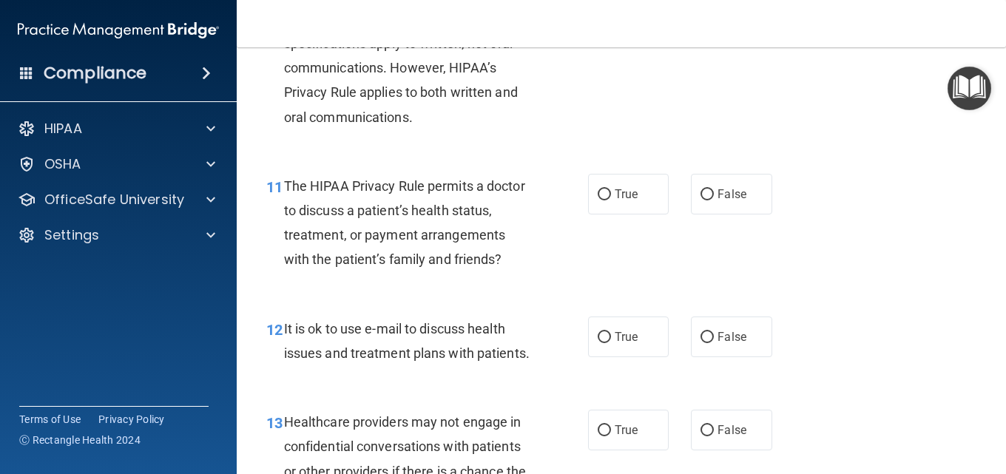
scroll to position [1480, 0]
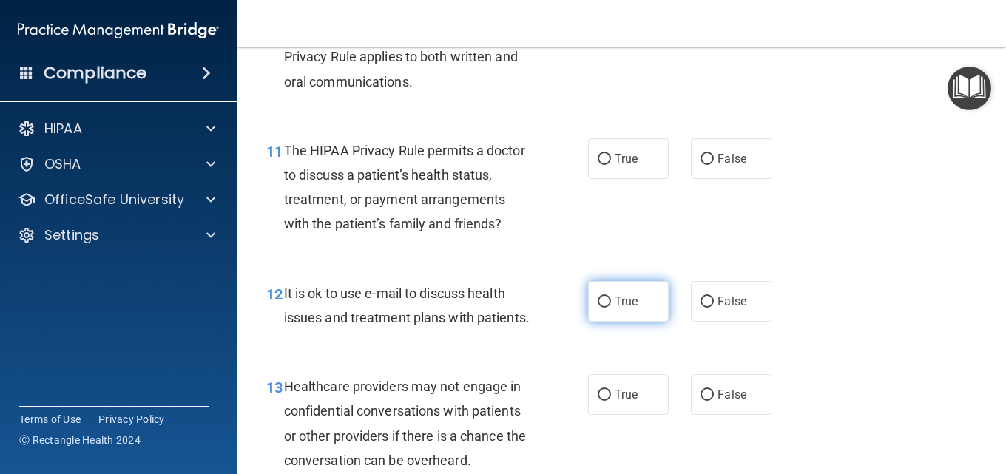
click at [640, 322] on label "True" at bounding box center [628, 301] width 81 height 41
click at [611, 308] on input "True" at bounding box center [604, 302] width 13 height 11
radio input "true"
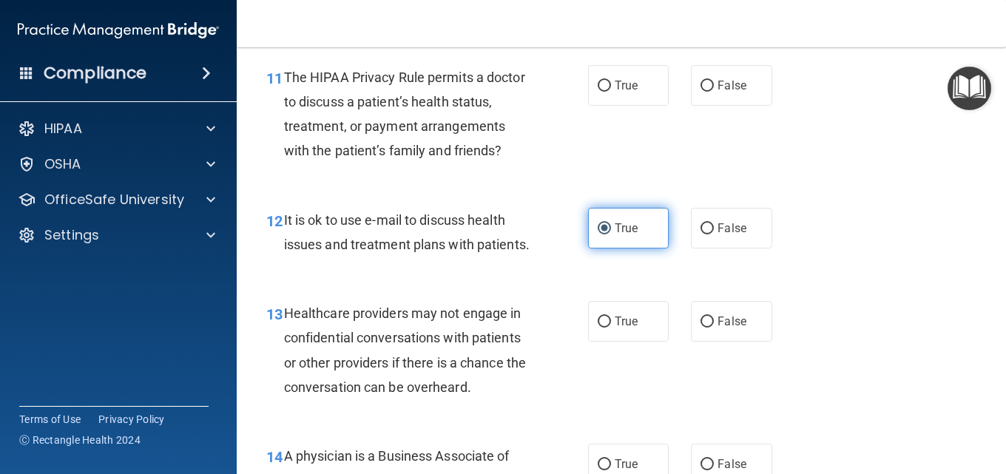
scroll to position [1554, 0]
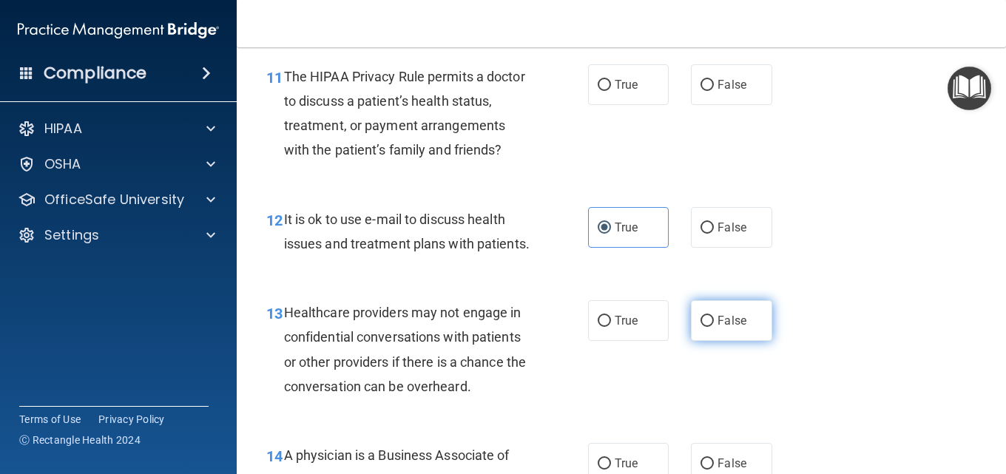
click at [723, 341] on label "False" at bounding box center [731, 320] width 81 height 41
click at [714, 327] on input "False" at bounding box center [707, 321] width 13 height 11
radio input "true"
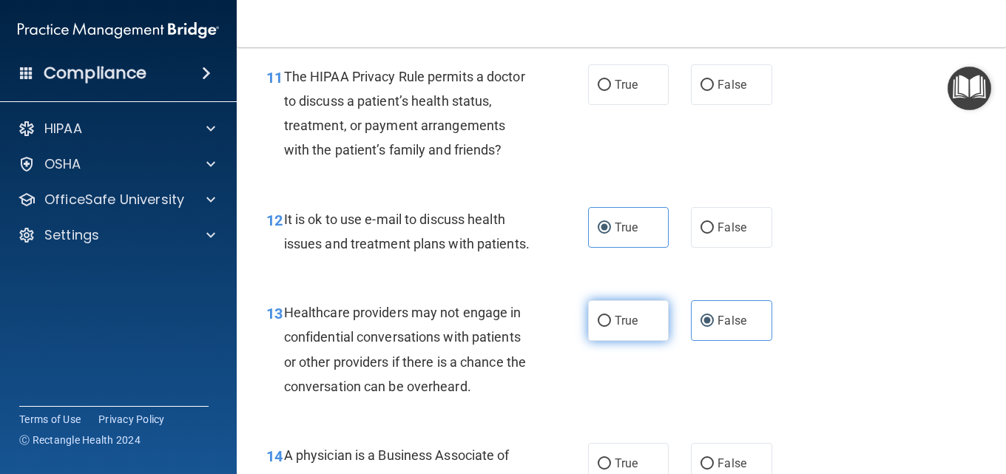
scroll to position [1480, 0]
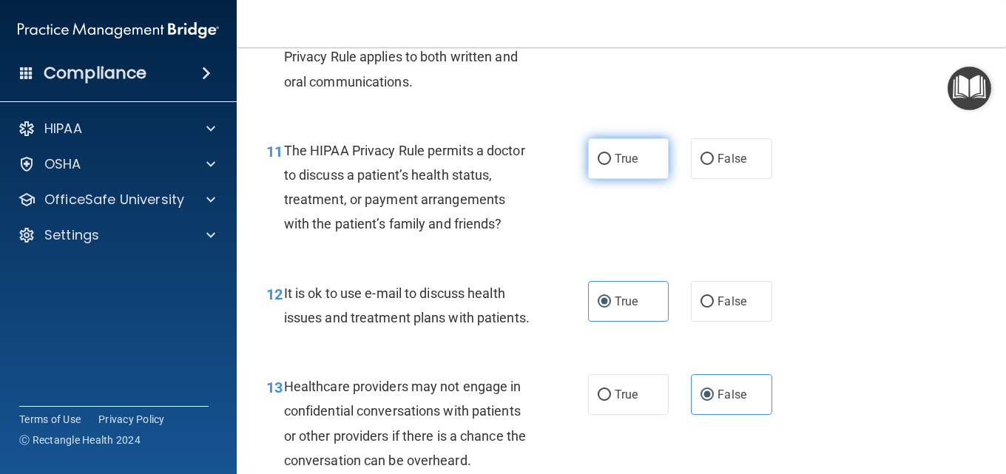
click at [600, 165] on input "True" at bounding box center [604, 159] width 13 height 11
radio input "true"
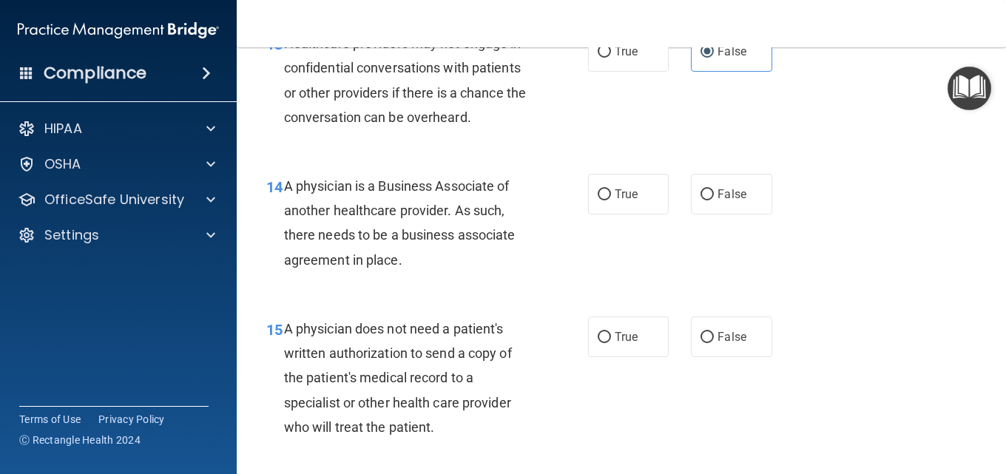
scroll to position [1850, 0]
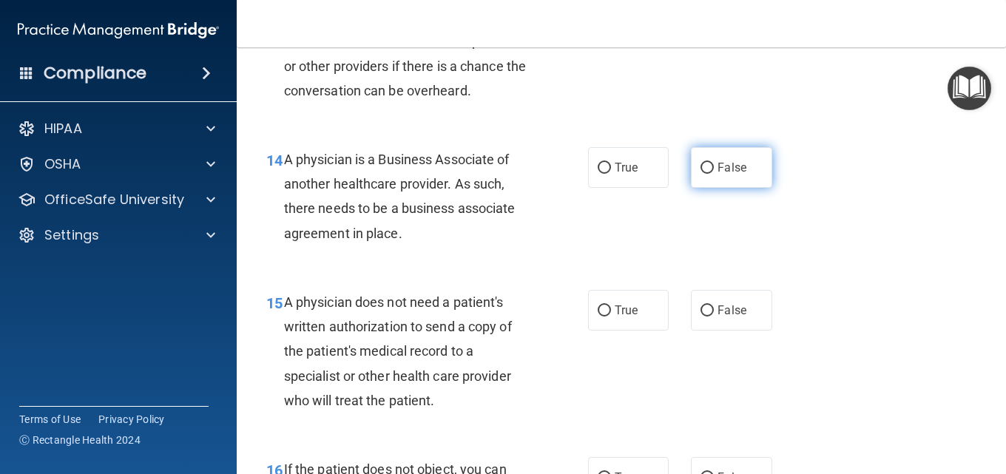
click at [746, 188] on label "False" at bounding box center [731, 167] width 81 height 41
click at [714, 174] on input "False" at bounding box center [707, 168] width 13 height 11
radio input "true"
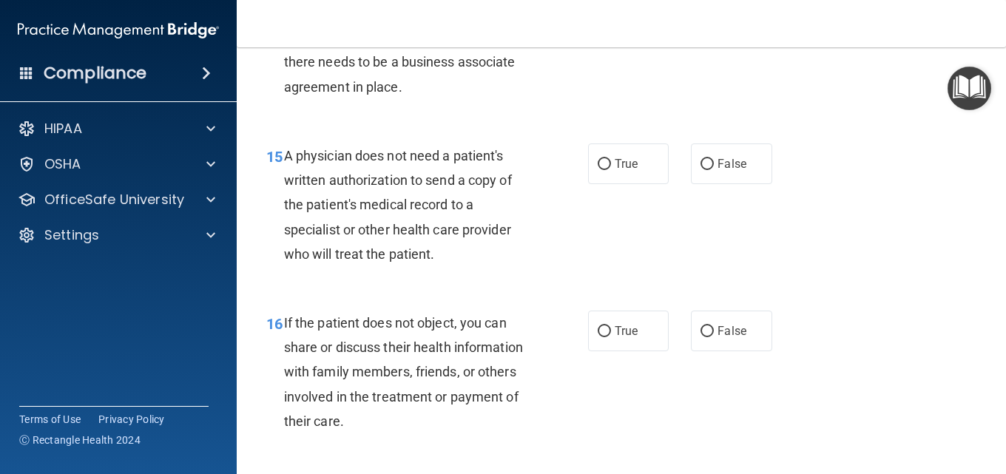
scroll to position [1998, 0]
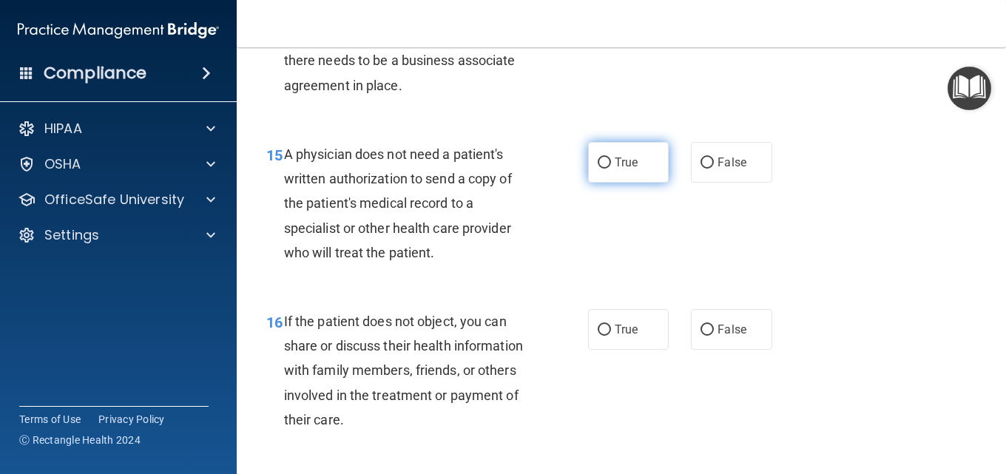
click at [639, 183] on label "True" at bounding box center [628, 162] width 81 height 41
click at [611, 169] on input "True" at bounding box center [604, 163] width 13 height 11
radio input "true"
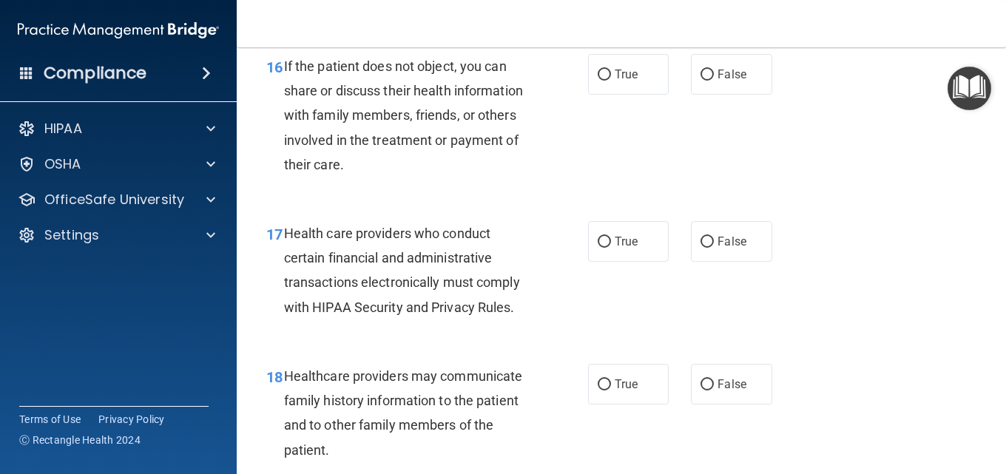
scroll to position [2293, 0]
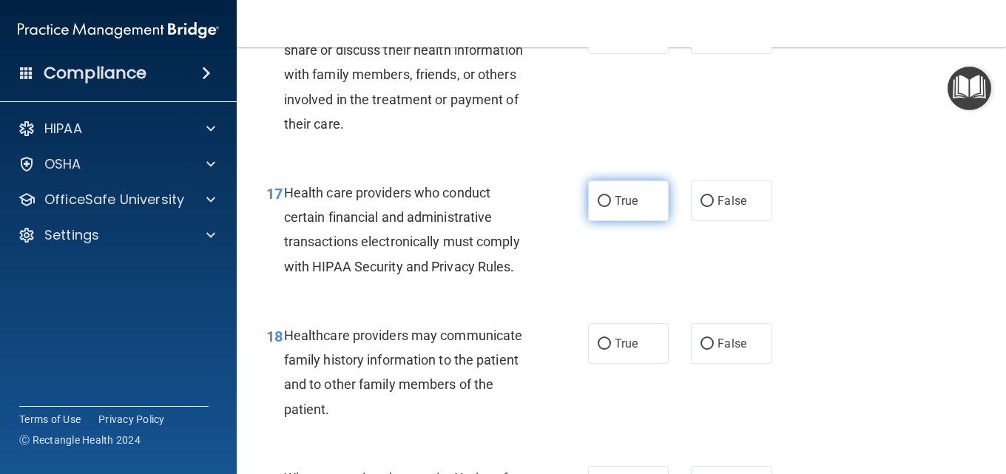
click at [636, 221] on label "True" at bounding box center [628, 201] width 81 height 41
click at [611, 207] on input "True" at bounding box center [604, 201] width 13 height 11
radio input "true"
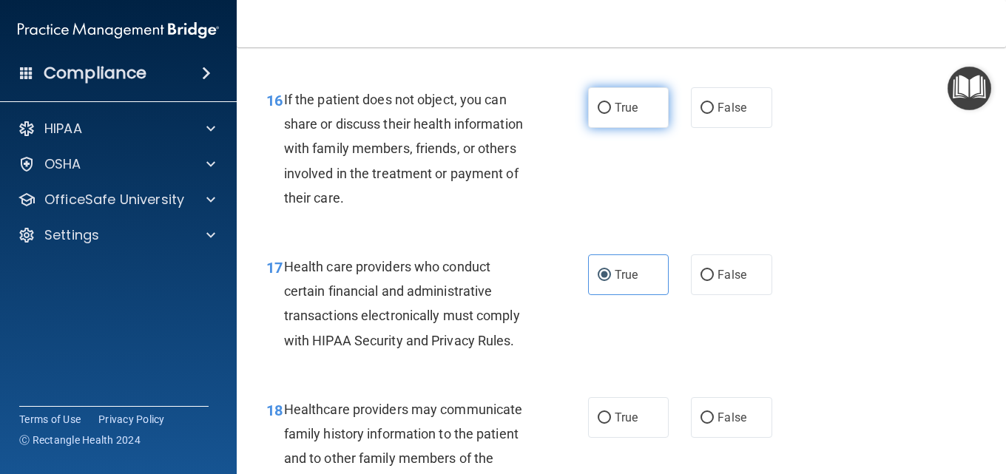
click at [647, 128] on label "True" at bounding box center [628, 107] width 81 height 41
click at [611, 114] on input "True" at bounding box center [604, 108] width 13 height 11
radio input "true"
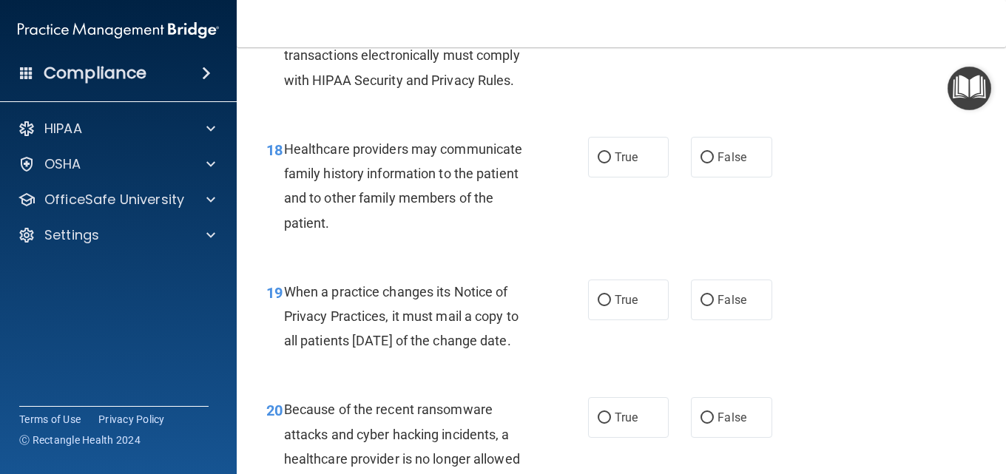
scroll to position [2515, 0]
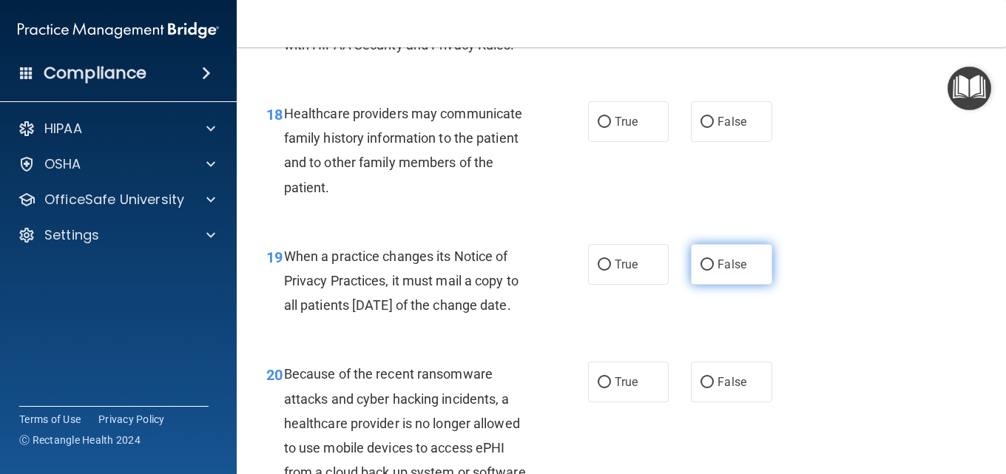
click at [701, 271] on input "False" at bounding box center [707, 265] width 13 height 11
radio input "true"
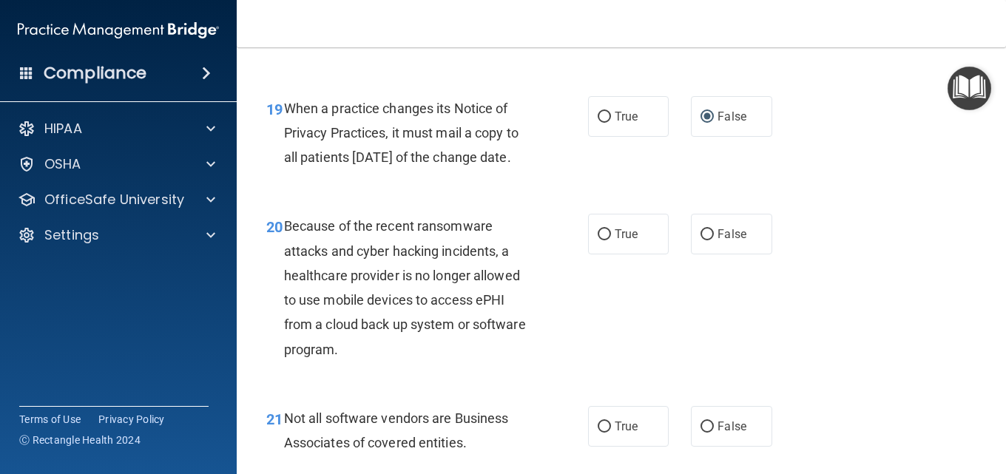
scroll to position [2811, 0]
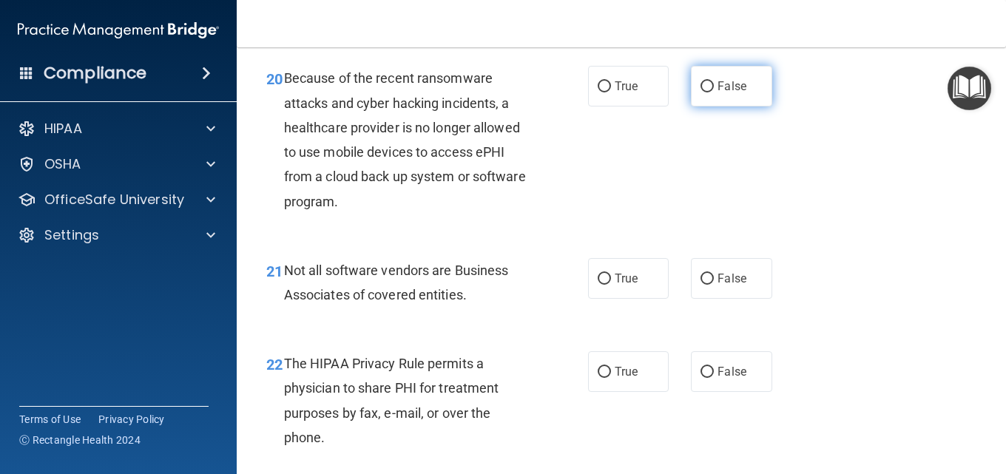
click at [707, 107] on label "False" at bounding box center [731, 86] width 81 height 41
click at [707, 92] on input "False" at bounding box center [707, 86] width 13 height 11
radio input "true"
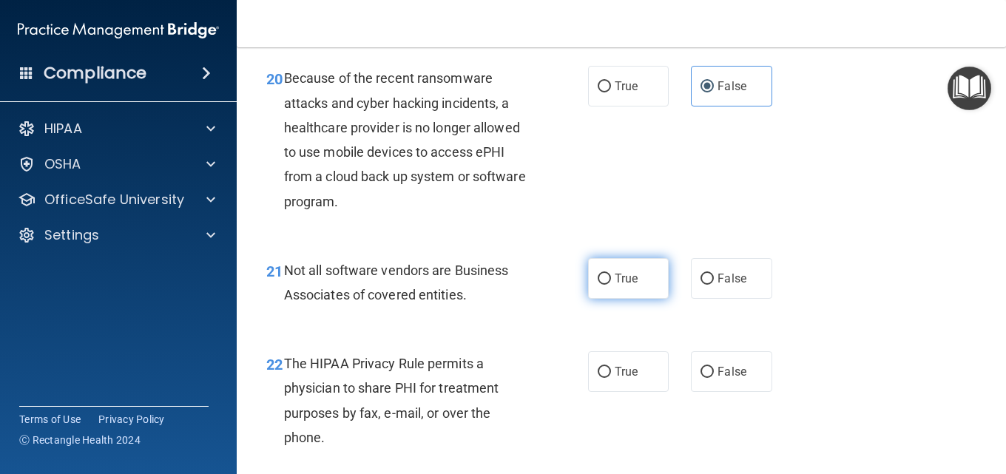
click at [637, 299] on label "True" at bounding box center [628, 278] width 81 height 41
click at [611, 285] on input "True" at bounding box center [604, 279] width 13 height 11
radio input "true"
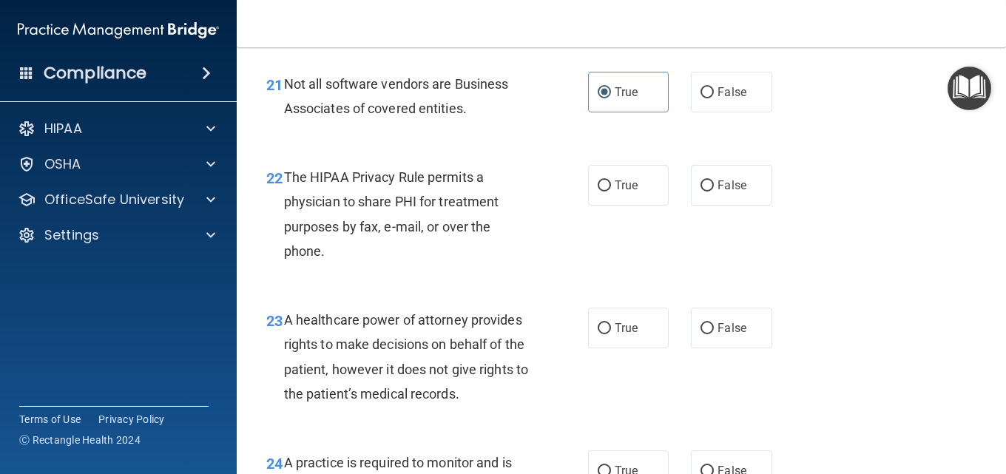
scroll to position [3107, 0]
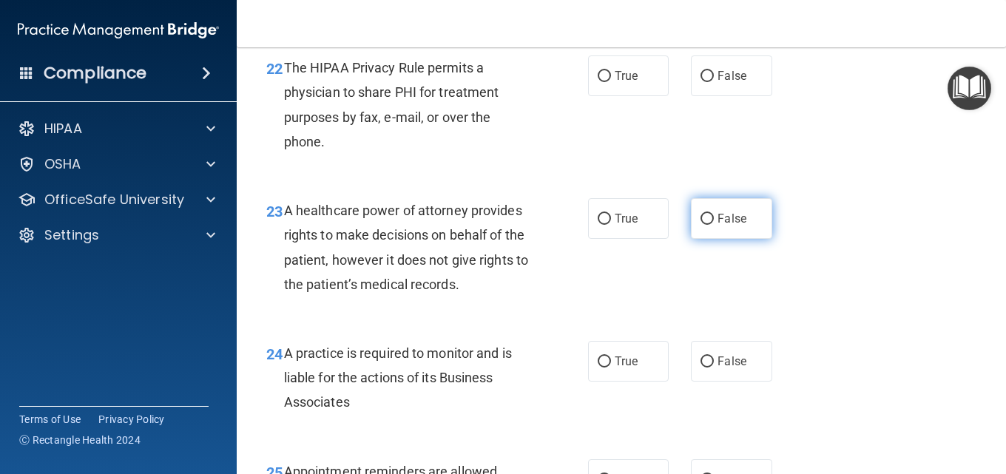
click at [712, 239] on label "False" at bounding box center [731, 218] width 81 height 41
click at [712, 225] on input "False" at bounding box center [707, 219] width 13 height 11
radio input "true"
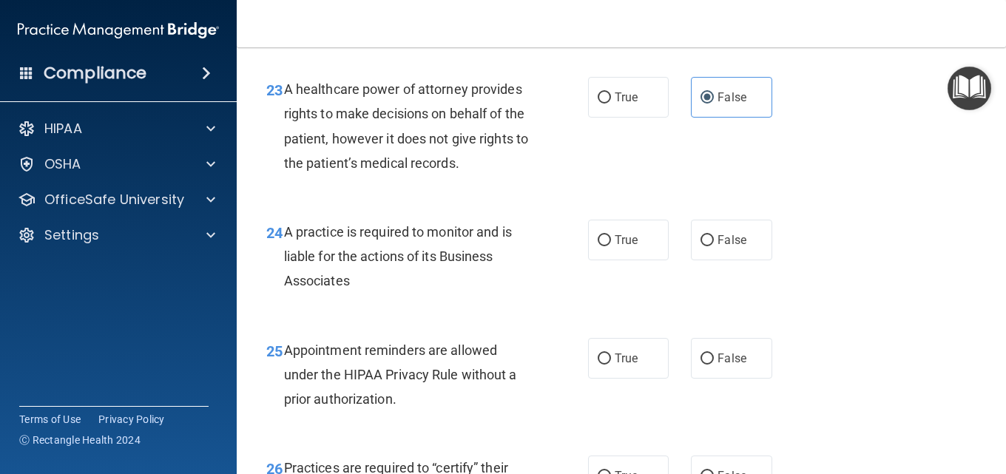
scroll to position [3255, 0]
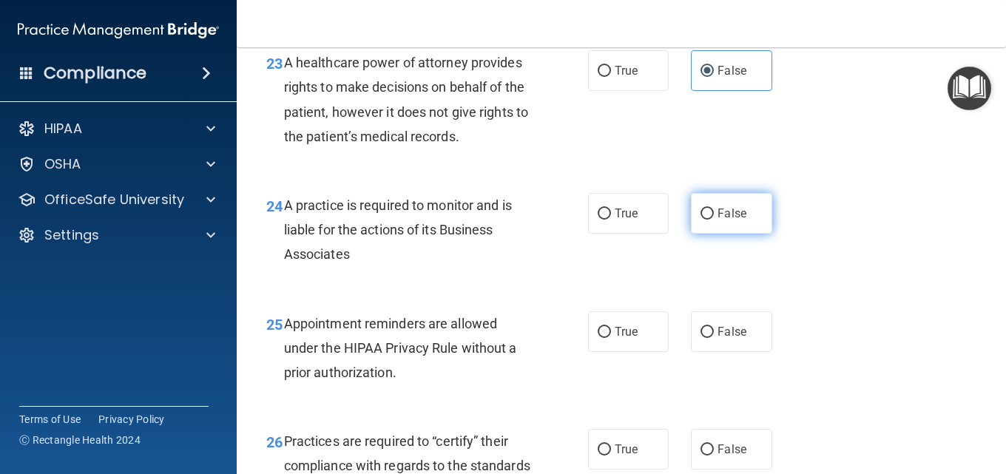
click at [709, 234] on label "False" at bounding box center [731, 213] width 81 height 41
click at [709, 220] on input "False" at bounding box center [707, 214] width 13 height 11
radio input "true"
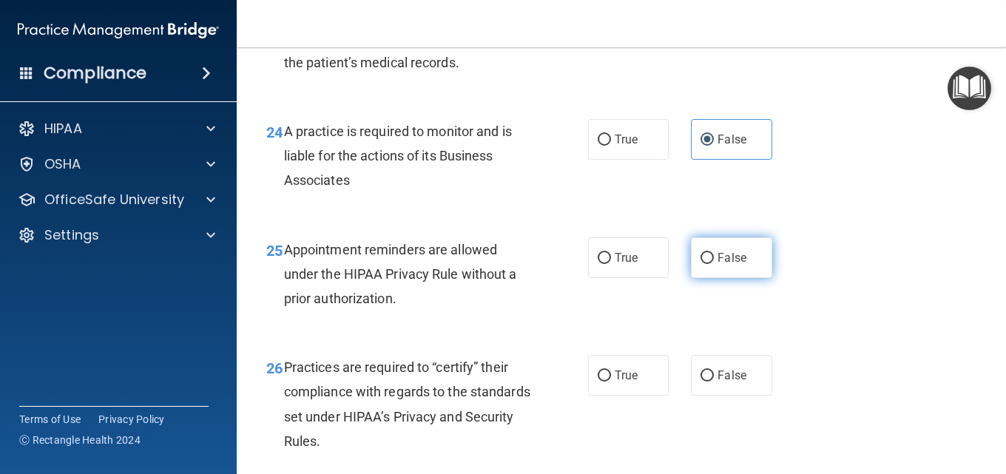
scroll to position [3403, 0]
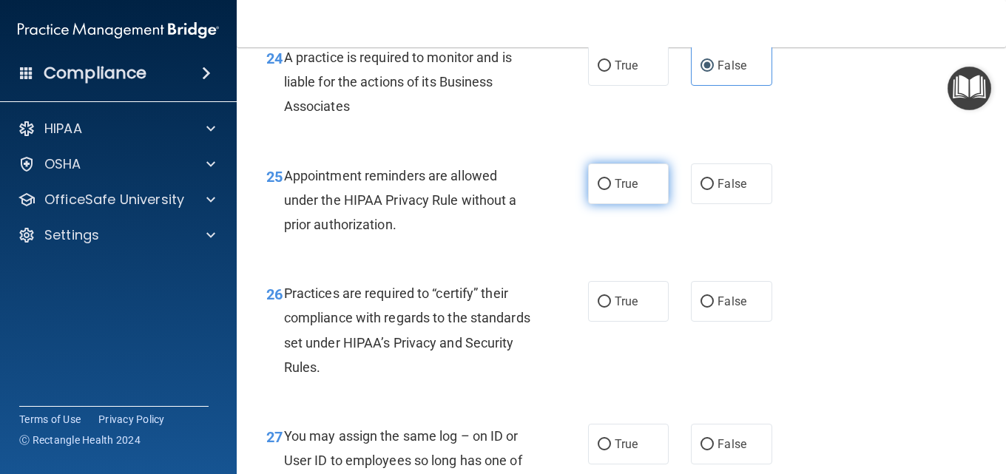
click at [635, 204] on label "True" at bounding box center [628, 184] width 81 height 41
click at [611, 190] on input "True" at bounding box center [604, 184] width 13 height 11
radio input "true"
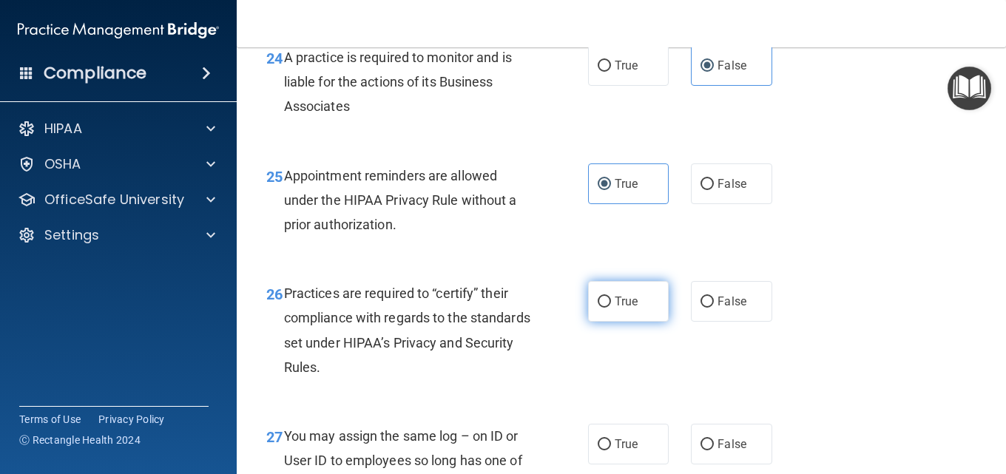
click at [652, 322] on label "True" at bounding box center [628, 301] width 81 height 41
click at [611, 308] on input "True" at bounding box center [604, 302] width 13 height 11
radio input "true"
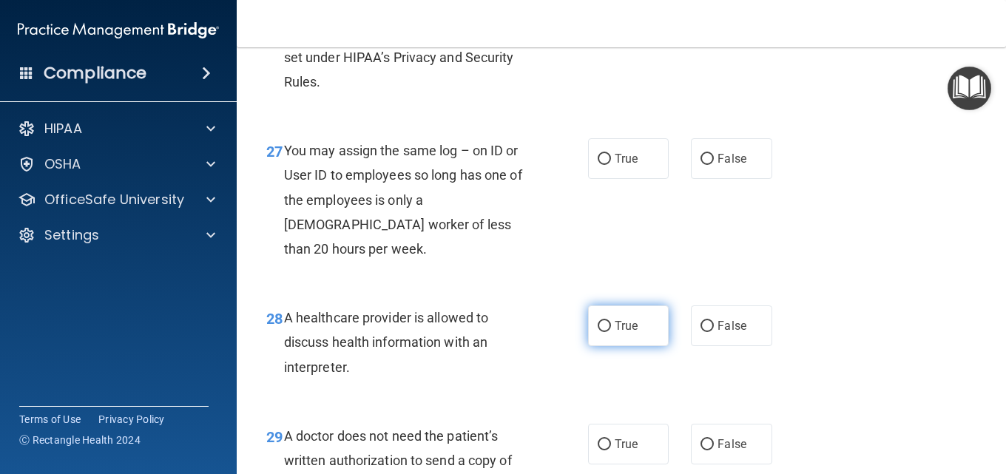
scroll to position [3699, 0]
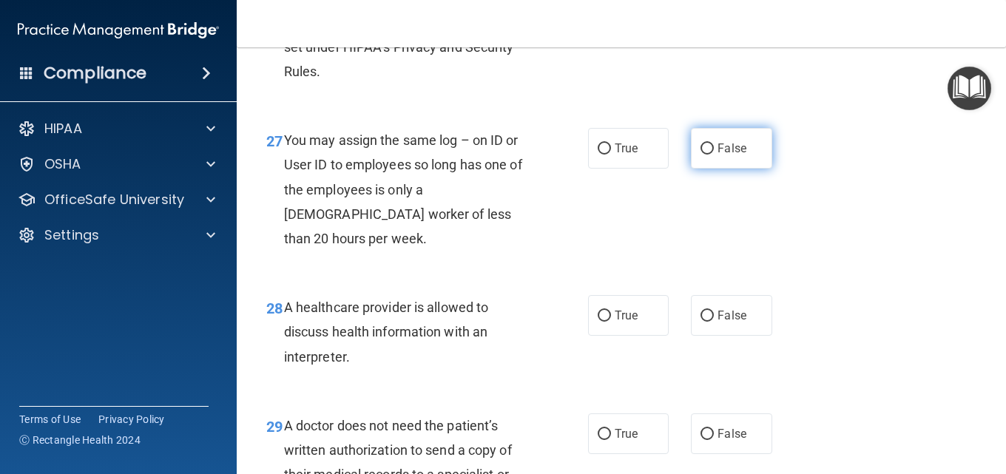
click at [721, 169] on label "False" at bounding box center [731, 148] width 81 height 41
click at [714, 155] on input "False" at bounding box center [707, 149] width 13 height 11
radio input "true"
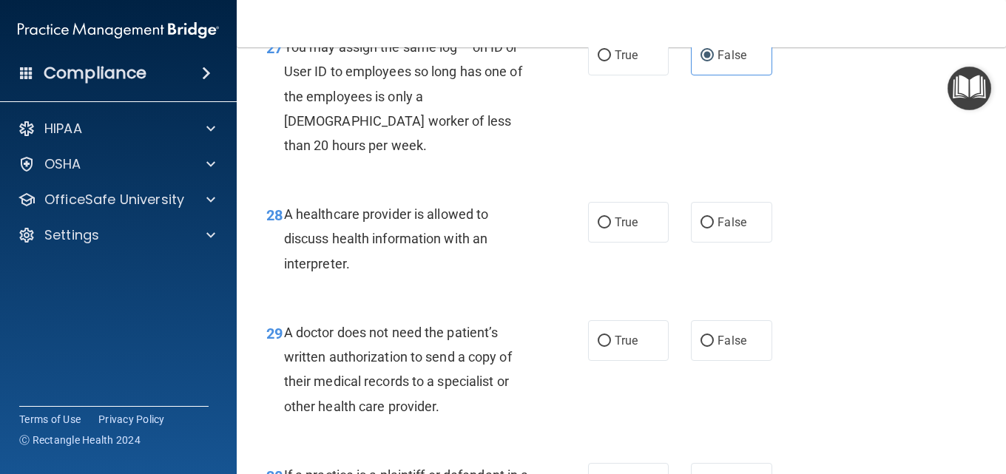
scroll to position [3847, 0]
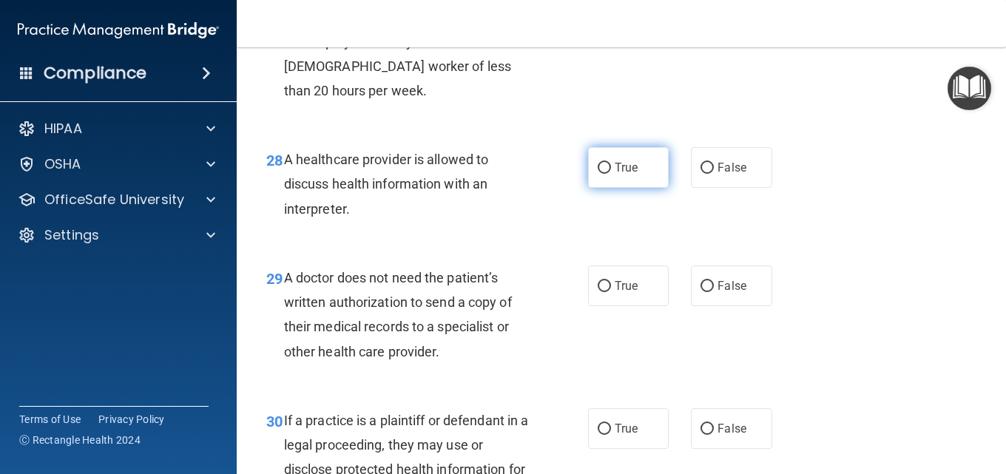
click at [613, 188] on label "True" at bounding box center [628, 167] width 81 height 41
click at [611, 174] on input "True" at bounding box center [604, 168] width 13 height 11
radio input "true"
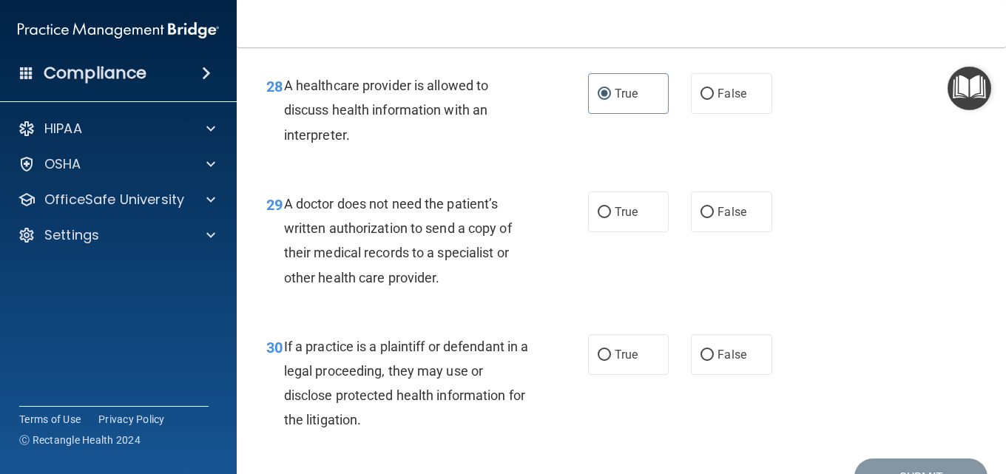
scroll to position [3995, 0]
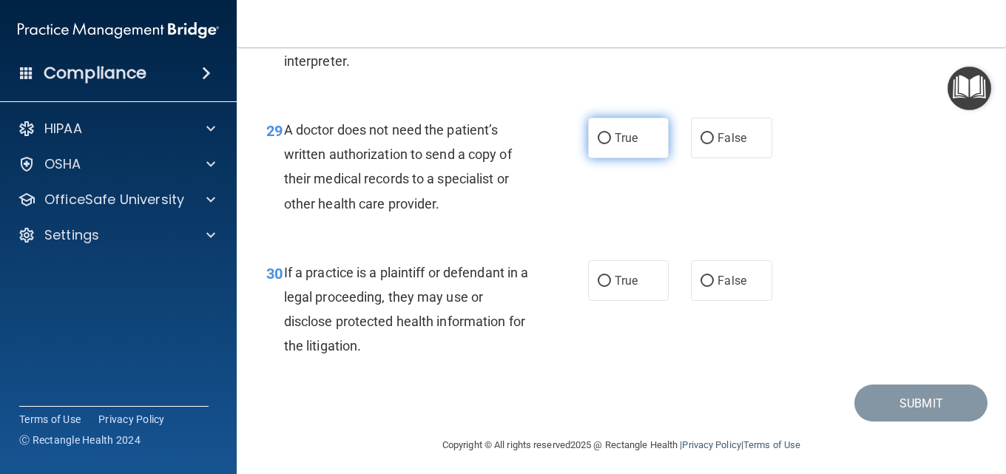
click at [588, 158] on label "True" at bounding box center [628, 138] width 81 height 41
click at [598, 144] on input "True" at bounding box center [604, 138] width 13 height 11
radio input "true"
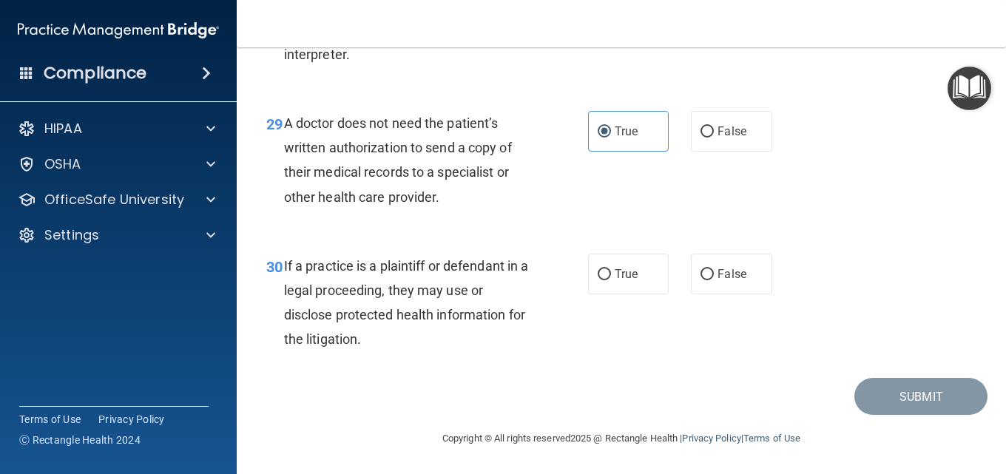
scroll to position [4051, 0]
click at [730, 287] on label "False" at bounding box center [731, 274] width 81 height 41
click at [714, 280] on input "False" at bounding box center [707, 274] width 13 height 11
radio input "true"
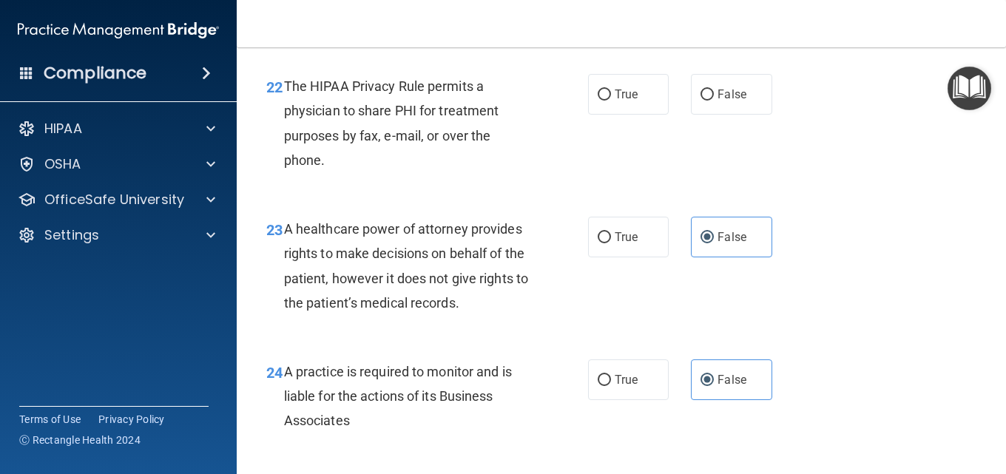
scroll to position [3016, 0]
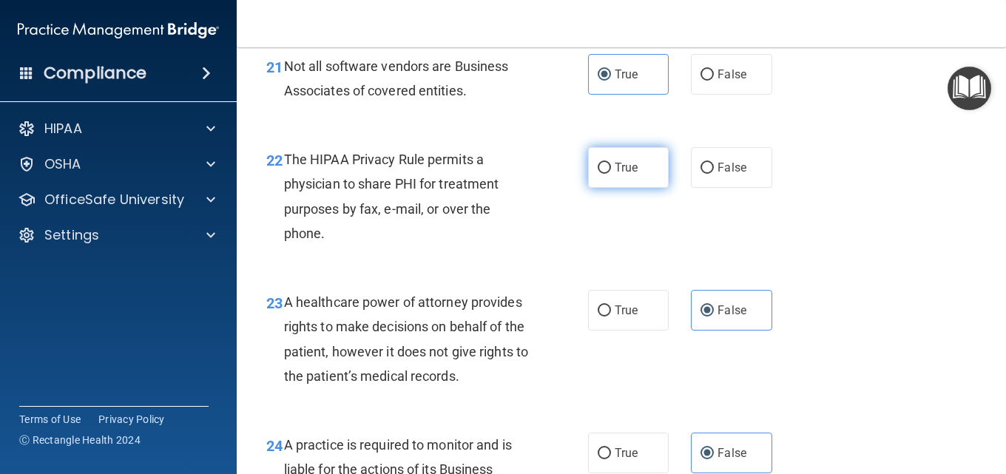
click at [615, 175] on span "True" at bounding box center [626, 168] width 23 height 14
click at [610, 174] on input "True" at bounding box center [604, 168] width 13 height 11
radio input "true"
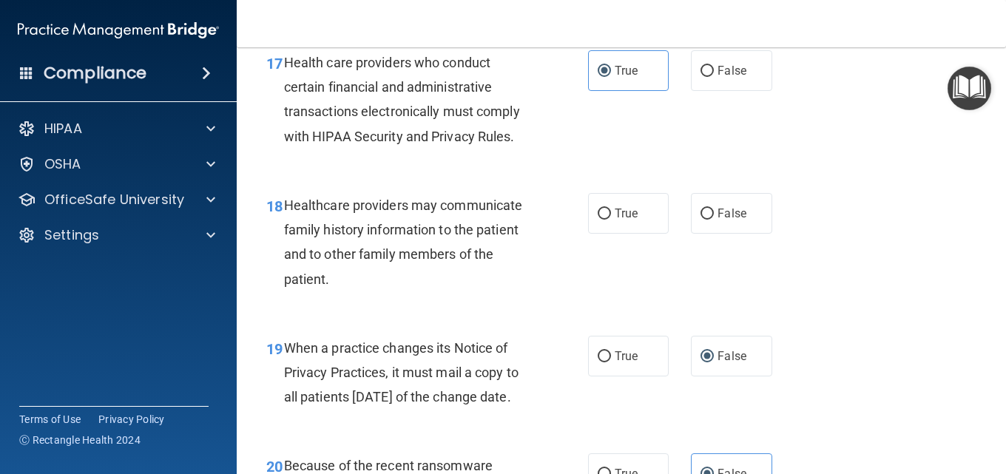
scroll to position [2350, 0]
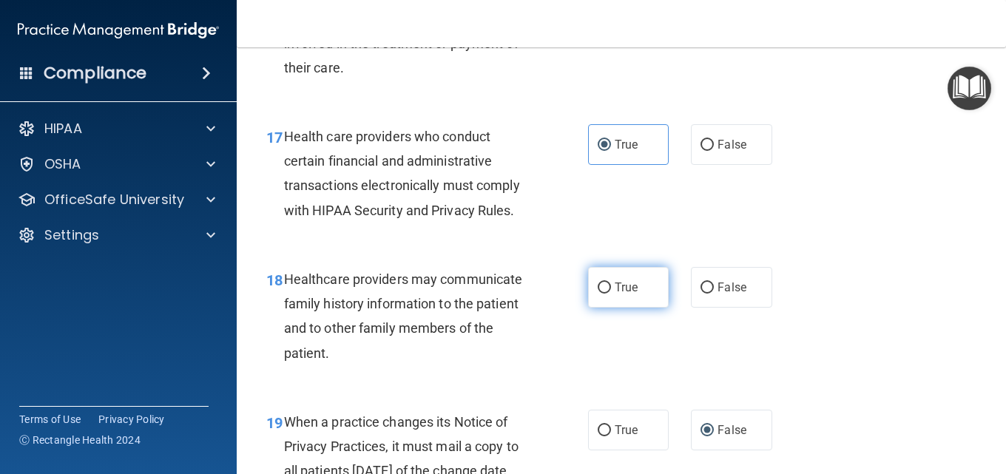
click at [655, 308] on label "True" at bounding box center [628, 287] width 81 height 41
click at [611, 294] on input "True" at bounding box center [604, 288] width 13 height 11
radio input "true"
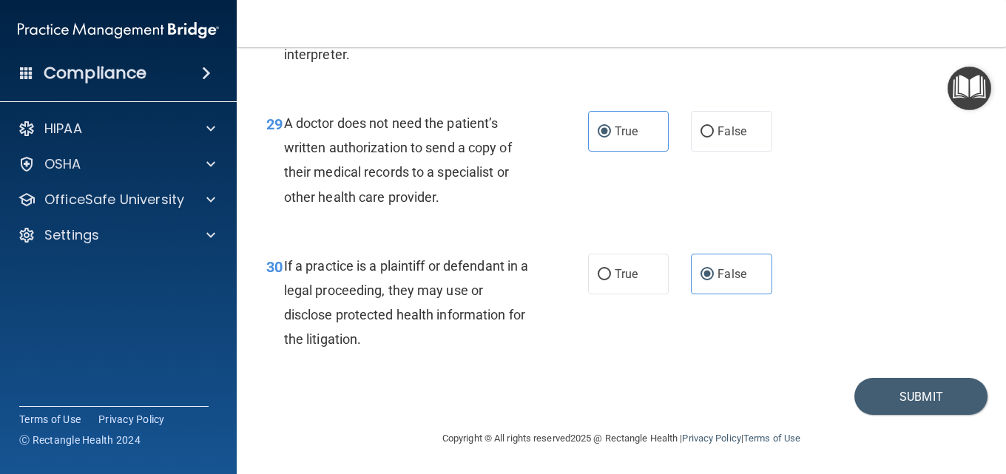
scroll to position [4051, 0]
click at [932, 400] on button "Submit" at bounding box center [921, 397] width 133 height 38
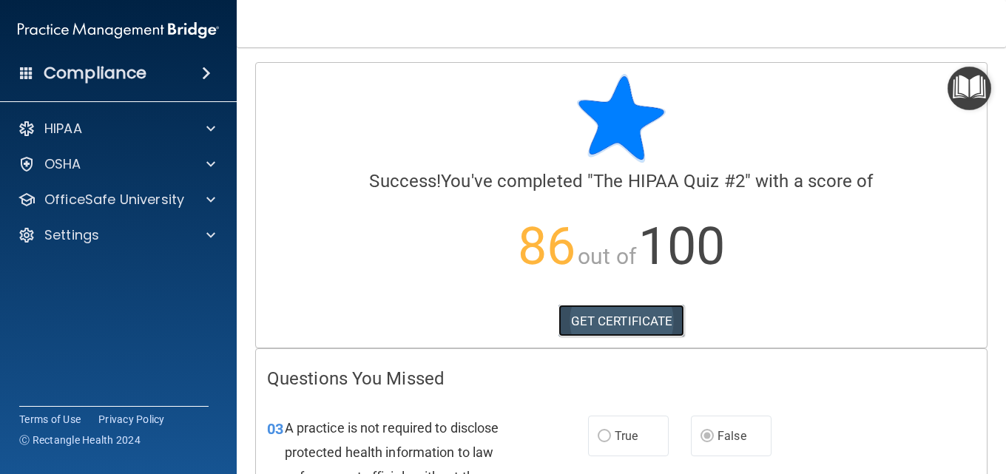
click at [579, 328] on link "GET CERTIFICATE" at bounding box center [622, 321] width 127 height 33
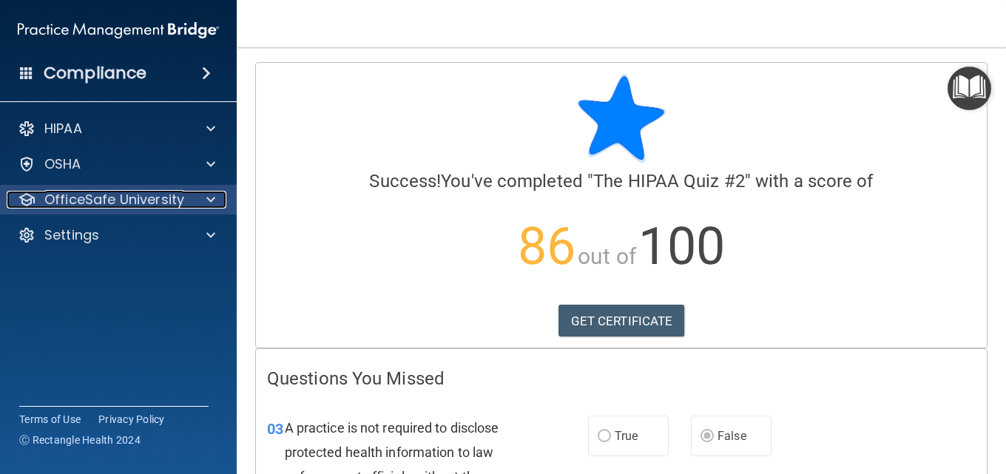
click at [209, 194] on span at bounding box center [210, 200] width 9 height 18
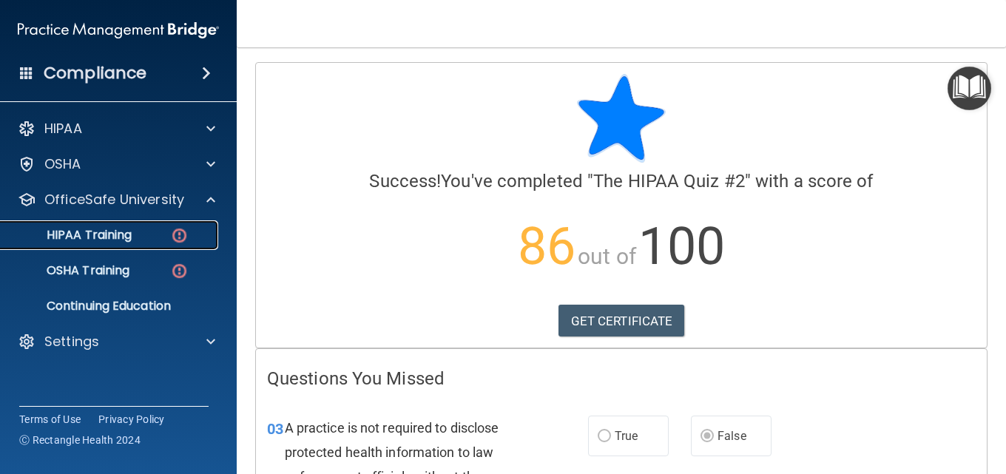
click at [149, 231] on div "HIPAA Training" at bounding box center [111, 235] width 202 height 15
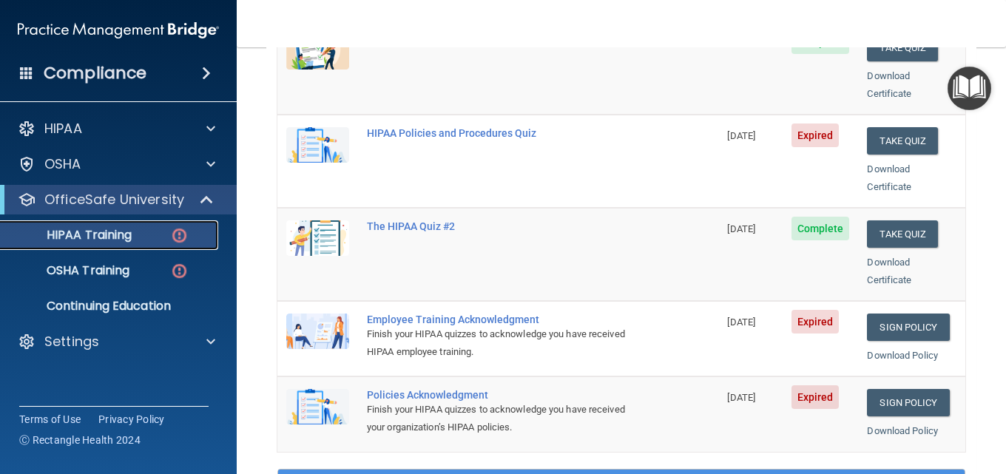
scroll to position [222, 0]
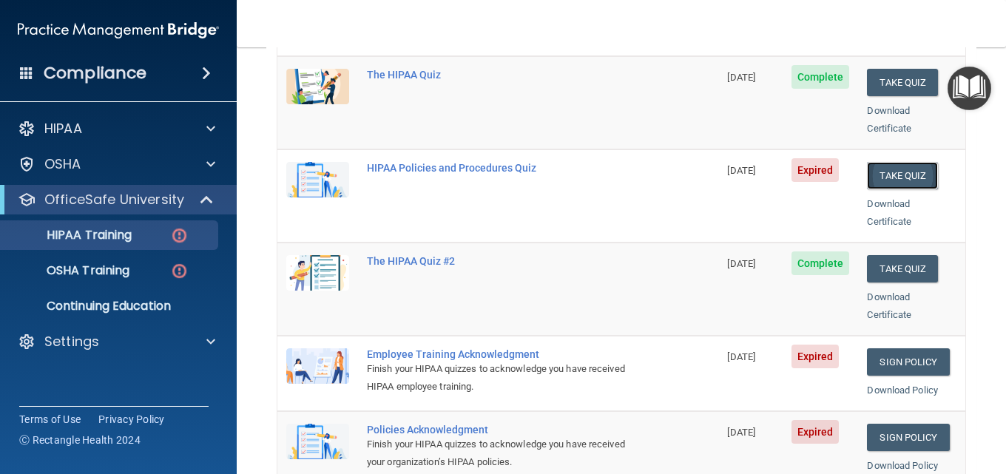
click at [896, 162] on button "Take Quiz" at bounding box center [902, 175] width 71 height 27
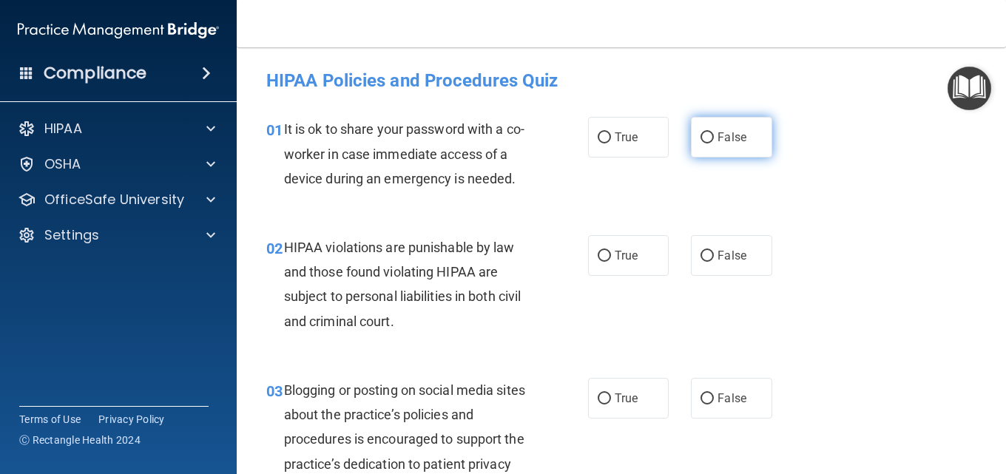
click at [701, 137] on input "False" at bounding box center [707, 137] width 13 height 11
radio input "true"
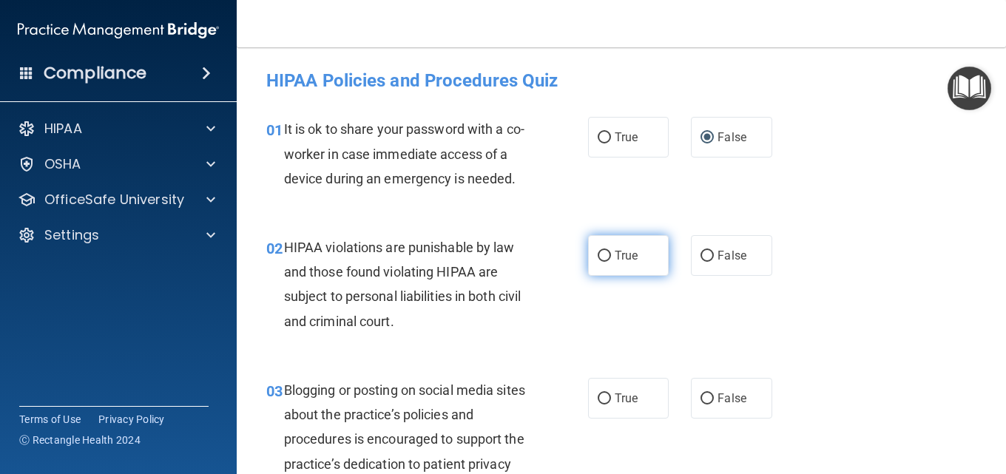
click at [615, 252] on span "True" at bounding box center [626, 256] width 23 height 14
click at [611, 252] on input "True" at bounding box center [604, 256] width 13 height 11
radio input "true"
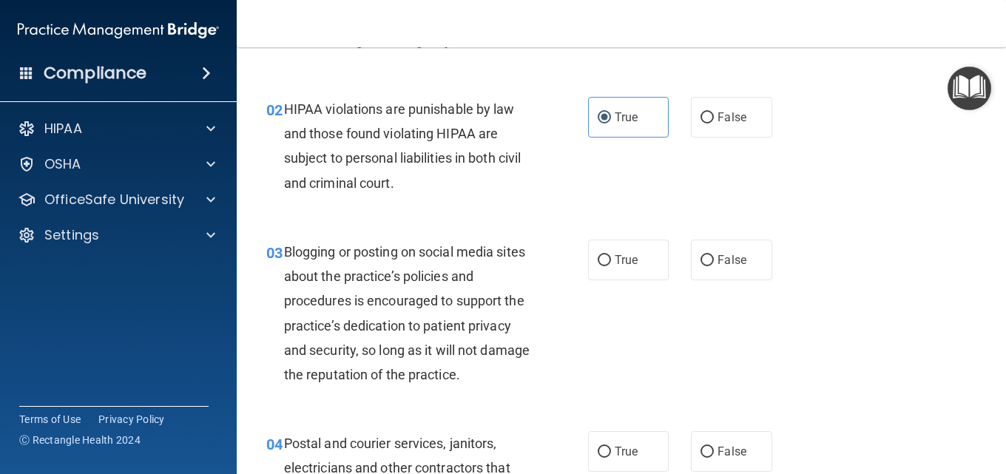
scroll to position [148, 0]
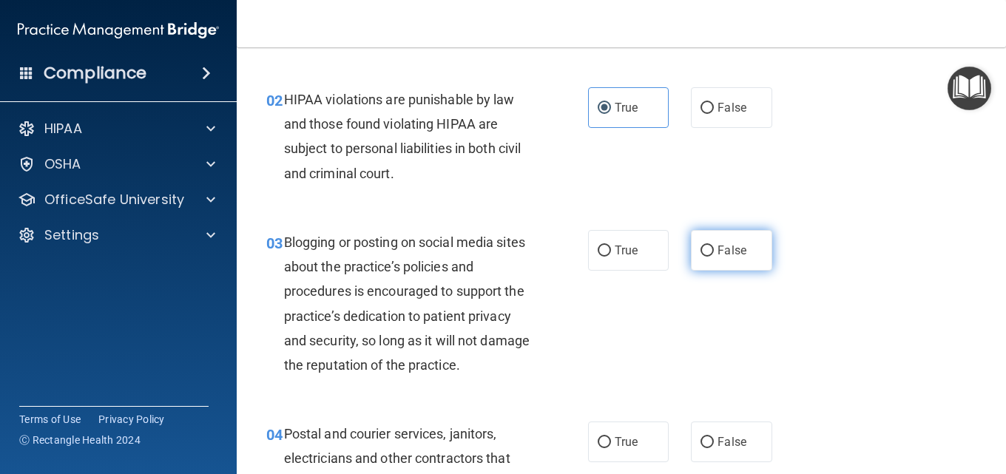
click at [724, 255] on span "False" at bounding box center [732, 250] width 29 height 14
click at [714, 255] on input "False" at bounding box center [707, 251] width 13 height 11
radio input "true"
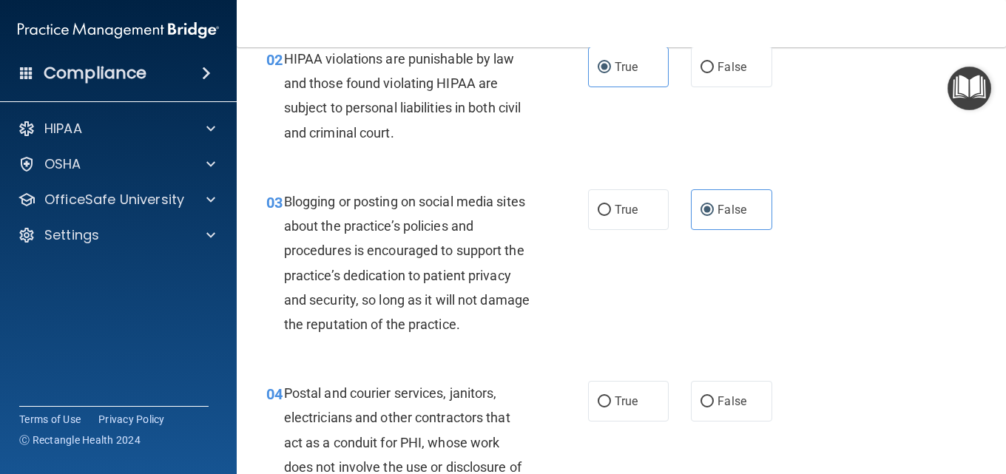
scroll to position [370, 0]
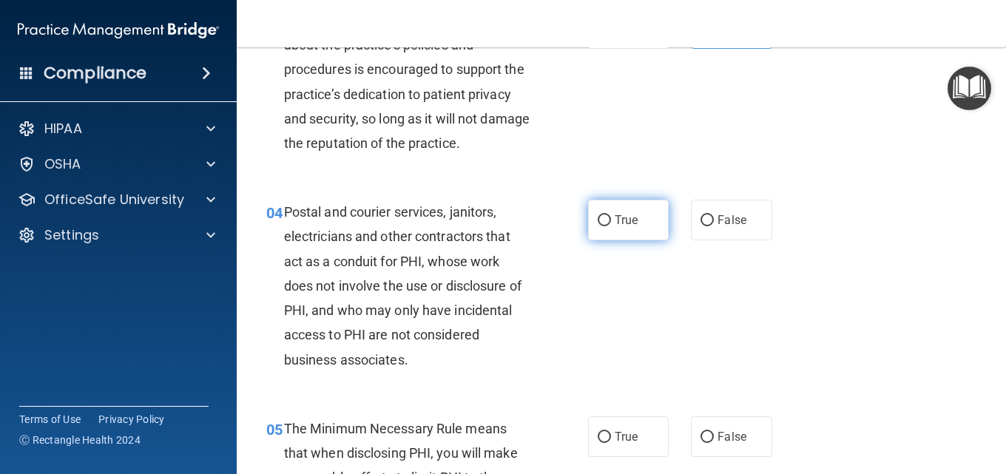
click at [592, 213] on label "True" at bounding box center [628, 220] width 81 height 41
click at [598, 215] on input "True" at bounding box center [604, 220] width 13 height 11
radio input "true"
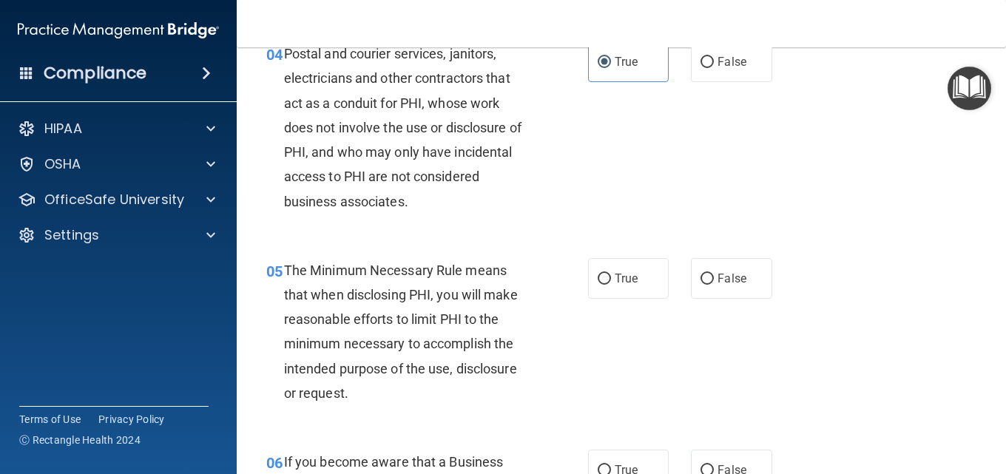
scroll to position [592, 0]
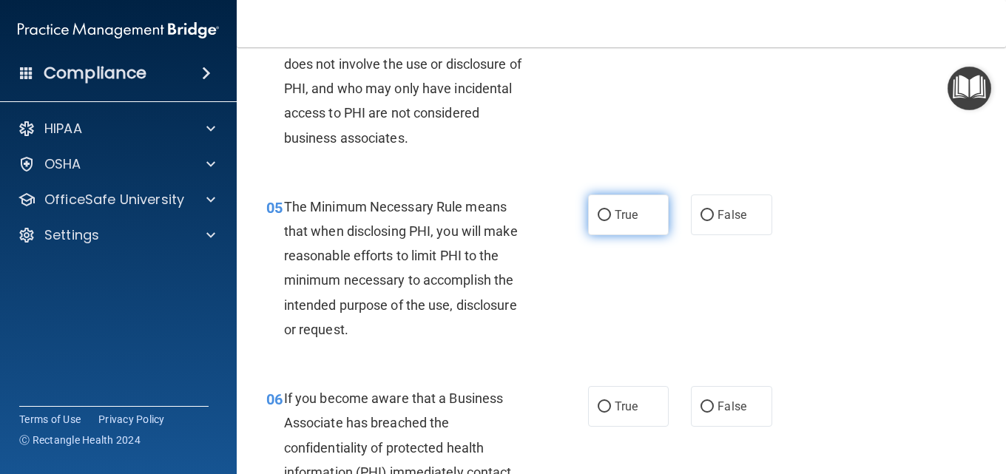
click at [611, 208] on label "True" at bounding box center [628, 215] width 81 height 41
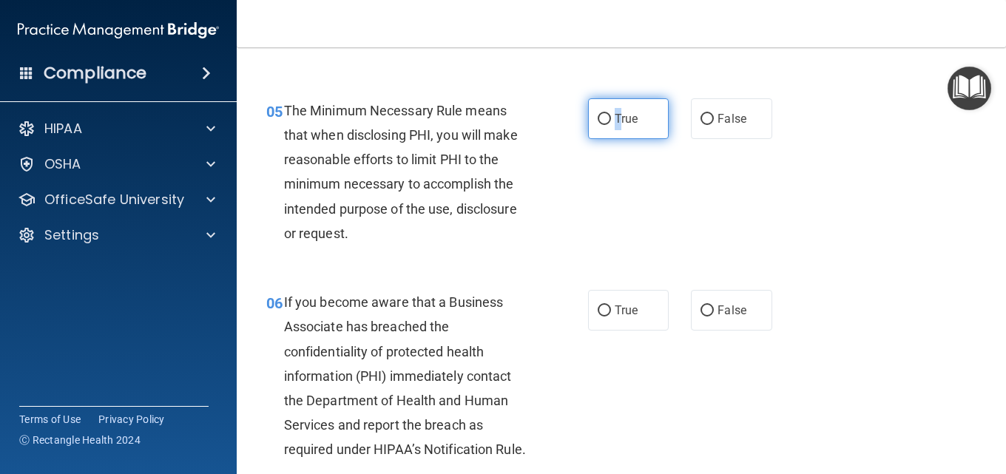
scroll to position [666, 0]
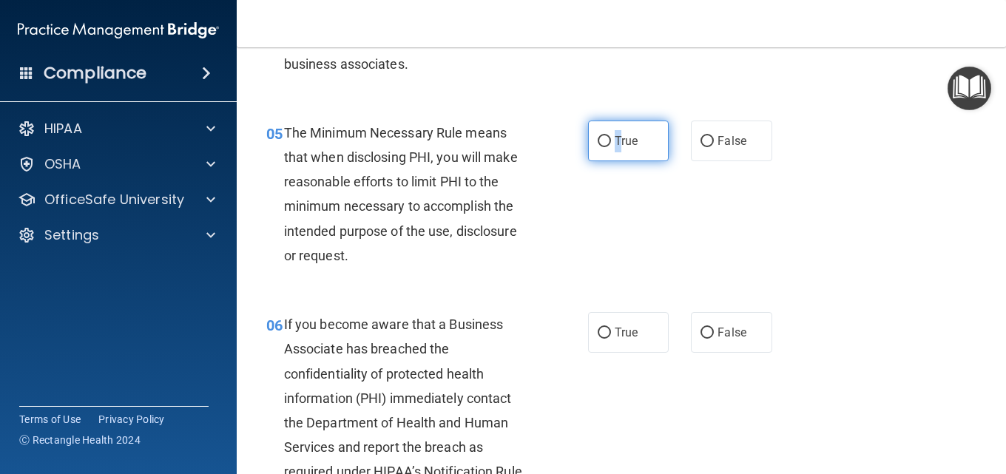
click at [596, 133] on label "True" at bounding box center [628, 141] width 81 height 41
click at [598, 136] on input "True" at bounding box center [604, 141] width 13 height 11
radio input "true"
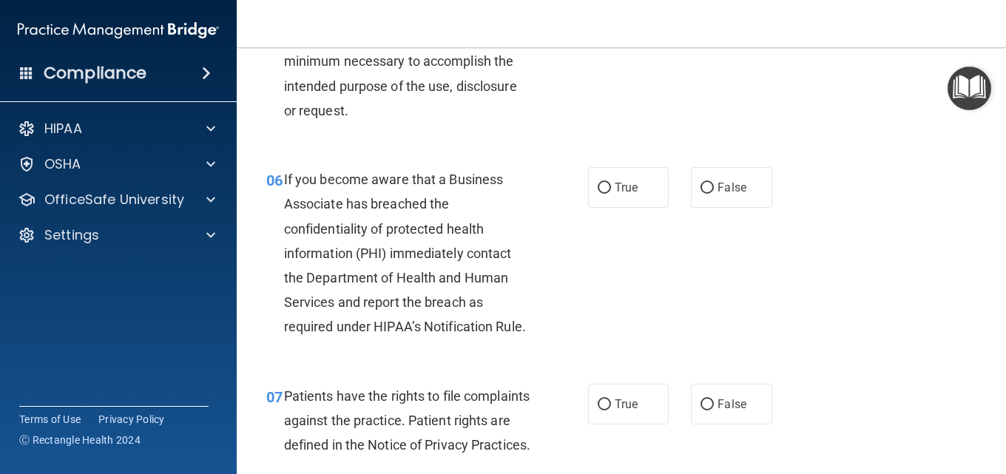
scroll to position [814, 0]
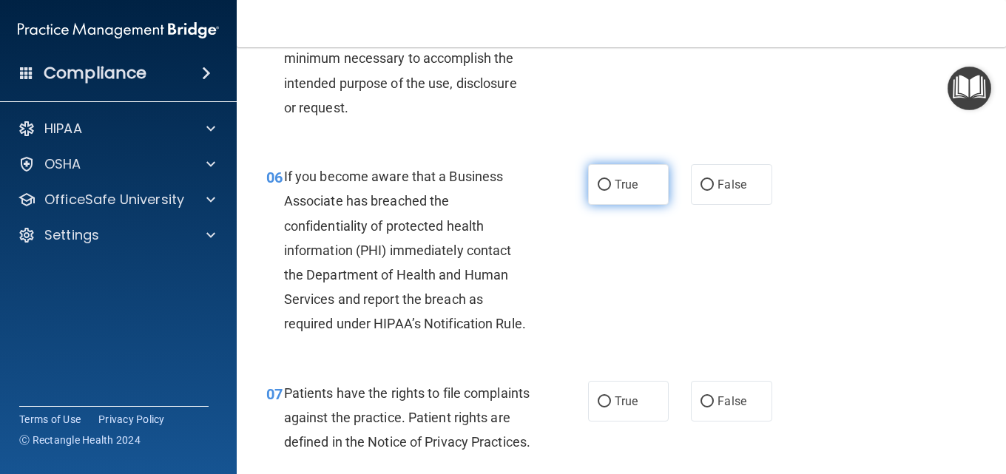
click at [601, 180] on input "True" at bounding box center [604, 185] width 13 height 11
radio input "true"
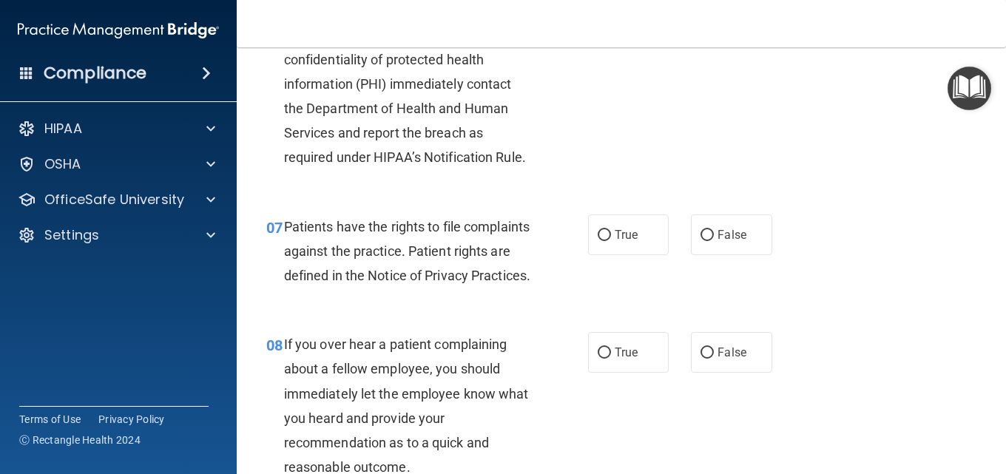
scroll to position [1036, 0]
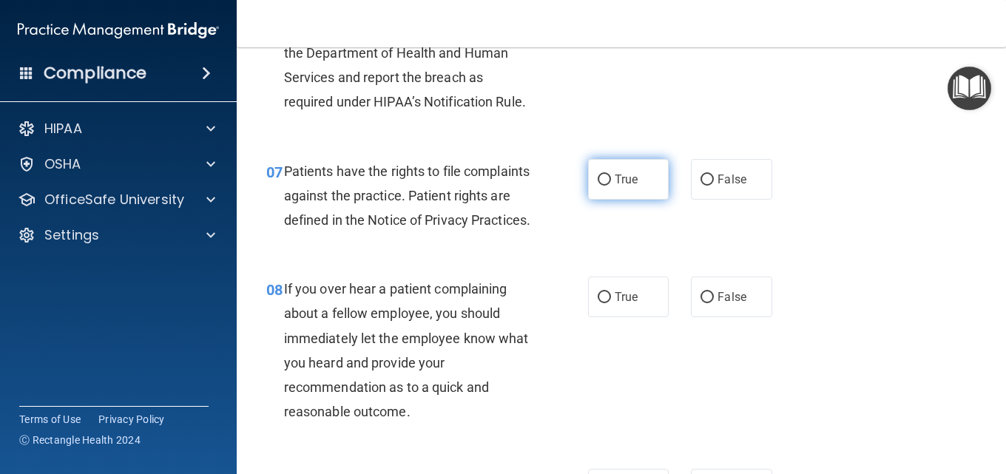
click at [599, 186] on input "True" at bounding box center [604, 180] width 13 height 11
radio input "true"
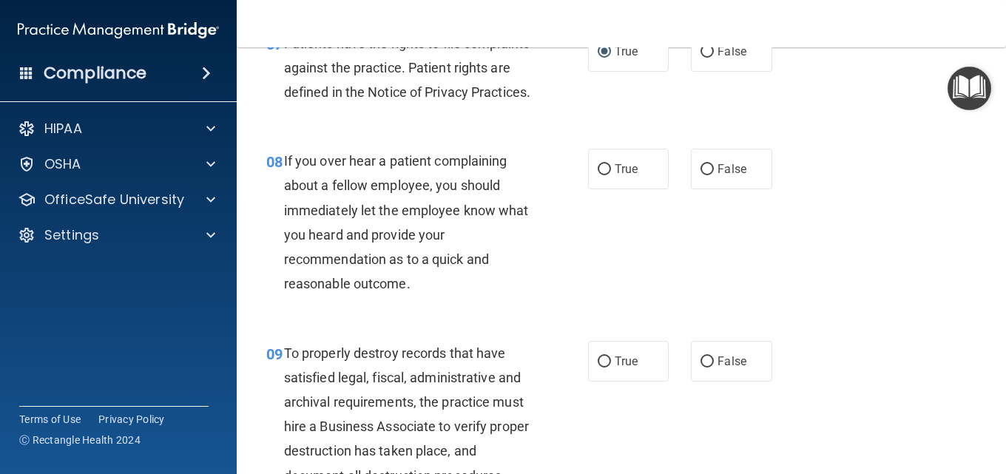
scroll to position [1184, 0]
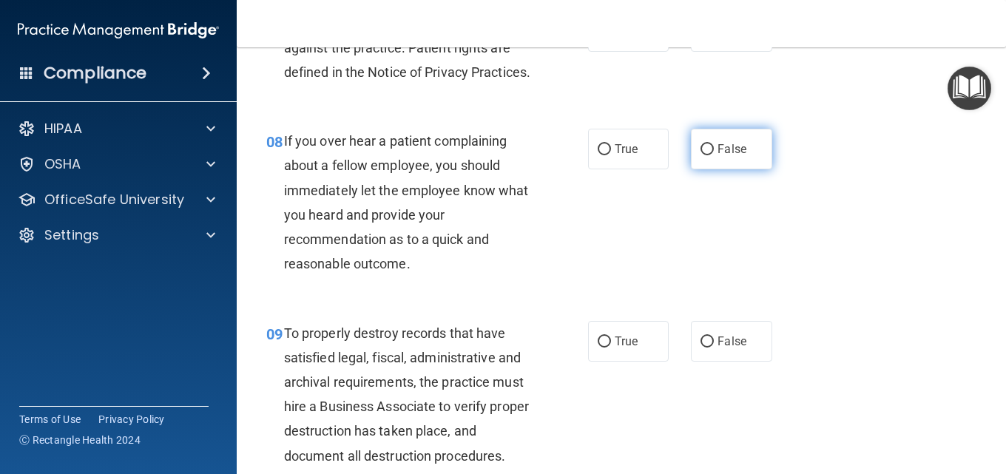
click at [705, 155] on input "False" at bounding box center [707, 149] width 13 height 11
radio input "true"
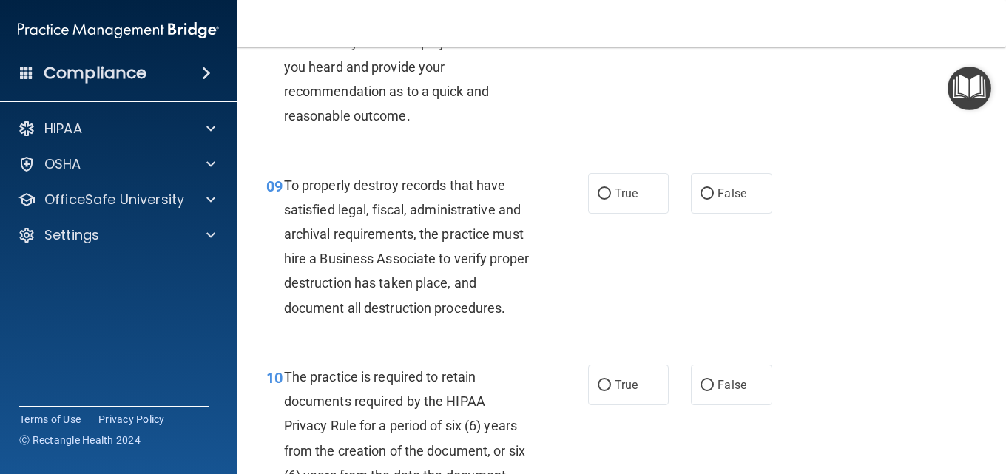
scroll to position [1406, 0]
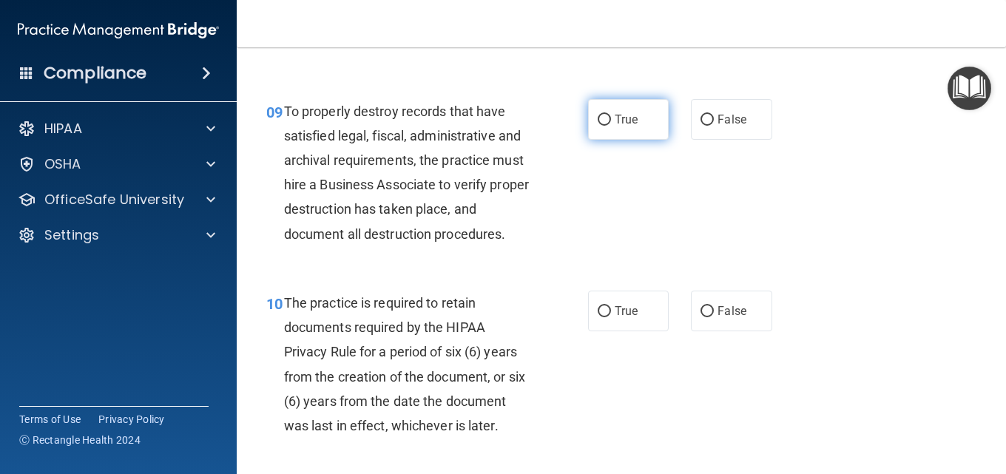
click at [603, 126] on input "True" at bounding box center [604, 120] width 13 height 11
radio input "true"
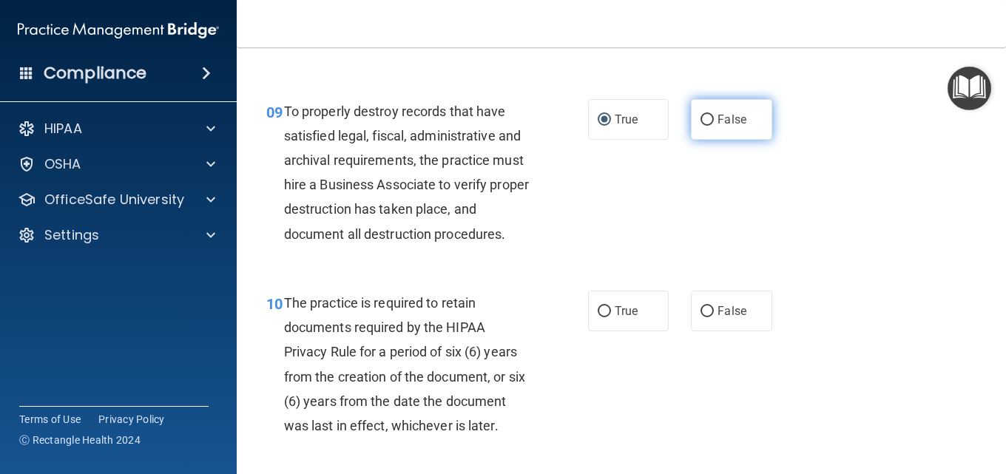
click at [701, 126] on input "False" at bounding box center [707, 120] width 13 height 11
radio input "true"
radio input "false"
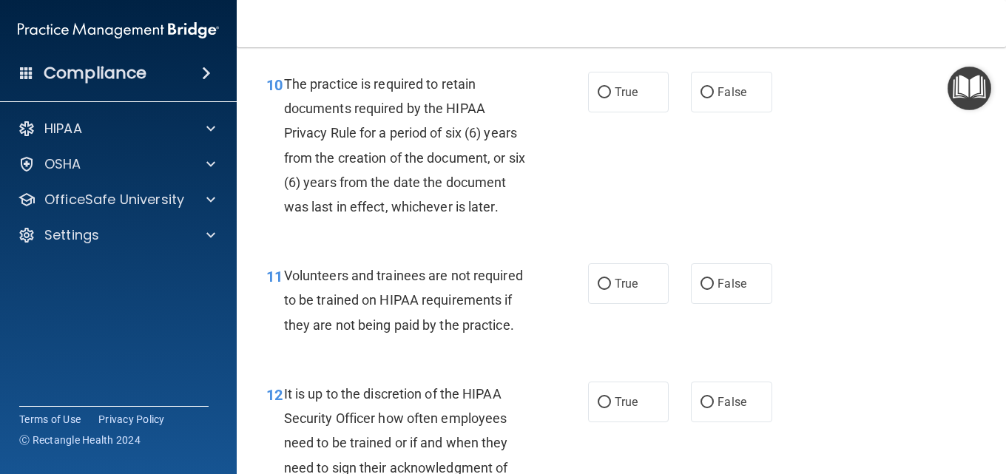
scroll to position [1628, 0]
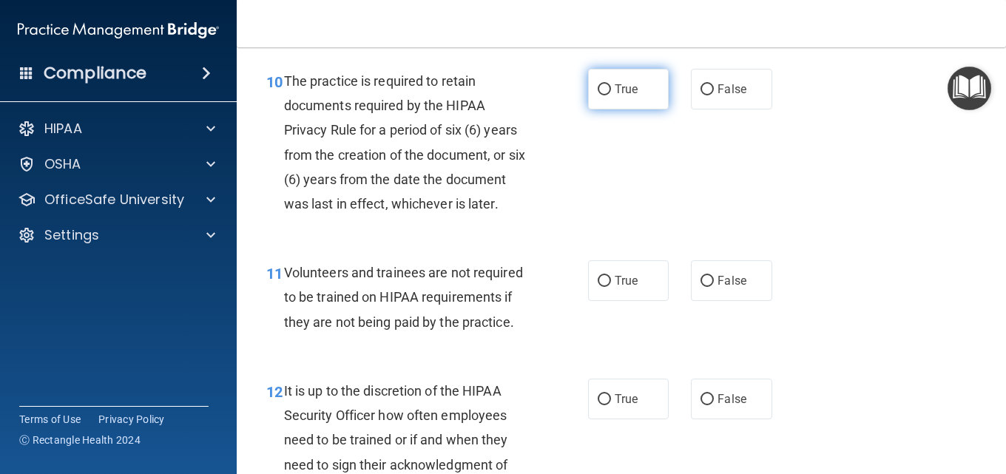
click at [601, 95] on input "True" at bounding box center [604, 89] width 13 height 11
radio input "true"
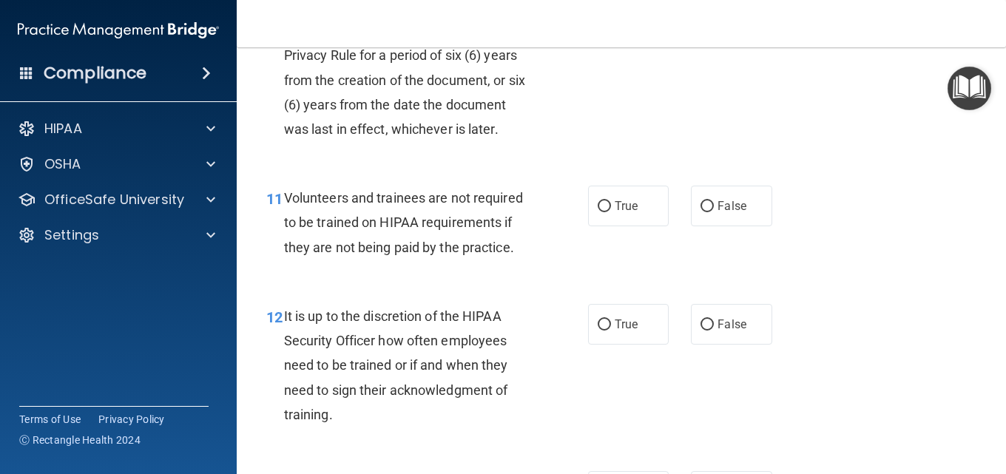
scroll to position [1776, 0]
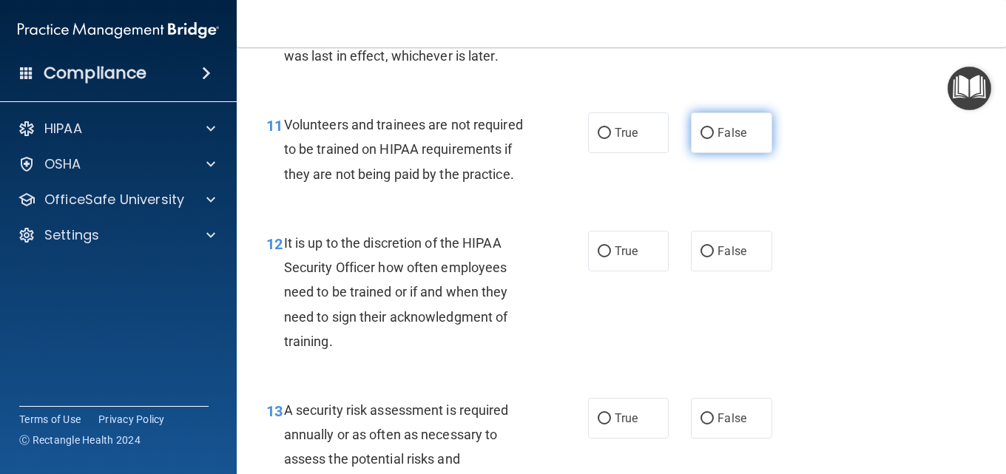
click at [701, 139] on input "False" at bounding box center [707, 133] width 13 height 11
radio input "true"
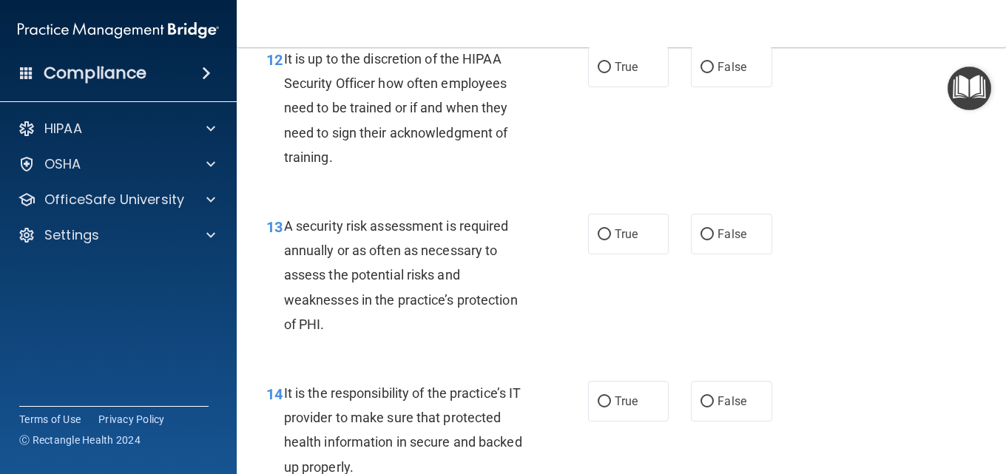
scroll to position [1924, 0]
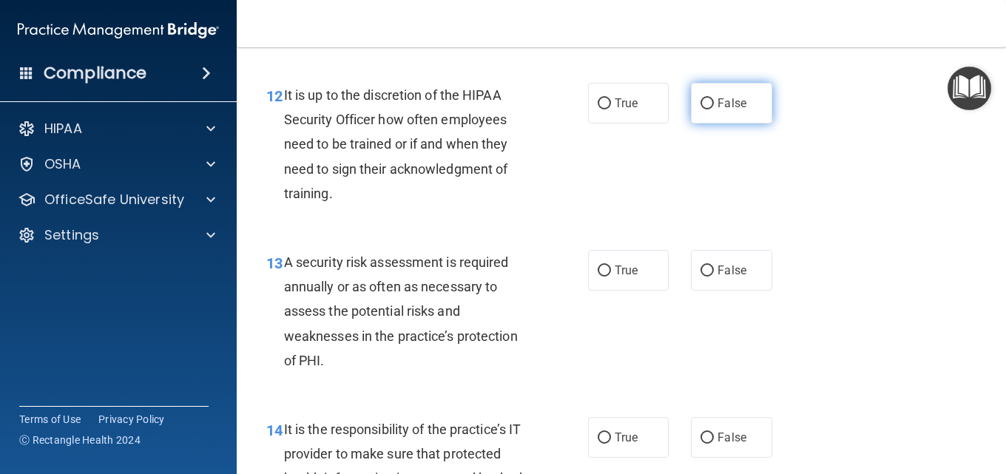
click at [701, 109] on input "False" at bounding box center [707, 103] width 13 height 11
radio input "true"
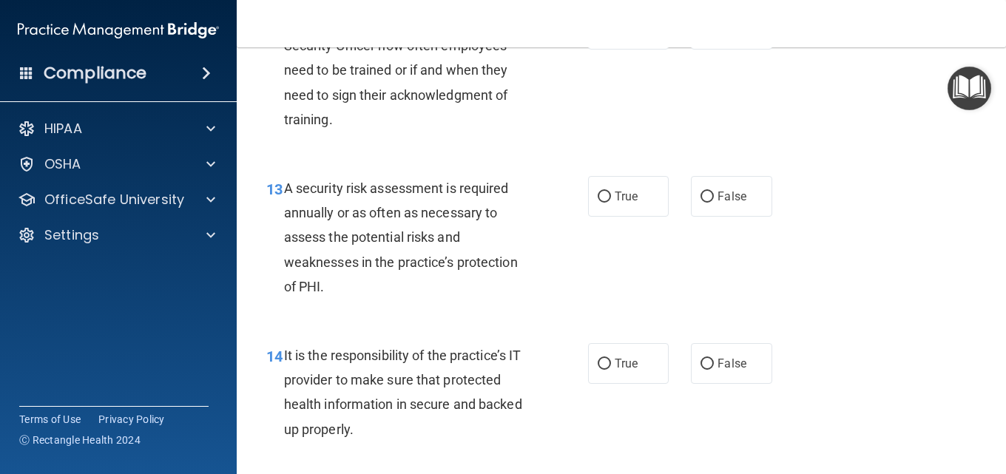
scroll to position [2072, 0]
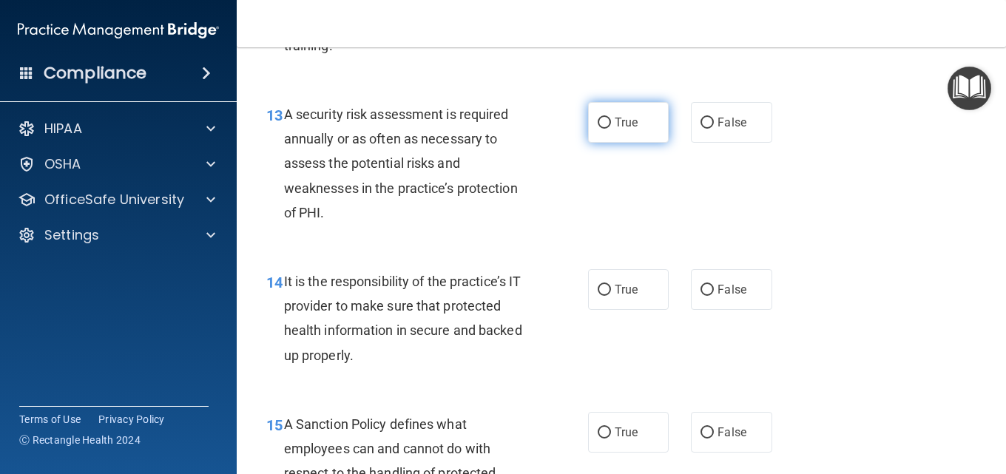
click at [604, 143] on label "True" at bounding box center [628, 122] width 81 height 41
click at [604, 129] on input "True" at bounding box center [604, 123] width 13 height 11
radio input "true"
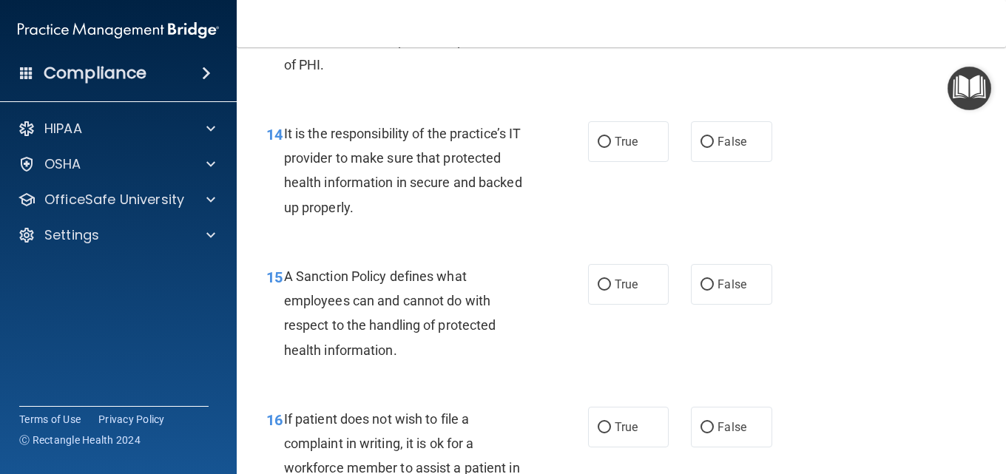
scroll to position [2293, 0]
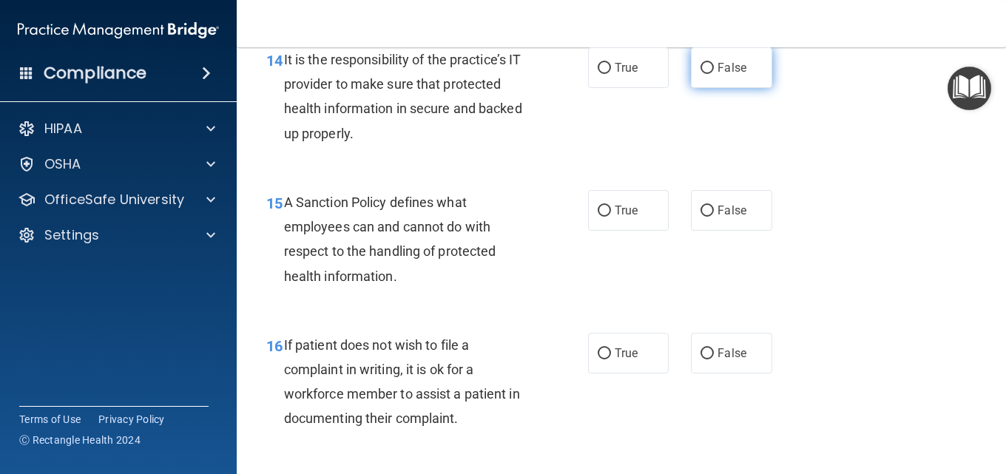
click at [704, 74] on input "False" at bounding box center [707, 68] width 13 height 11
radio input "true"
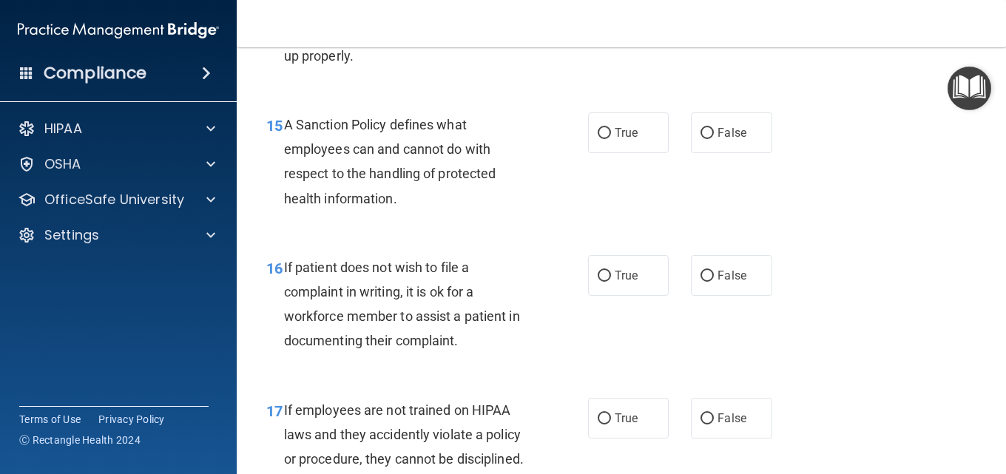
scroll to position [2441, 0]
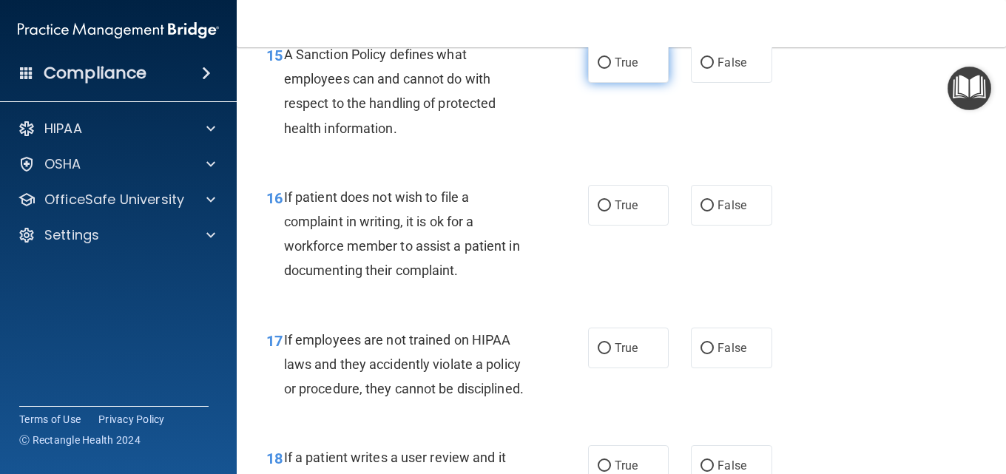
click at [598, 69] on input "True" at bounding box center [604, 63] width 13 height 11
radio input "true"
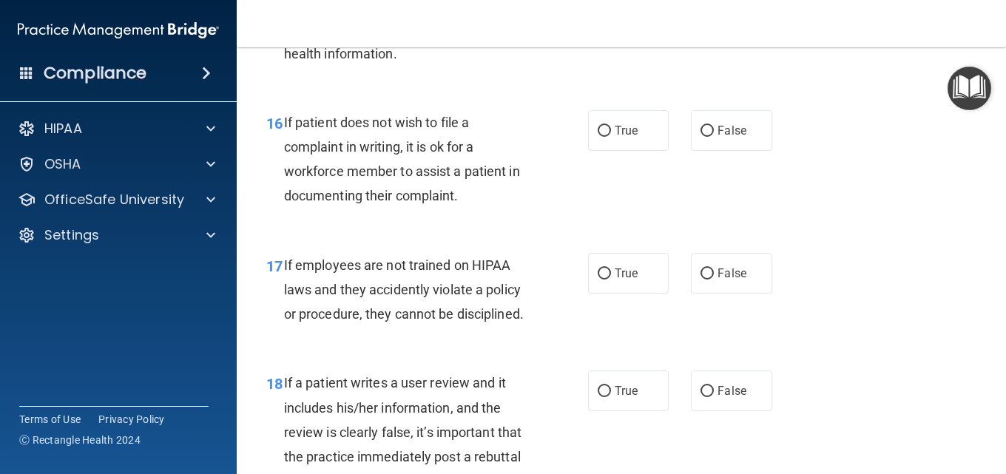
scroll to position [2589, 0]
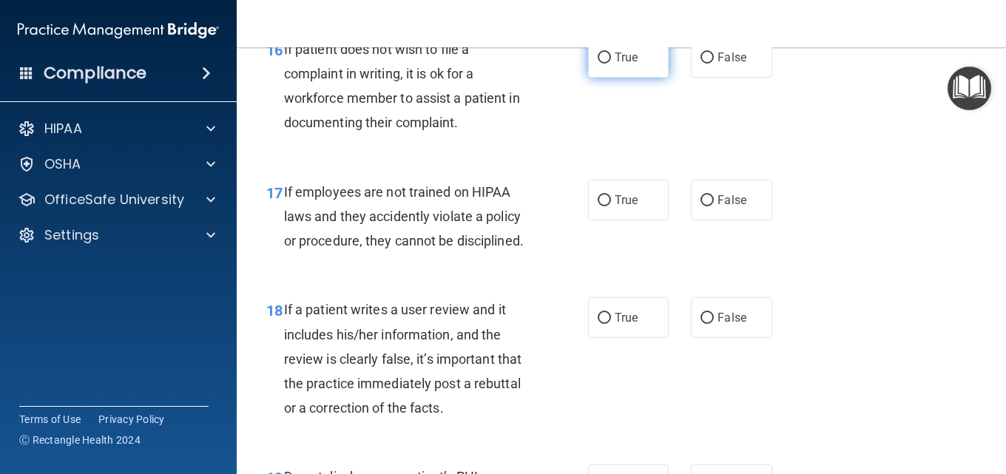
click at [604, 64] on input "True" at bounding box center [604, 58] width 13 height 11
radio input "true"
click at [702, 206] on input "False" at bounding box center [707, 200] width 13 height 11
radio input "true"
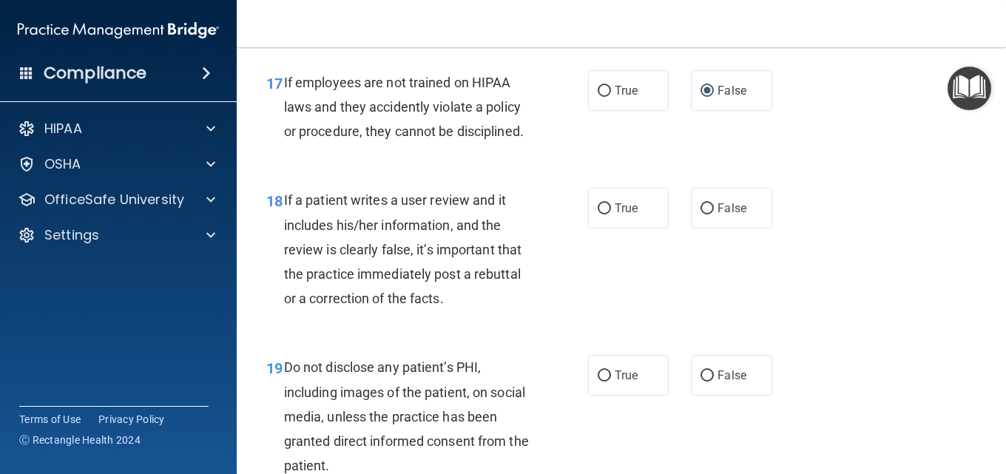
scroll to position [2737, 0]
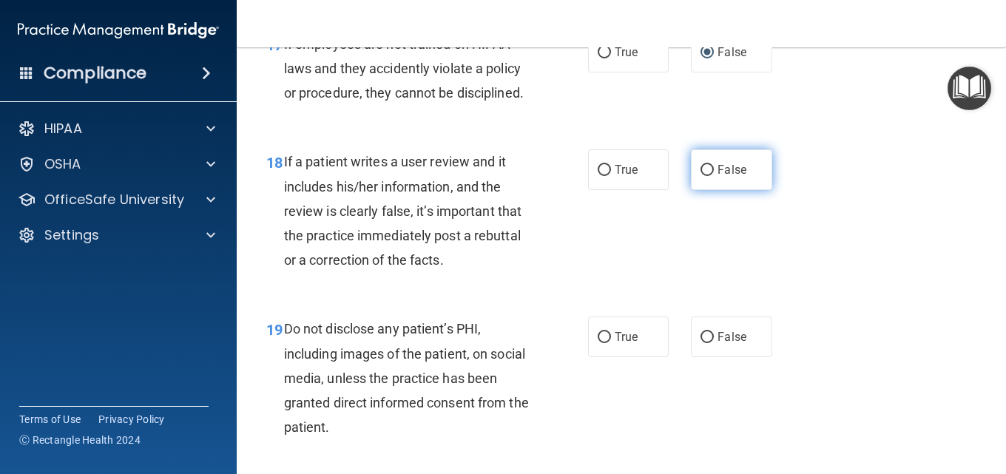
click at [703, 176] on input "False" at bounding box center [707, 170] width 13 height 11
radio input "true"
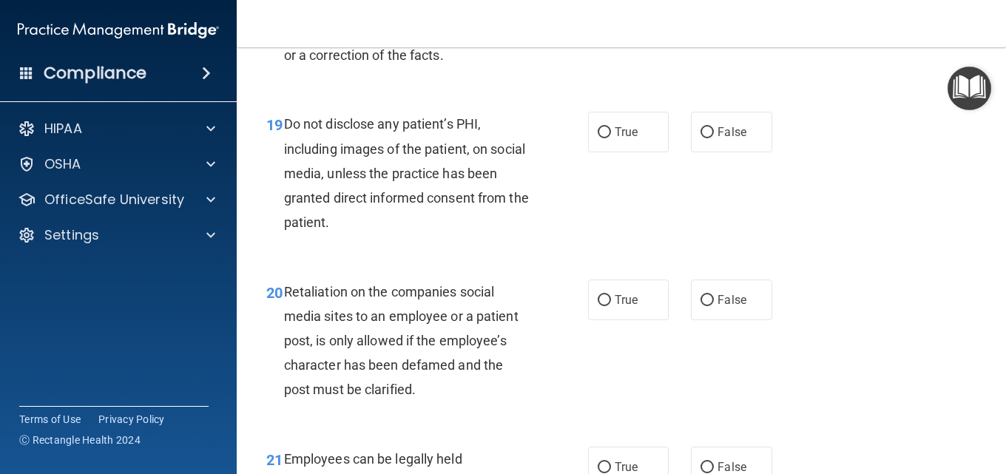
scroll to position [2959, 0]
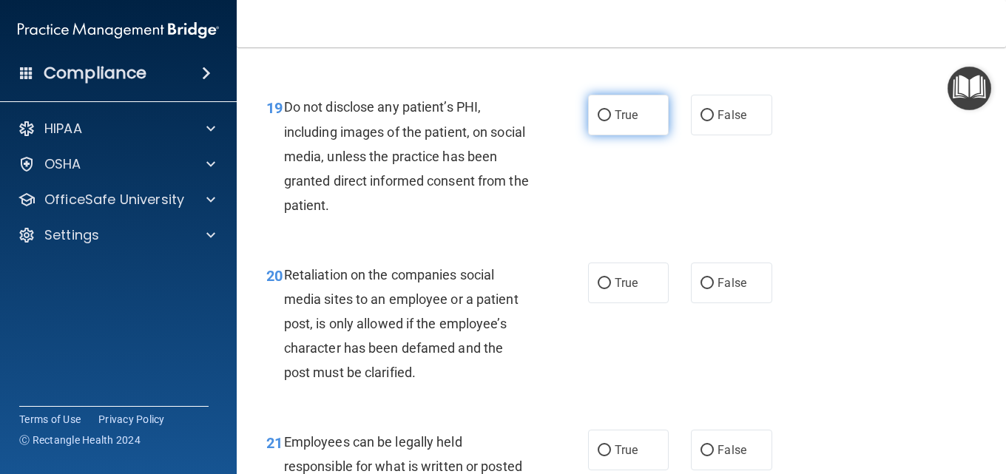
click at [599, 121] on input "True" at bounding box center [604, 115] width 13 height 11
radio input "true"
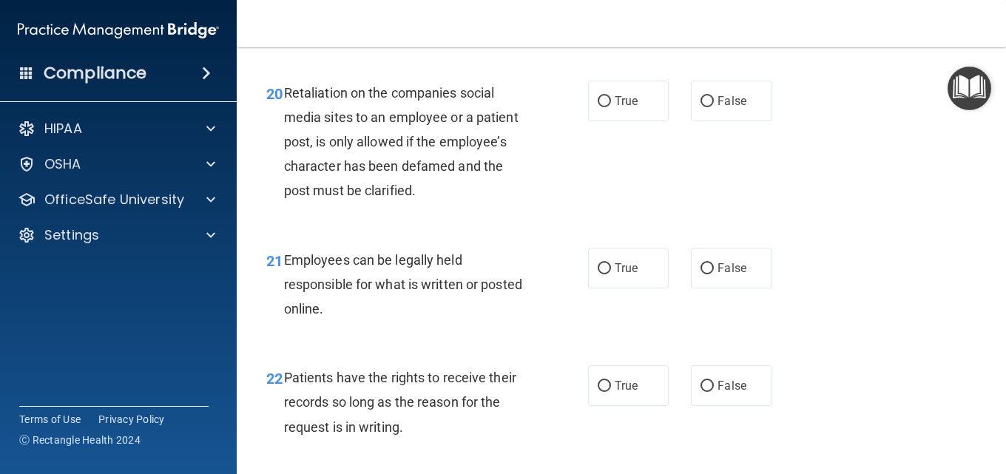
scroll to position [3181, 0]
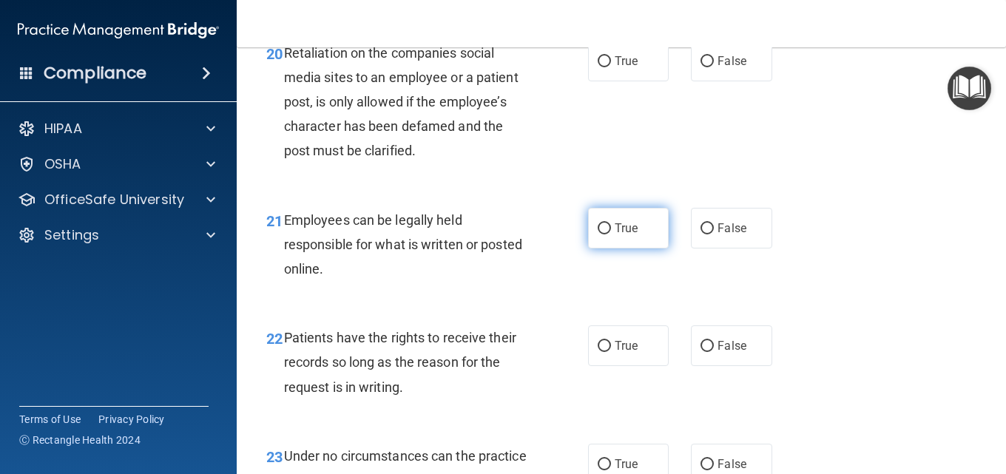
click at [599, 235] on input "True" at bounding box center [604, 228] width 13 height 11
radio input "true"
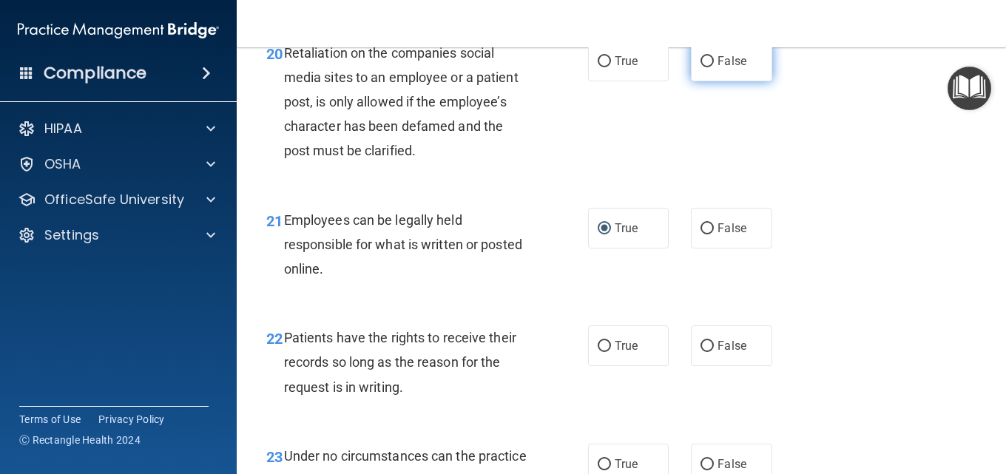
click at [701, 67] on input "False" at bounding box center [707, 61] width 13 height 11
radio input "true"
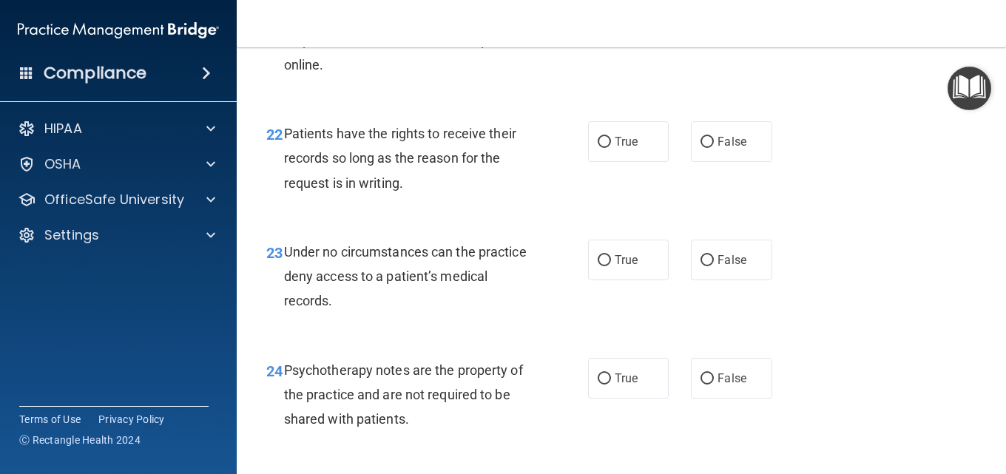
scroll to position [3403, 0]
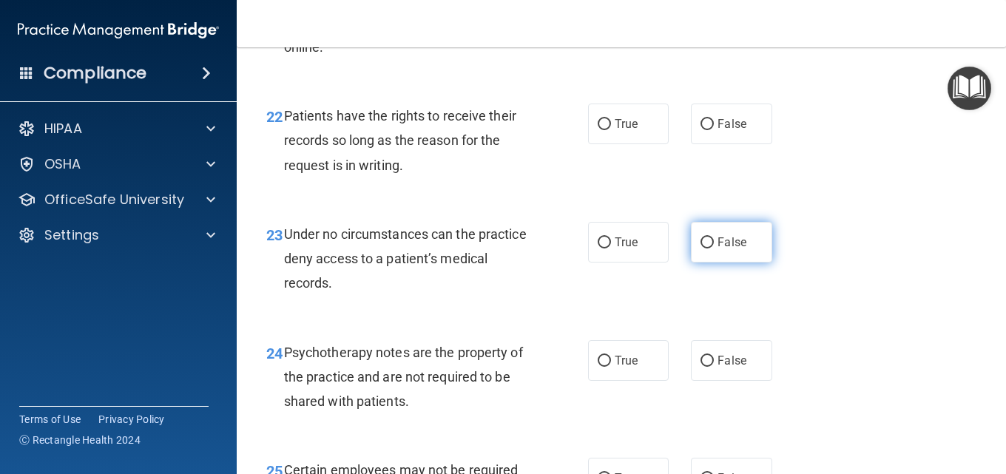
click at [701, 249] on input "False" at bounding box center [707, 242] width 13 height 11
radio input "true"
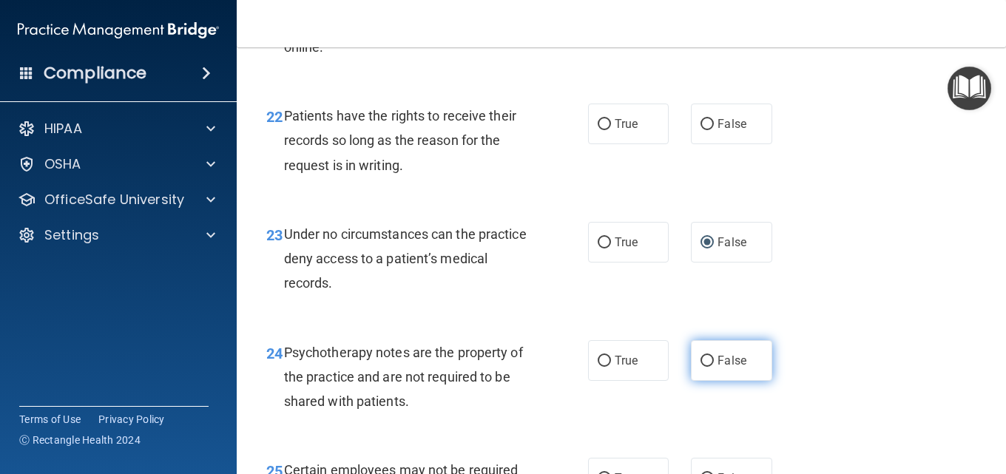
click at [701, 367] on input "False" at bounding box center [707, 361] width 13 height 11
radio input "true"
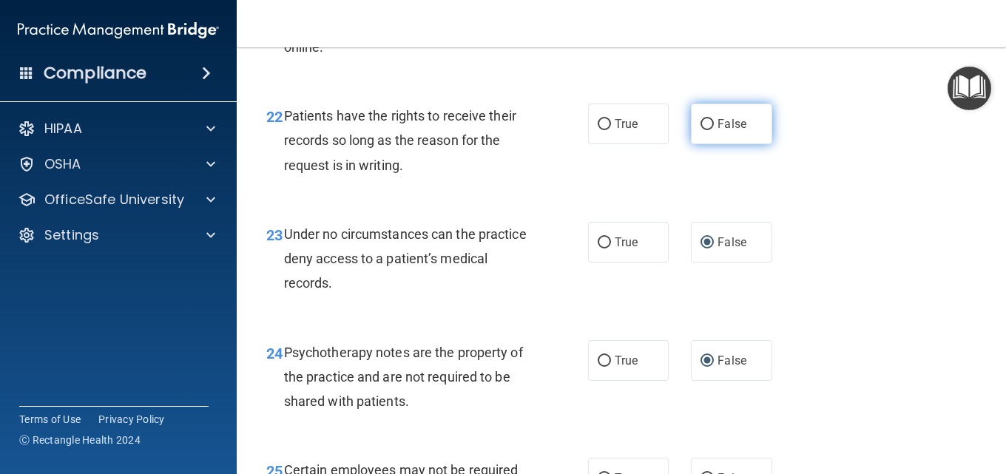
click at [693, 144] on label "False" at bounding box center [731, 124] width 81 height 41
click at [701, 130] on input "False" at bounding box center [707, 124] width 13 height 11
radio input "true"
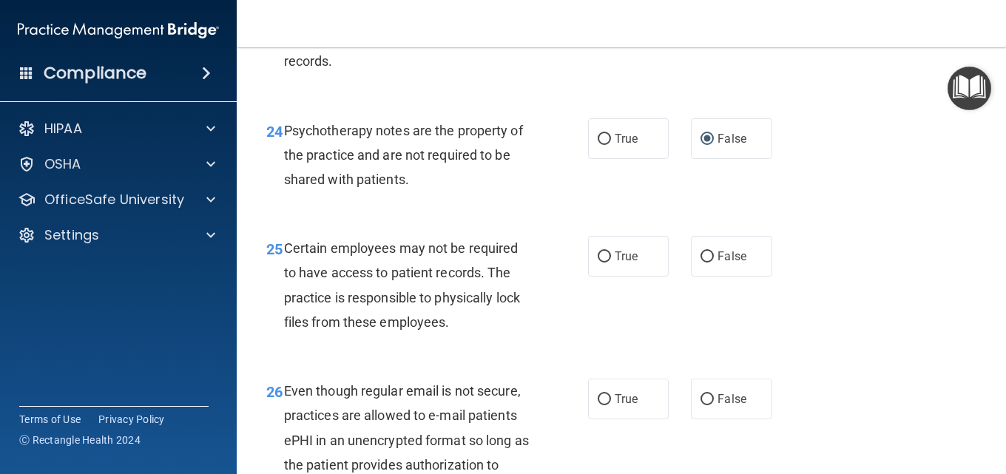
scroll to position [3699, 0]
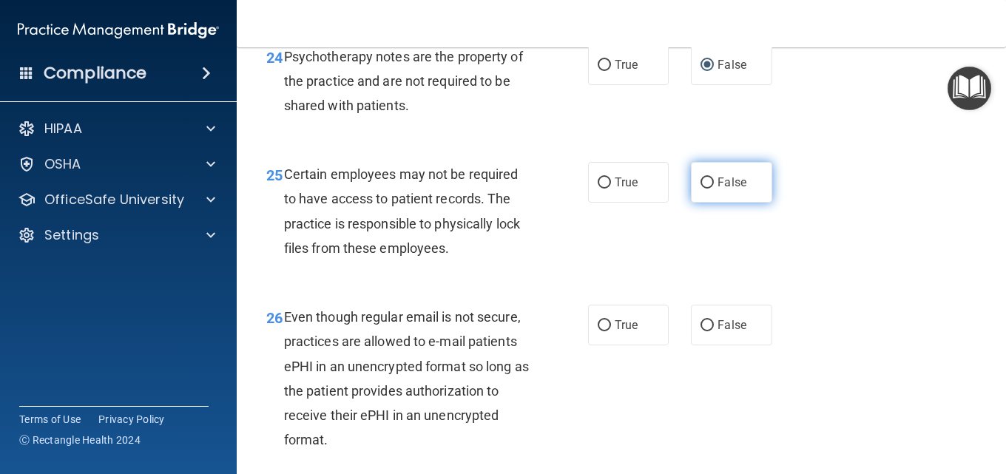
click at [705, 189] on input "False" at bounding box center [707, 183] width 13 height 11
radio input "true"
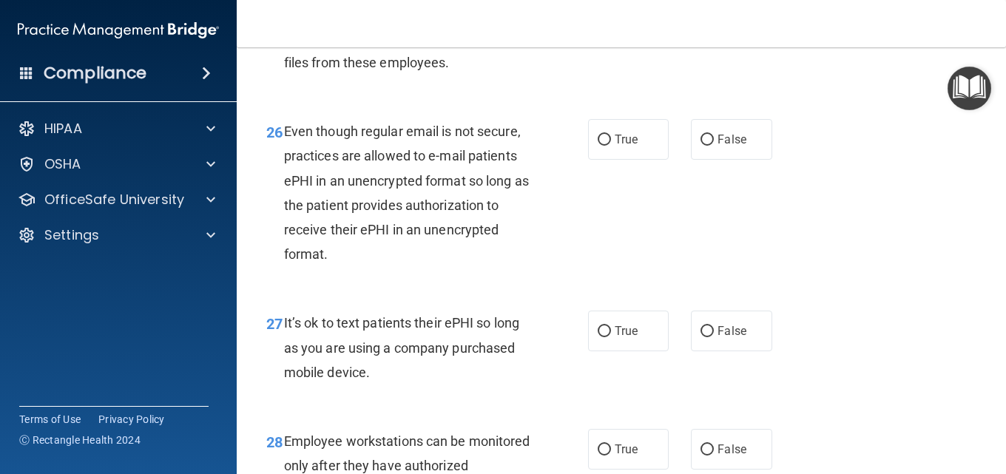
scroll to position [3921, 0]
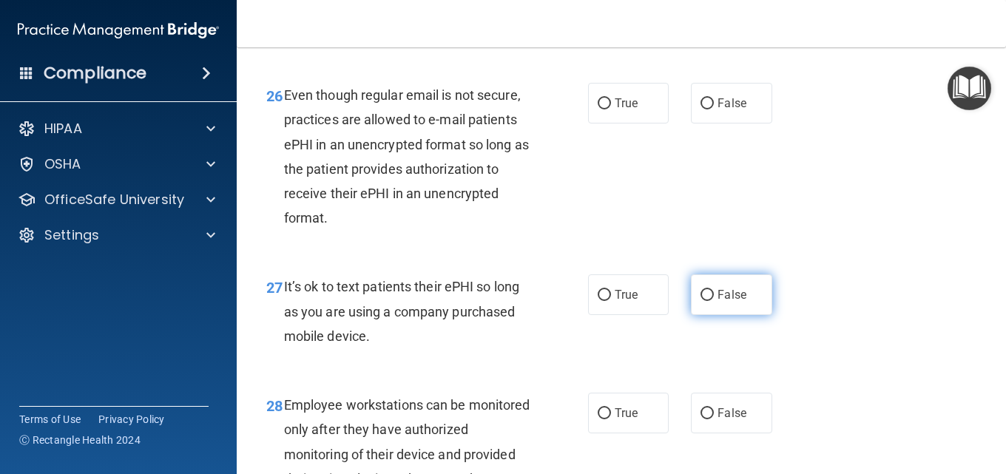
click at [701, 301] on input "False" at bounding box center [707, 295] width 13 height 11
radio input "true"
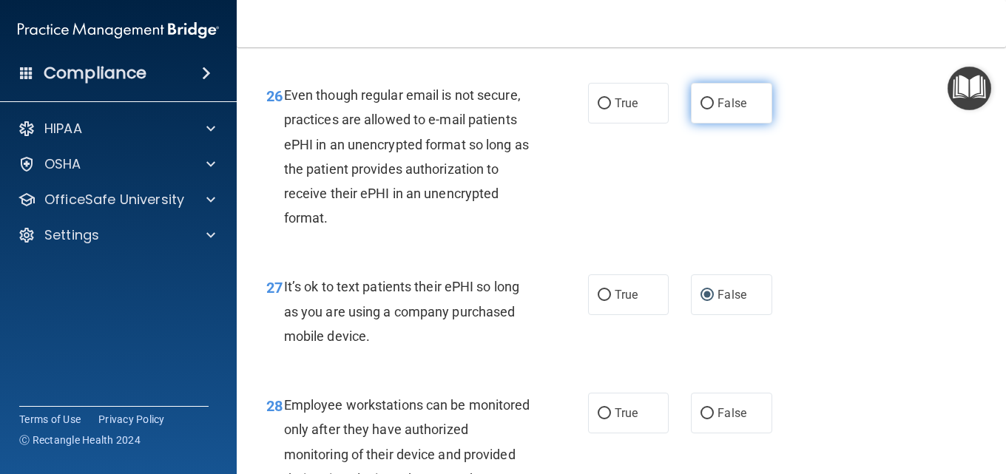
click at [702, 109] on input "False" at bounding box center [707, 103] width 13 height 11
radio input "true"
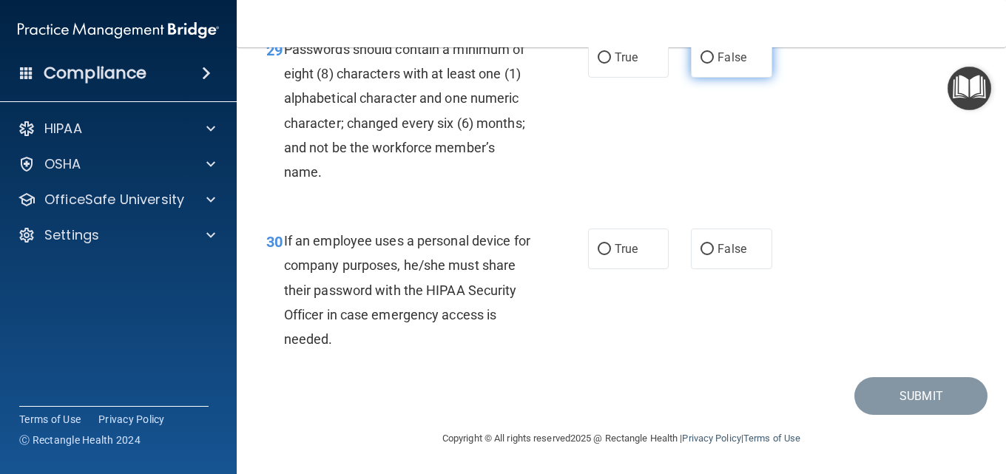
scroll to position [4513, 0]
click at [709, 252] on label "False" at bounding box center [731, 249] width 81 height 41
click at [709, 252] on input "False" at bounding box center [707, 249] width 13 height 11
radio input "true"
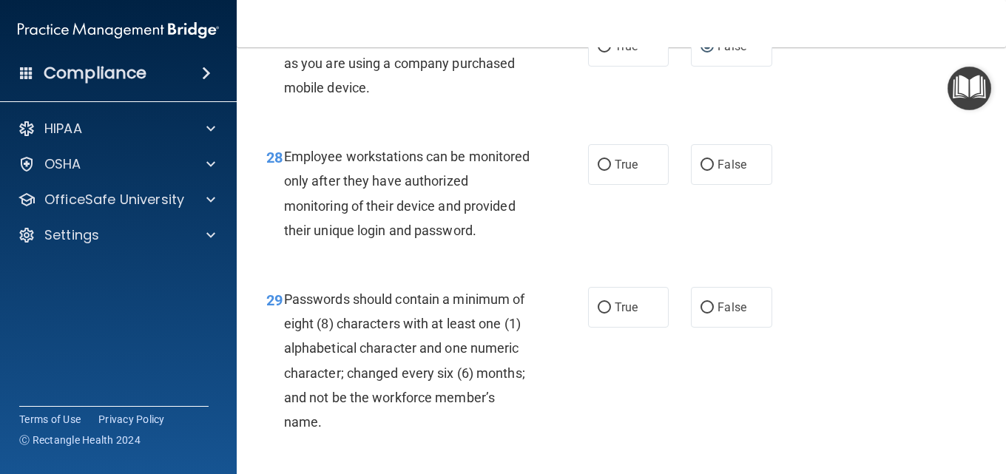
scroll to position [4143, 0]
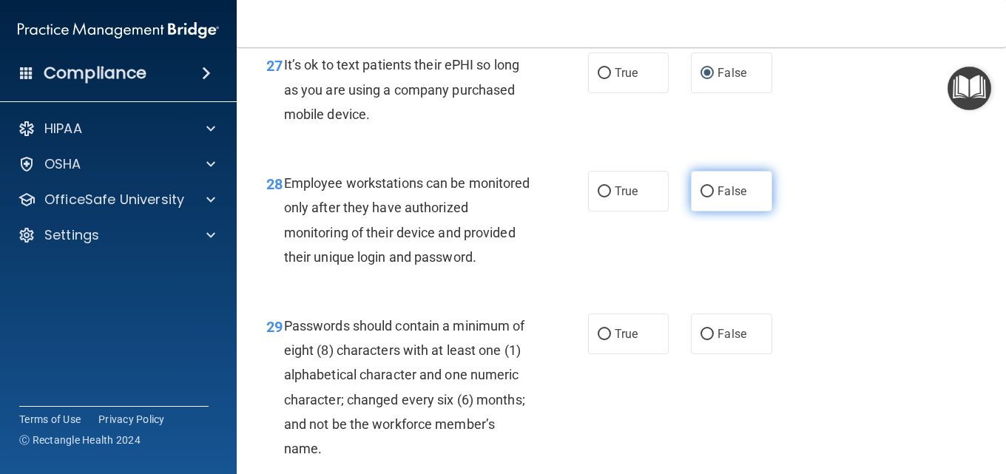
click at [701, 198] on input "False" at bounding box center [707, 191] width 13 height 11
radio input "true"
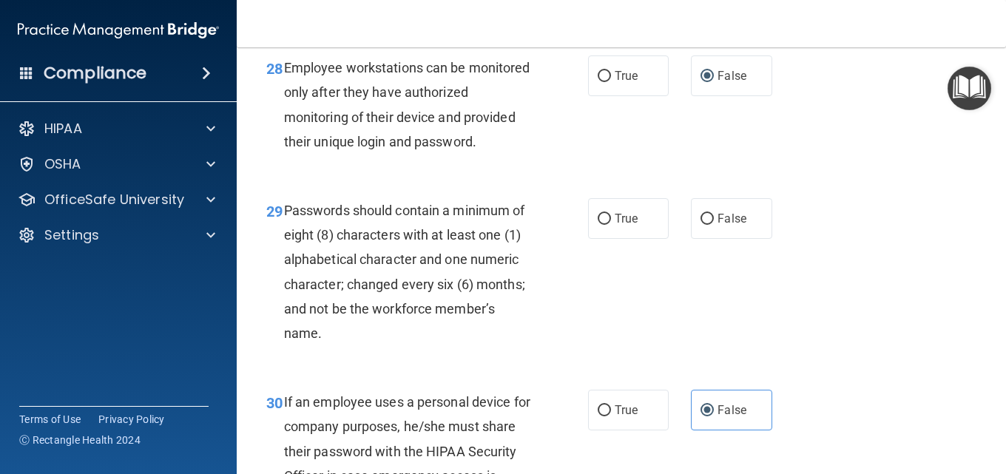
scroll to position [4291, 0]
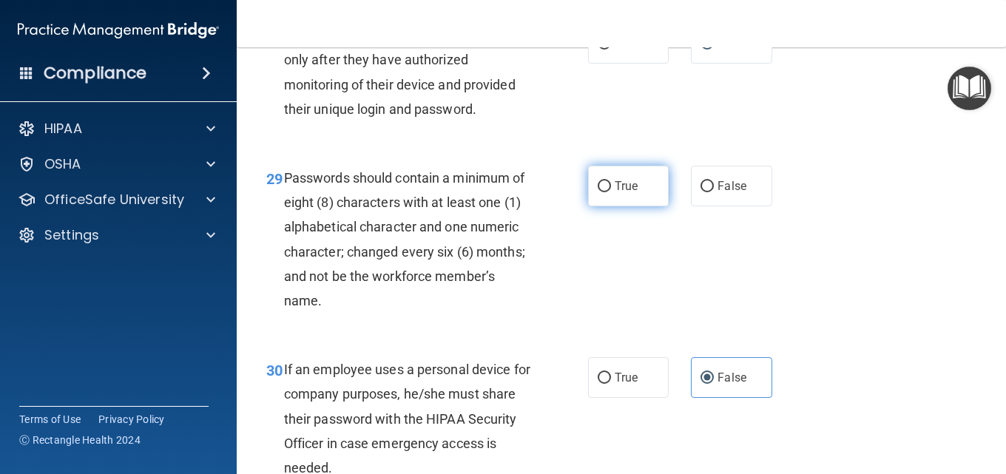
click at [598, 192] on input "True" at bounding box center [604, 186] width 13 height 11
radio input "true"
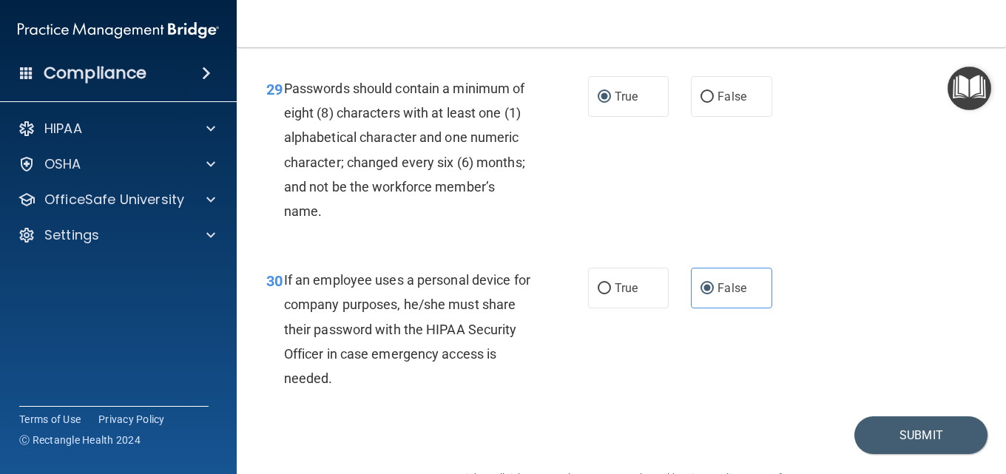
scroll to position [4518, 0]
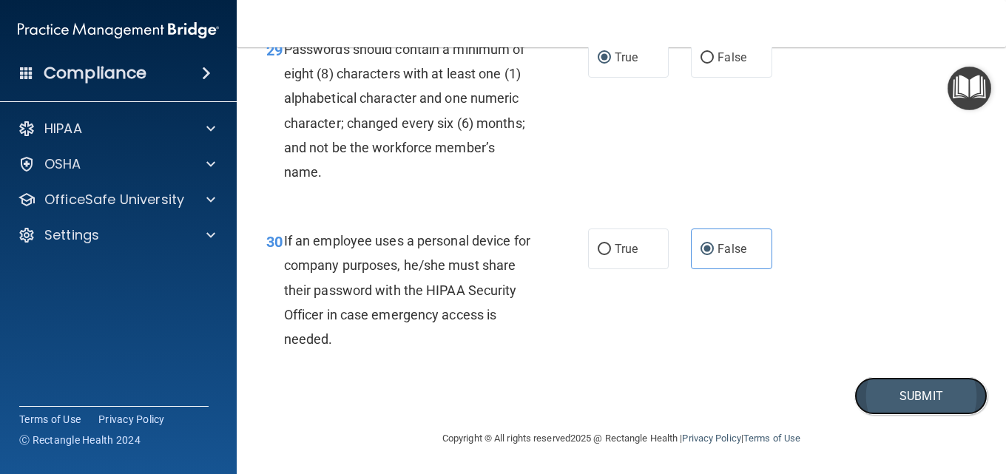
click at [886, 406] on button "Submit" at bounding box center [921, 396] width 133 height 38
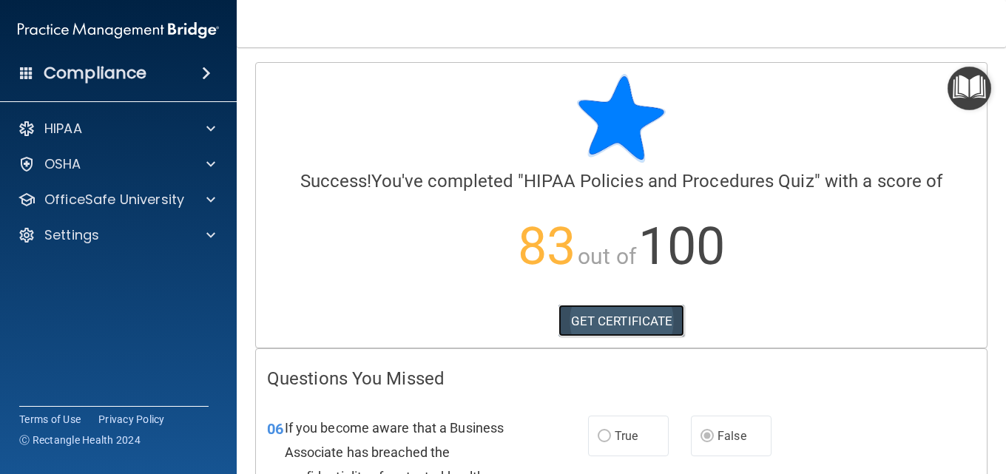
click at [646, 326] on link "GET CERTIFICATE" at bounding box center [622, 321] width 127 height 33
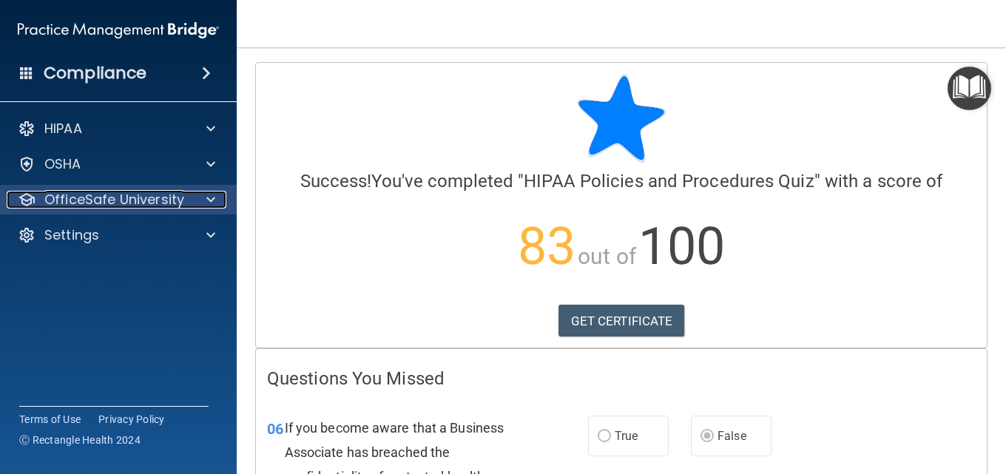
click at [207, 202] on span at bounding box center [210, 200] width 9 height 18
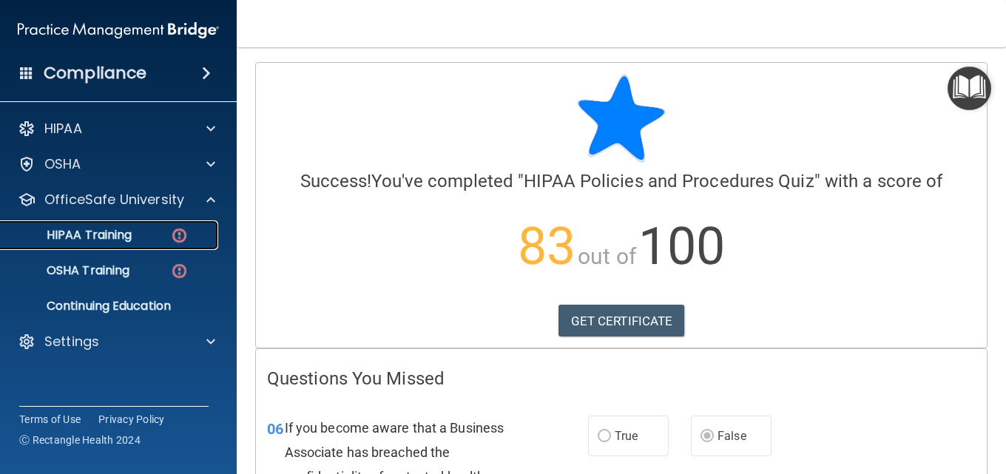
click at [161, 228] on div "HIPAA Training" at bounding box center [111, 235] width 202 height 15
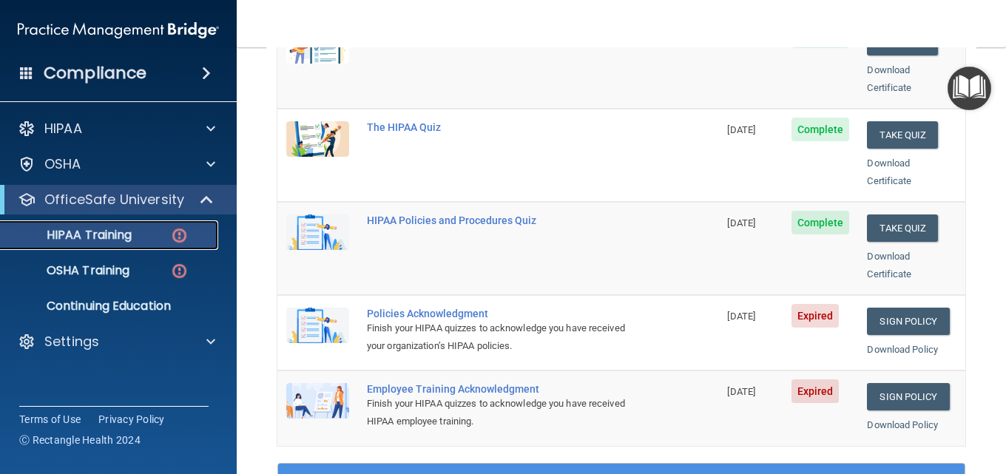
scroll to position [370, 0]
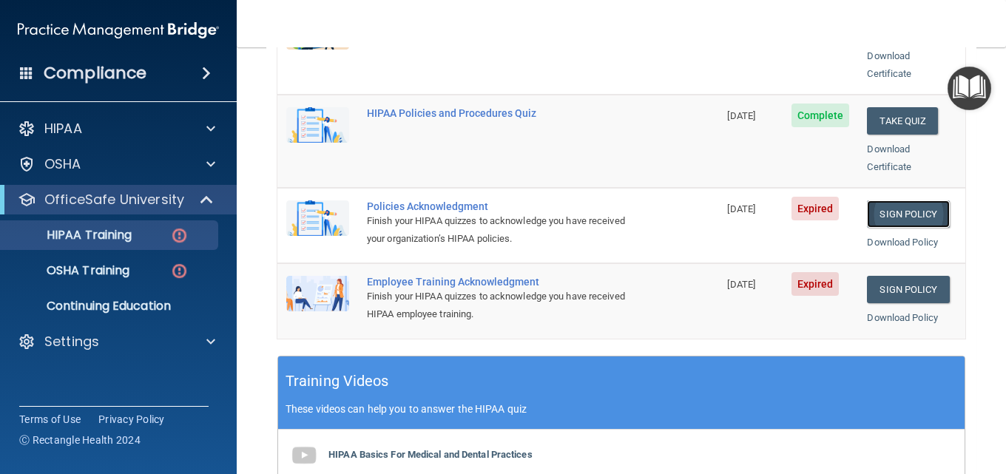
click at [869, 200] on link "Sign Policy" at bounding box center [908, 213] width 82 height 27
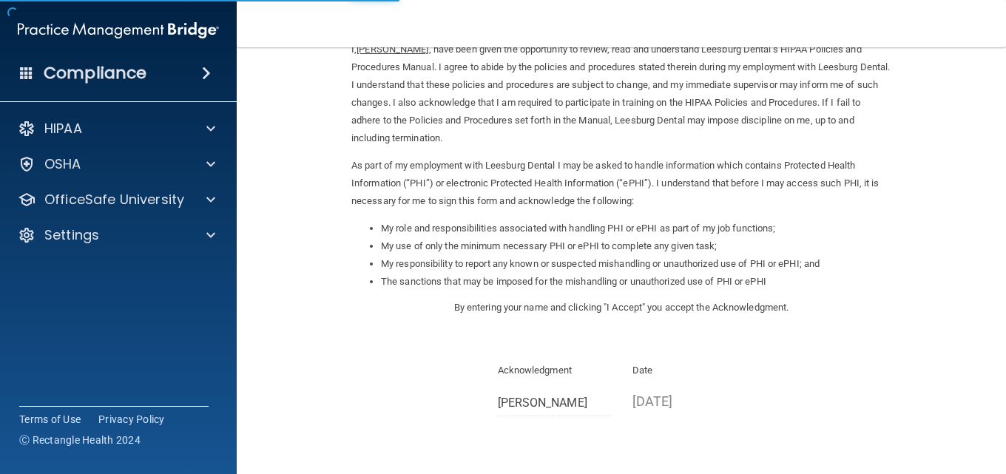
scroll to position [203, 0]
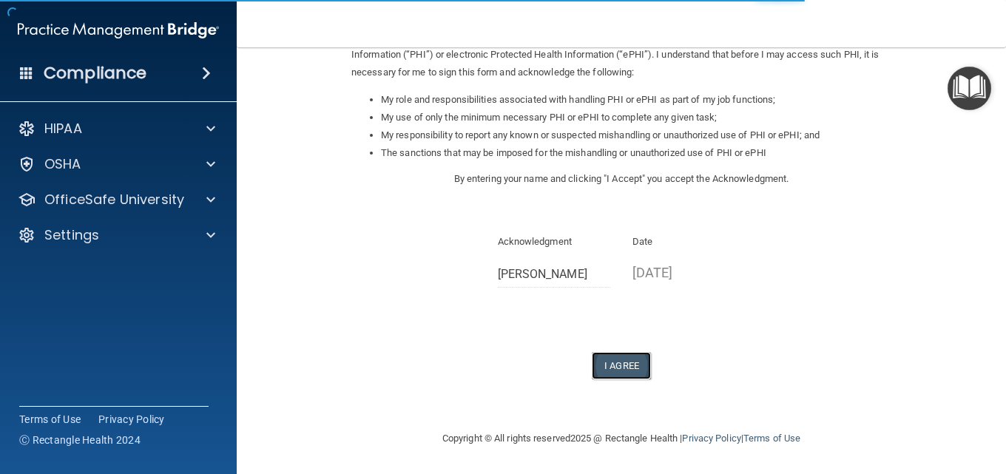
click at [628, 374] on button "I Agree" at bounding box center [621, 365] width 59 height 27
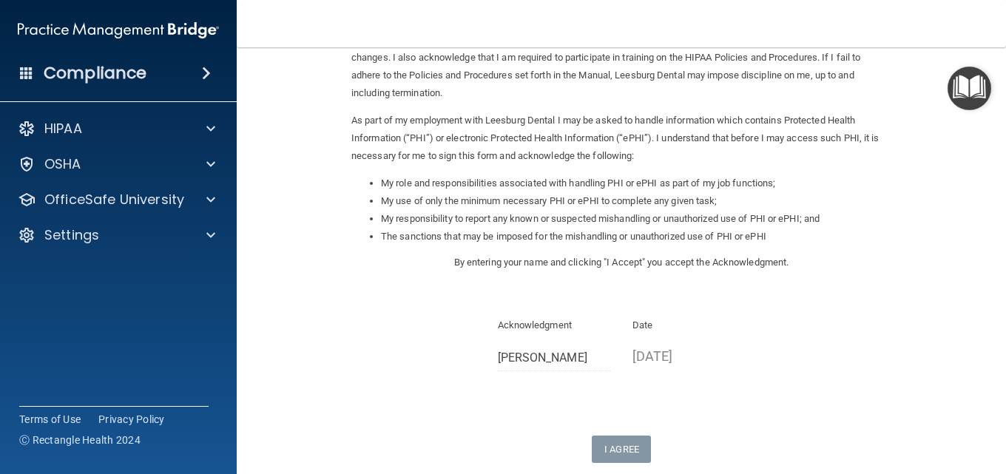
scroll to position [0, 0]
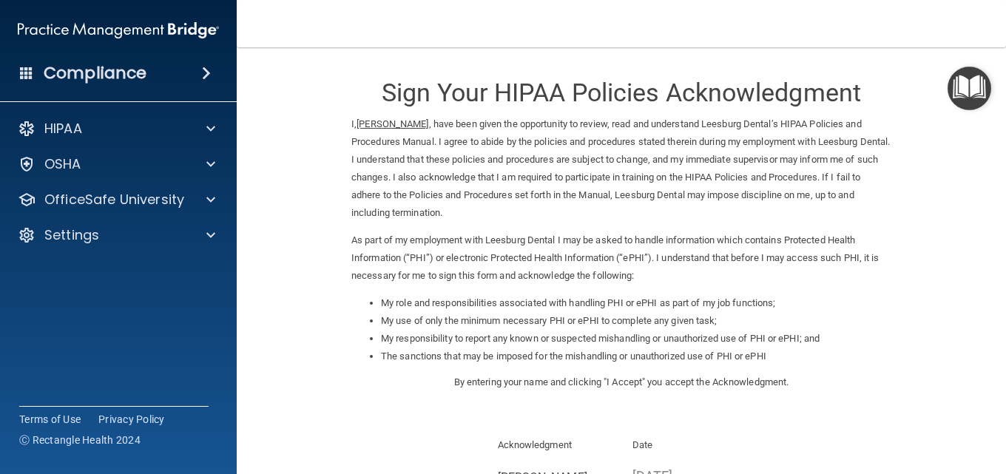
click at [886, 289] on div "I, Catherine Monk , have been given the opportunity to review, read and underst…" at bounding box center [621, 204] width 562 height 179
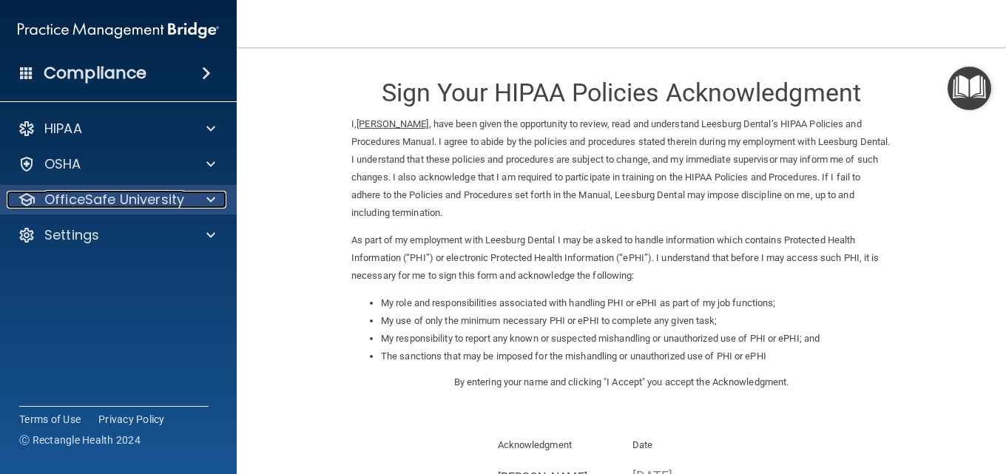
click at [206, 196] on span at bounding box center [210, 200] width 9 height 18
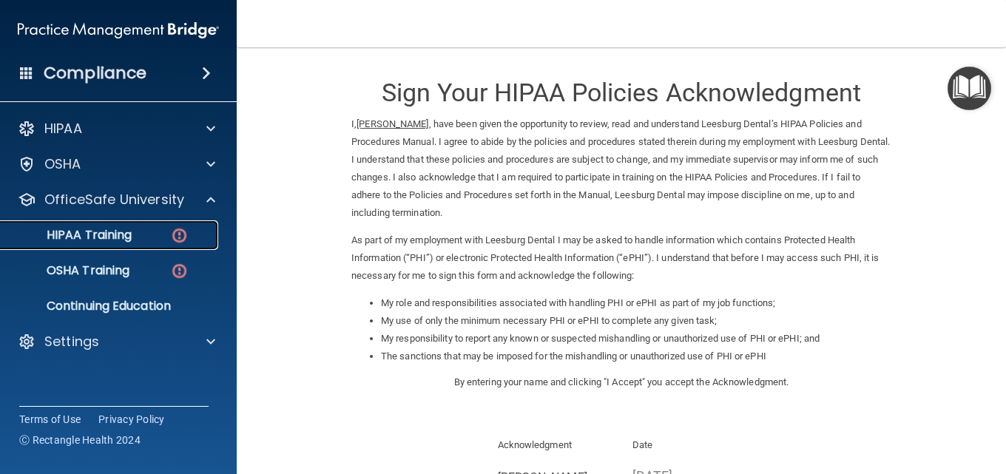
click at [196, 245] on link "HIPAA Training" at bounding box center [101, 235] width 233 height 30
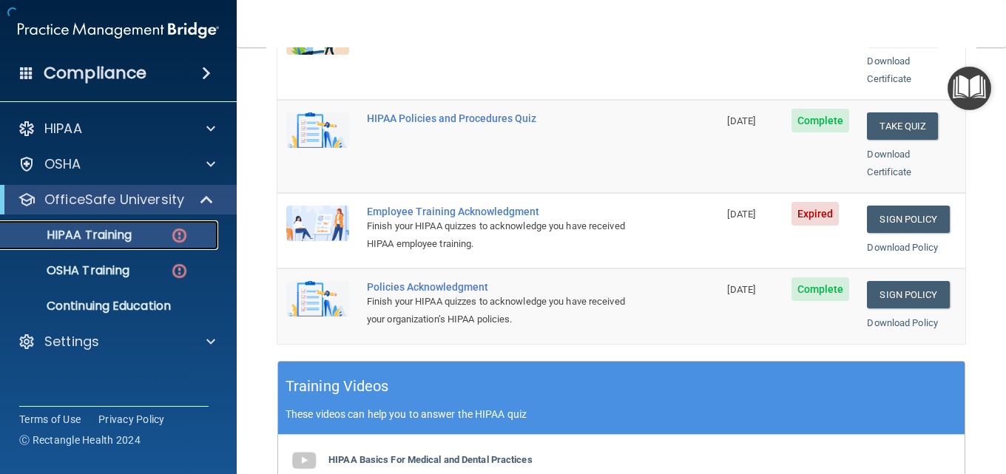
scroll to position [444, 0]
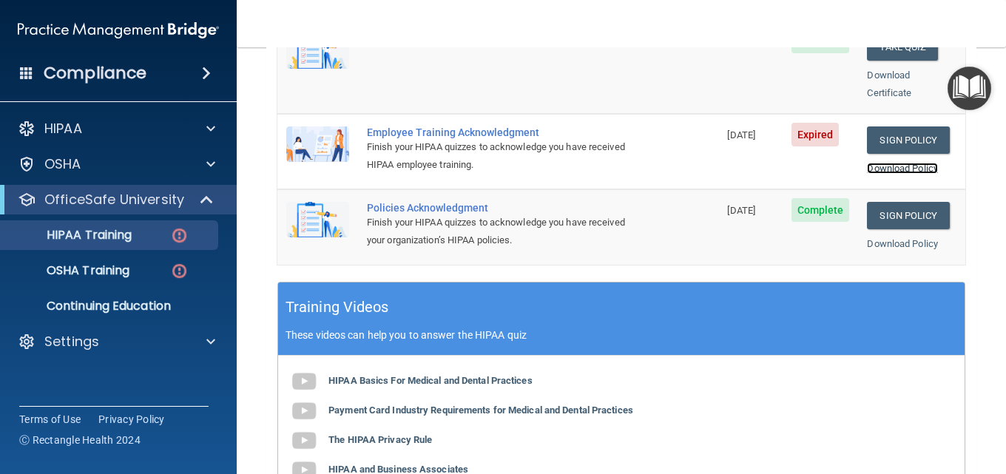
click at [868, 163] on link "Download Policy" at bounding box center [902, 168] width 71 height 11
click at [904, 238] on link "Download Policy" at bounding box center [902, 243] width 71 height 11
click at [872, 127] on link "Sign Policy" at bounding box center [908, 140] width 82 height 27
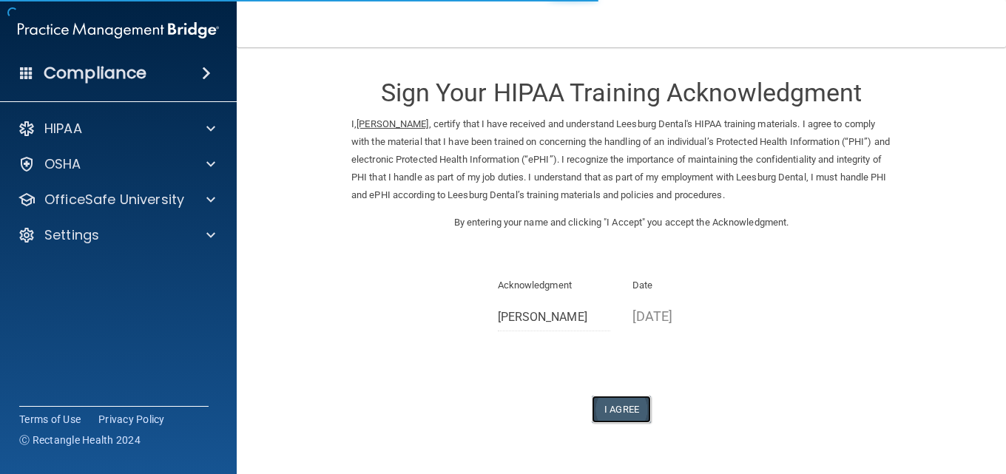
click at [615, 403] on button "I Agree" at bounding box center [621, 409] width 59 height 27
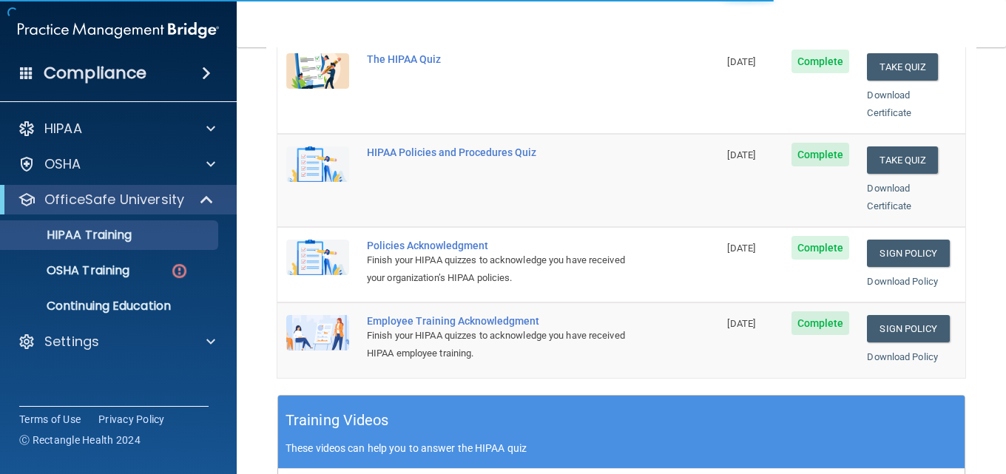
scroll to position [370, 0]
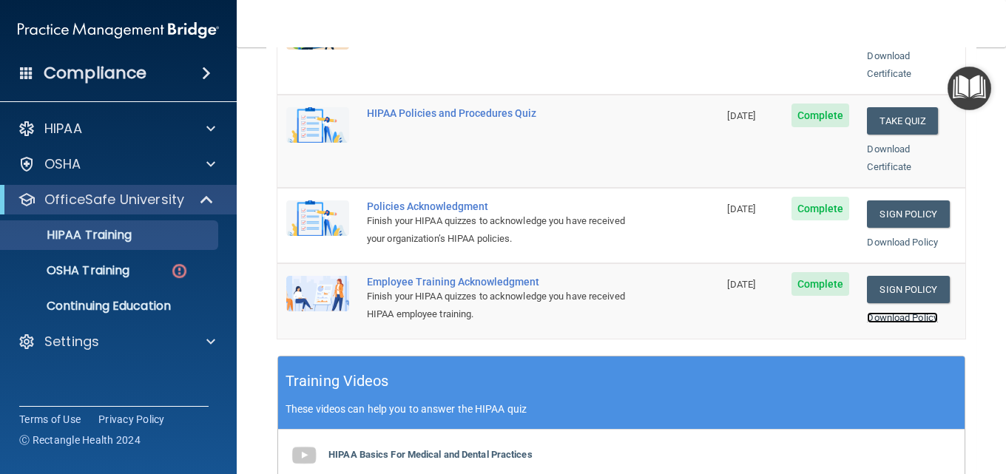
click at [916, 312] on link "Download Policy" at bounding box center [902, 317] width 71 height 11
click at [145, 267] on div "OSHA Training" at bounding box center [111, 270] width 202 height 15
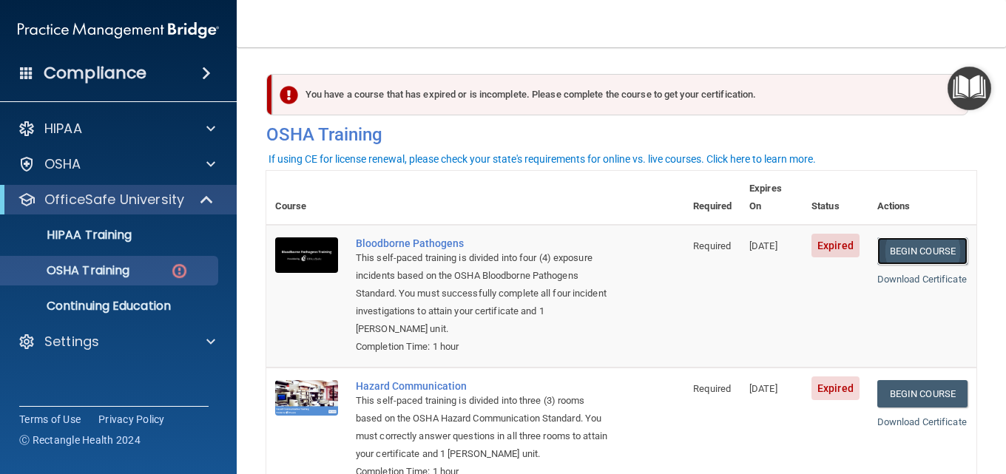
click at [911, 237] on link "Begin Course" at bounding box center [922, 250] width 90 height 27
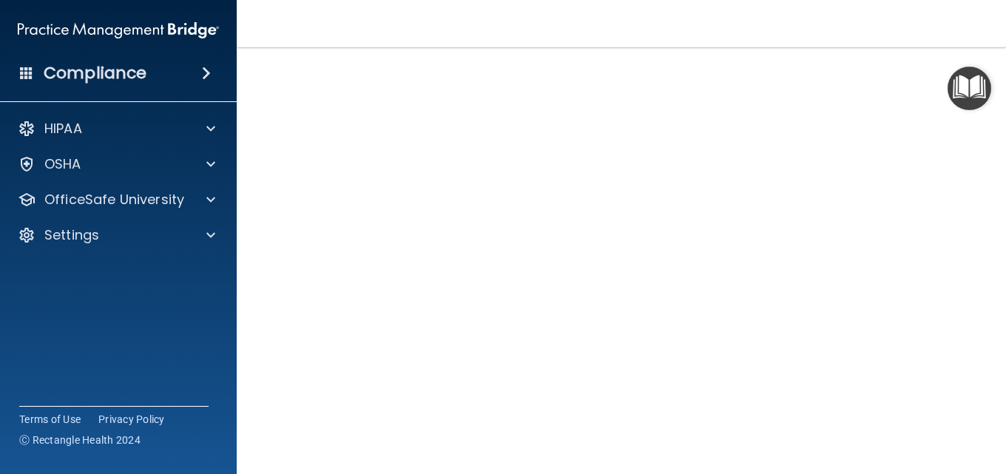
scroll to position [48, 0]
click at [990, 306] on main "Bloodborne Pathogens Training This course doesn’t expire until [DATE]. Are you …" at bounding box center [621, 260] width 769 height 427
click at [968, 371] on main "Bloodborne Pathogens Training This course doesn’t expire until [DATE]. Are you …" at bounding box center [621, 260] width 769 height 427
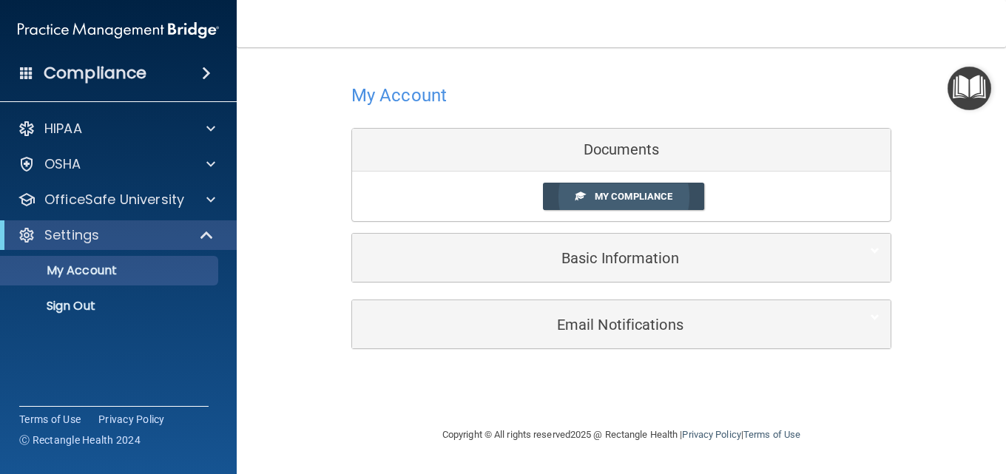
click at [649, 189] on link "My Compliance" at bounding box center [624, 196] width 162 height 27
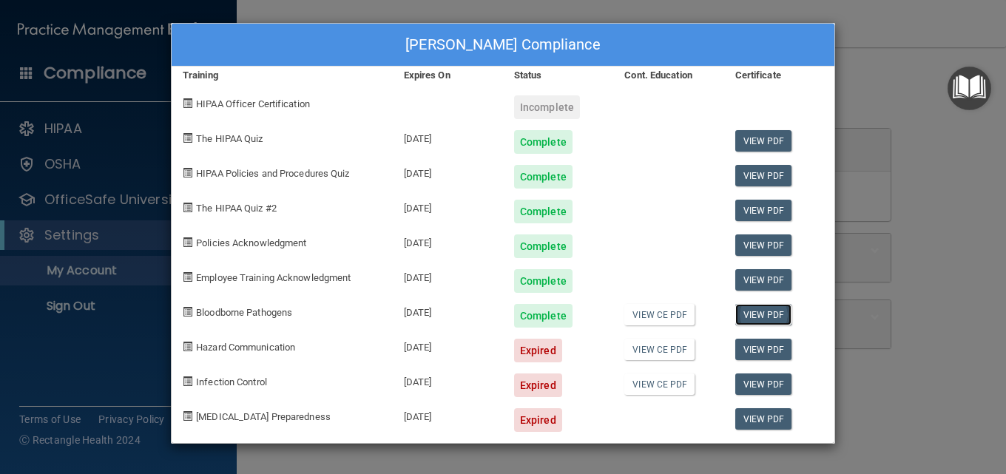
click at [770, 314] on link "View PDF" at bounding box center [763, 314] width 57 height 21
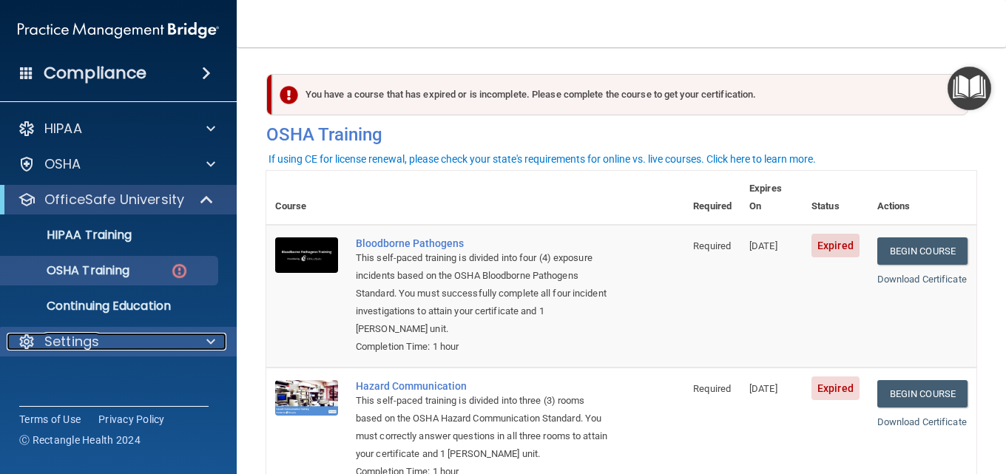
click at [83, 344] on p "Settings" at bounding box center [71, 342] width 55 height 18
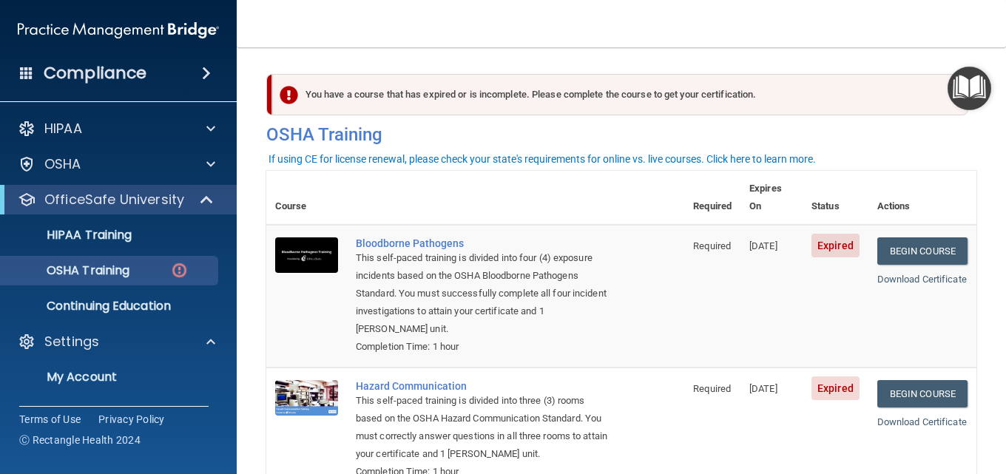
click at [155, 74] on div "Compliance" at bounding box center [118, 73] width 237 height 33
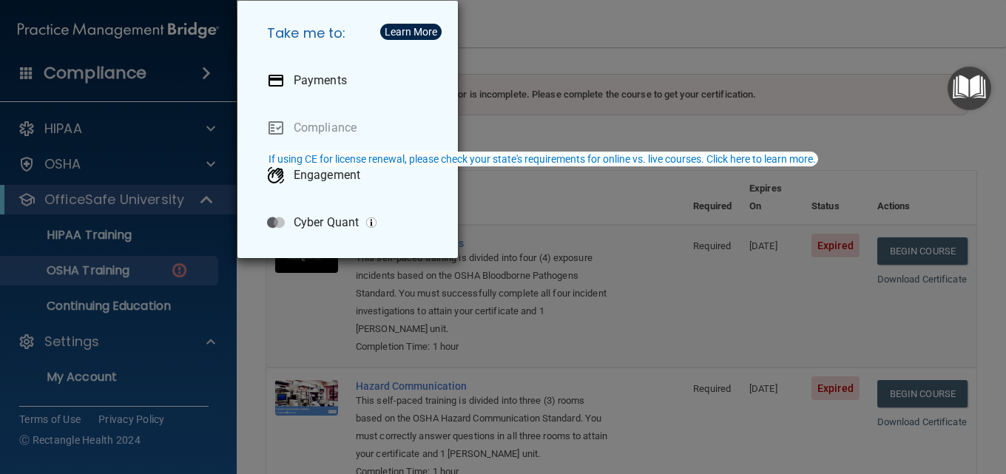
click at [27, 82] on div "Take me to: Payments Compliance Engagement Cyber Quant" at bounding box center [503, 237] width 1006 height 474
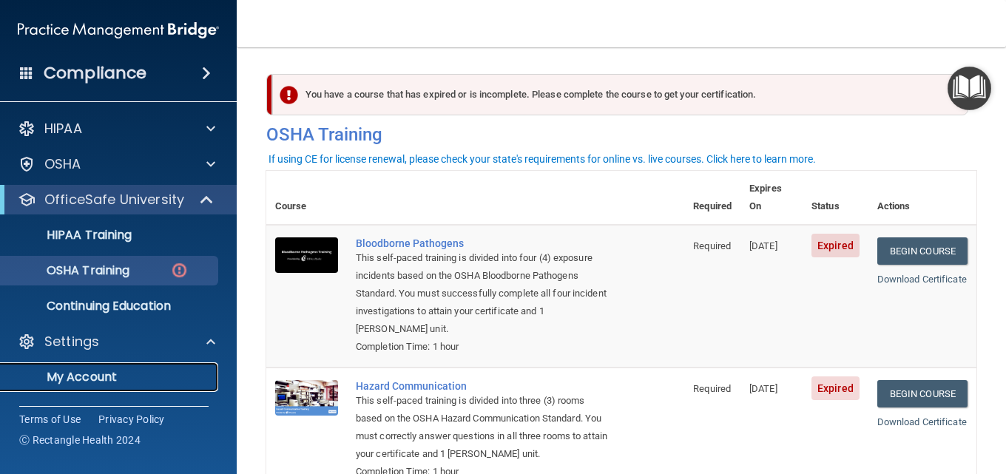
click at [105, 377] on p "My Account" at bounding box center [111, 377] width 202 height 15
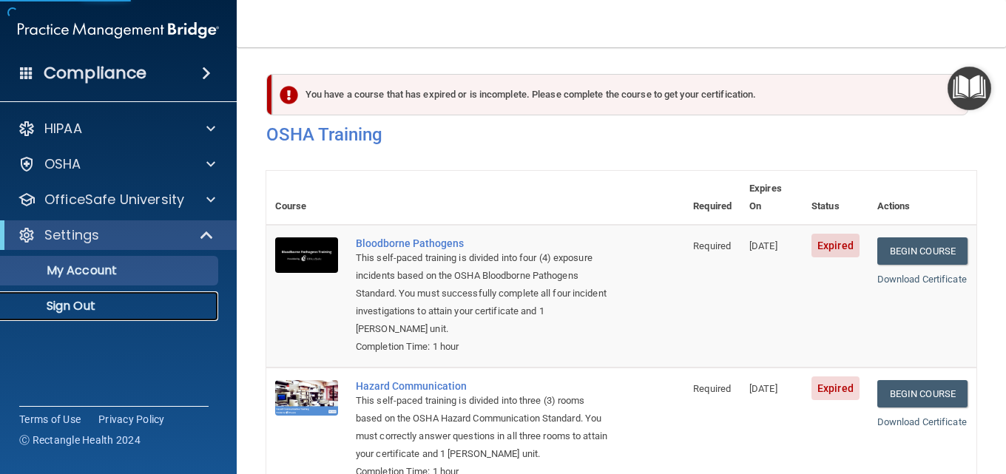
click at [90, 306] on p "Sign Out" at bounding box center [111, 306] width 202 height 15
